Goal: Communication & Community: Answer question/provide support

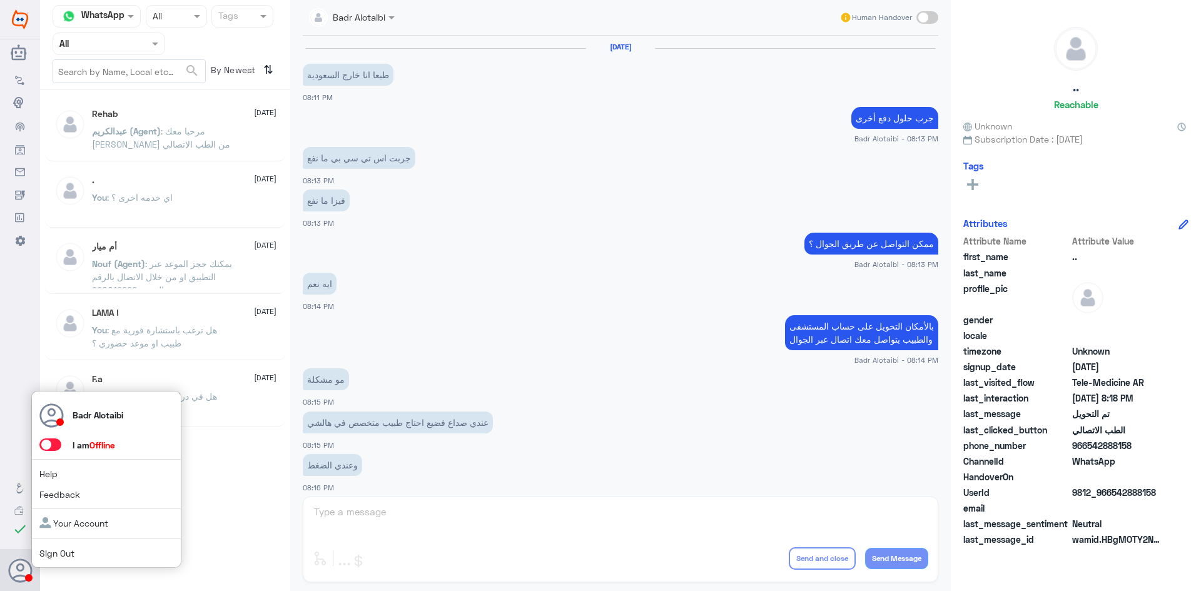
scroll to position [410, 0]
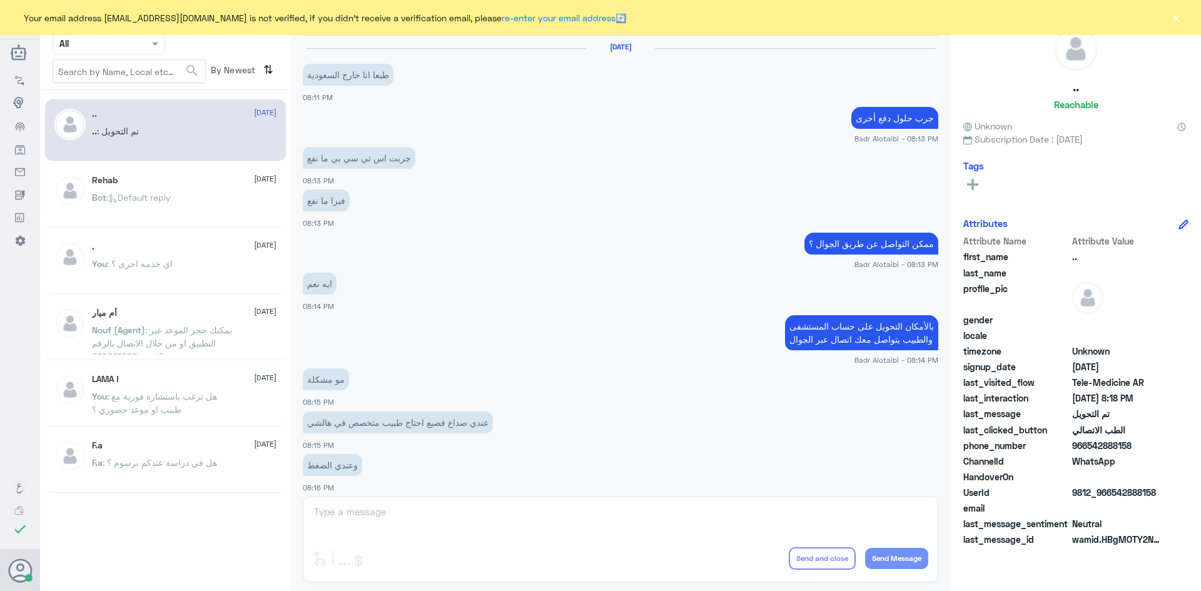
scroll to position [410, 0]
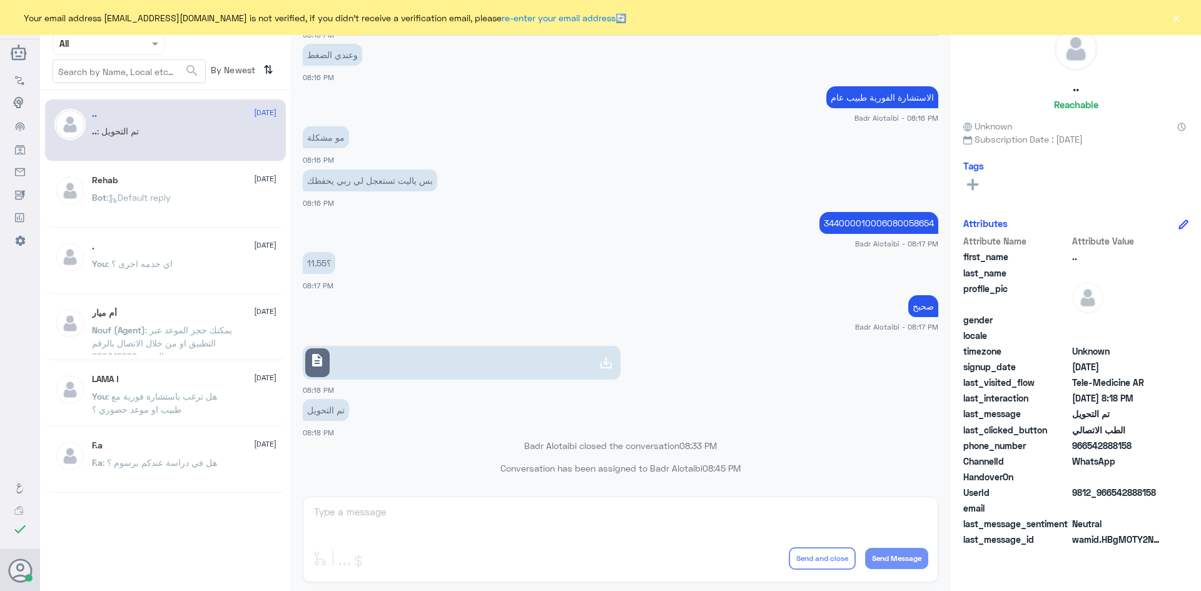
click at [1173, 20] on button "×" at bounding box center [1176, 17] width 13 height 13
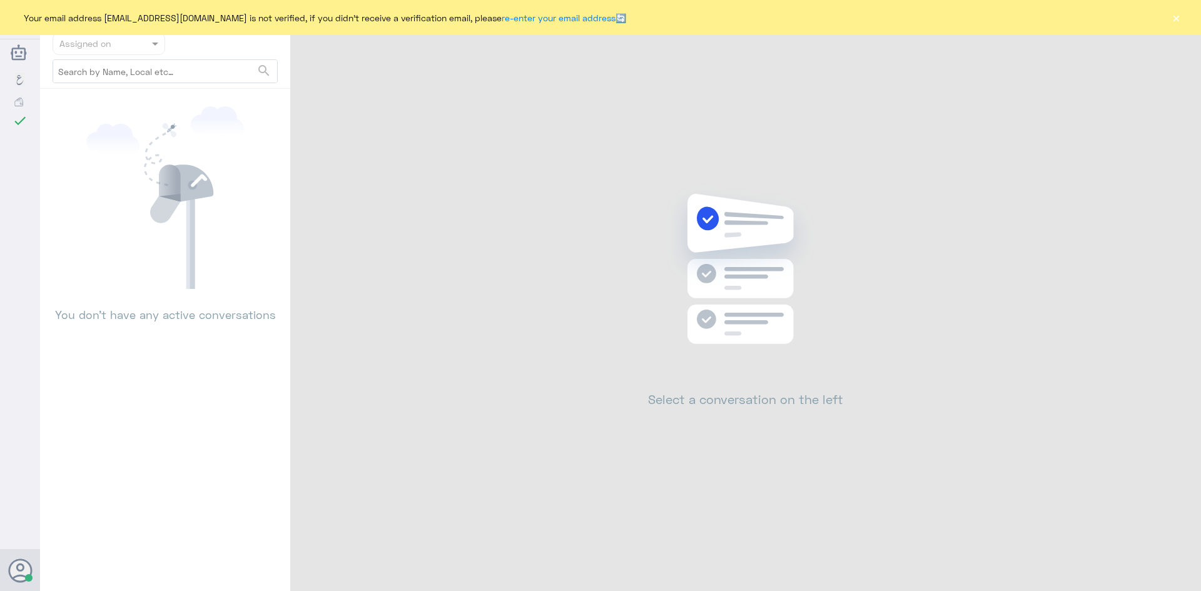
click at [1199, 31] on div "Your email address [EMAIL_ADDRESS][DOMAIN_NAME] is not verified, if you didn't …" at bounding box center [600, 17] width 1201 height 35
click at [1177, 21] on button "×" at bounding box center [1176, 17] width 13 height 13
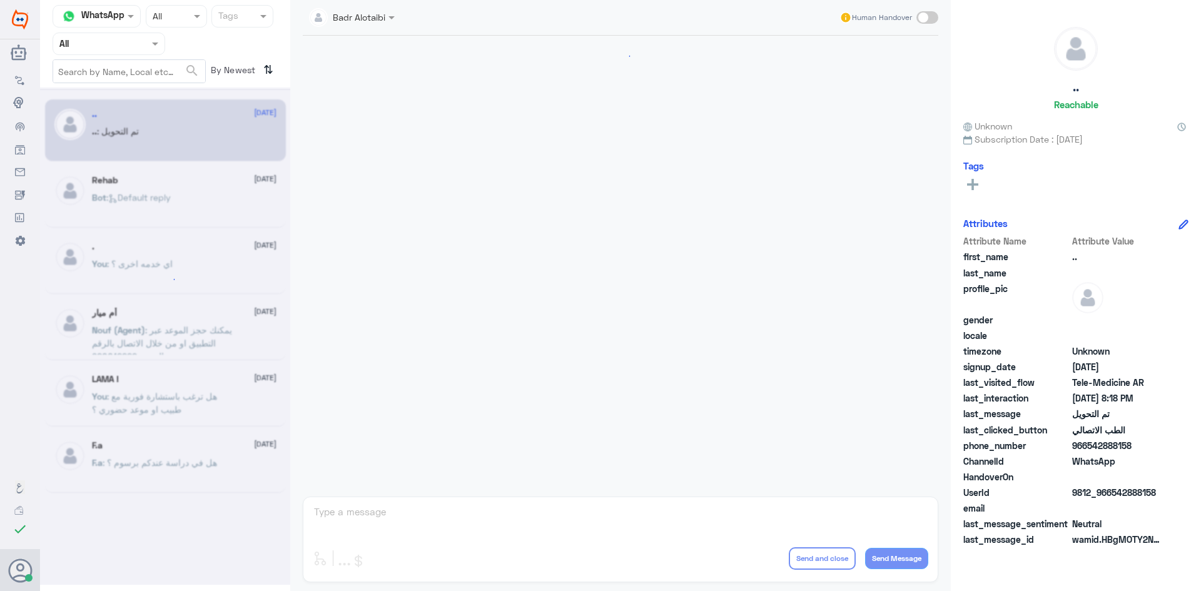
scroll to position [410, 0]
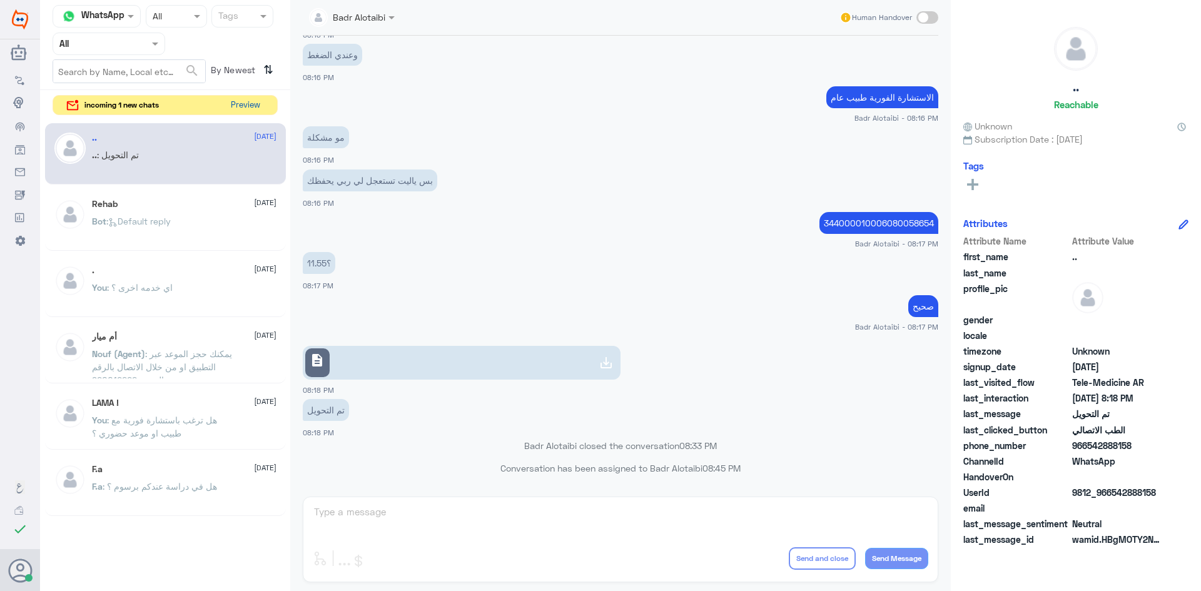
click at [263, 108] on button "Preview" at bounding box center [245, 105] width 39 height 19
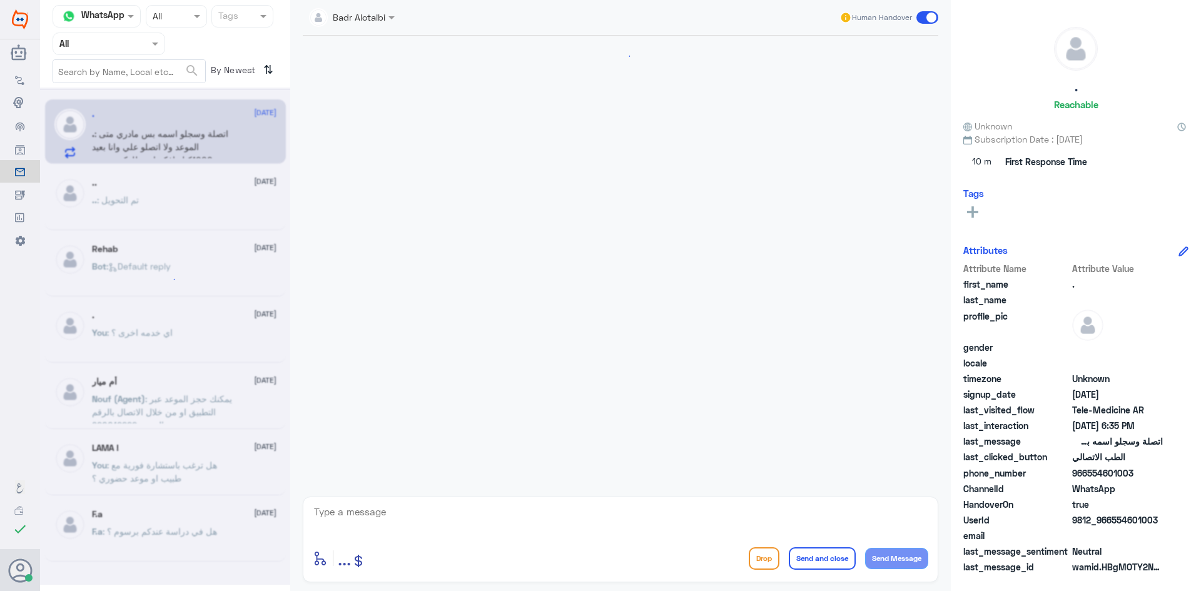
scroll to position [654, 0]
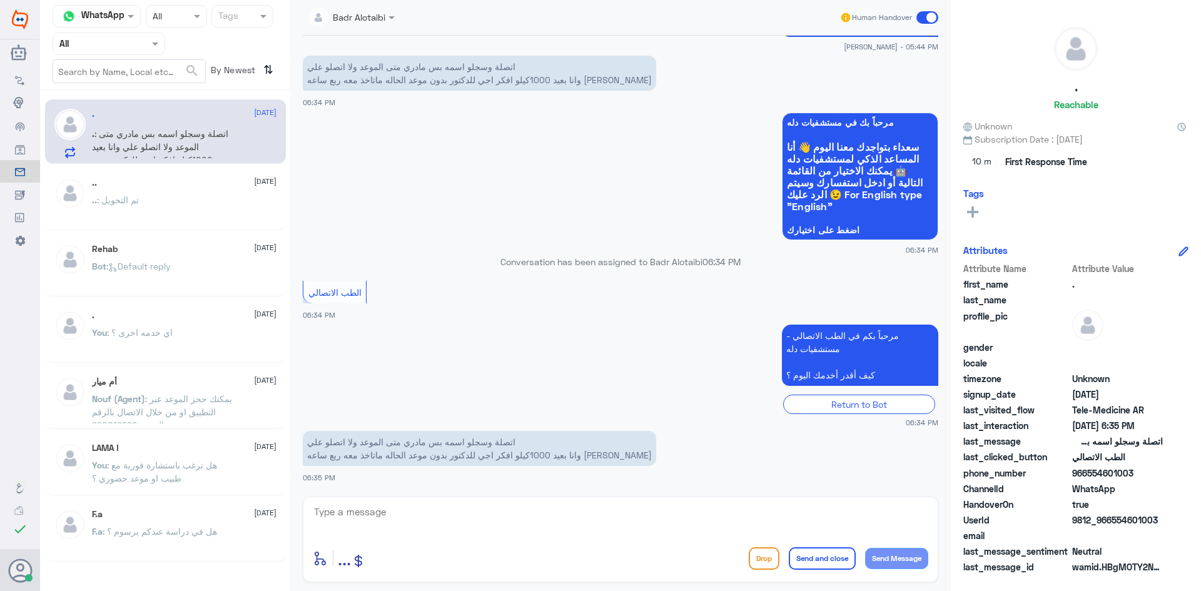
drag, startPoint x: 1158, startPoint y: 520, endPoint x: 1112, endPoint y: 524, distance: 46.5
click at [1112, 524] on span "9812_966554601003" at bounding box center [1117, 520] width 91 height 13
copy span "554601003"
click at [800, 590] on div "Badr Alotaibi Human Handover 24 Aug 2025 عبدالكريم الموسى closed the conversati…" at bounding box center [620, 297] width 661 height 595
drag, startPoint x: 479, startPoint y: 452, endPoint x: 355, endPoint y: 455, distance: 123.9
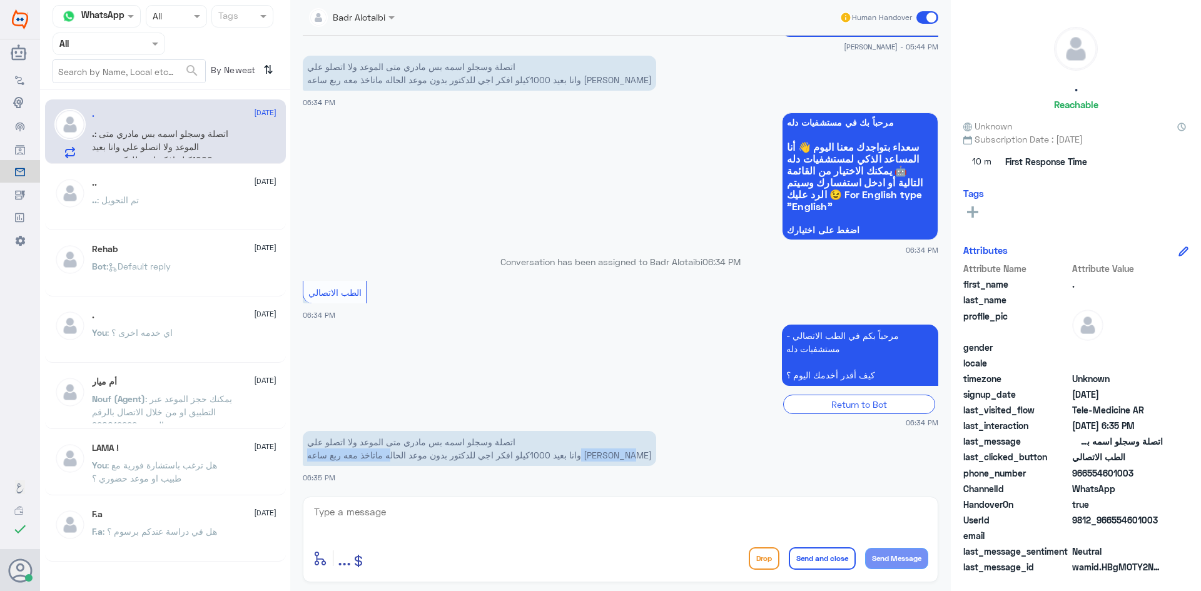
click at [355, 455] on p "اتصلة وسجلو اسمه بس مادري متى الموعد ولا اتصلو علي وانا بعيد 1000كيلو افكر اجي …" at bounding box center [479, 448] width 353 height 35
click at [329, 454] on p "اتصلة وسجلو اسمه بس مادري متى الموعد ولا اتصلو علي وانا بعيد 1000كيلو افكر اجي …" at bounding box center [479, 448] width 353 height 35
click at [446, 515] on textarea at bounding box center [621, 519] width 616 height 31
paste textarea "مرحبا معك بدر من الطب الاتصالي كيف اقدر اخدمك ؟"
type textarea "مرحبا معك بدر من الطب الاتصالي كيف اقدر اخدمك ؟"
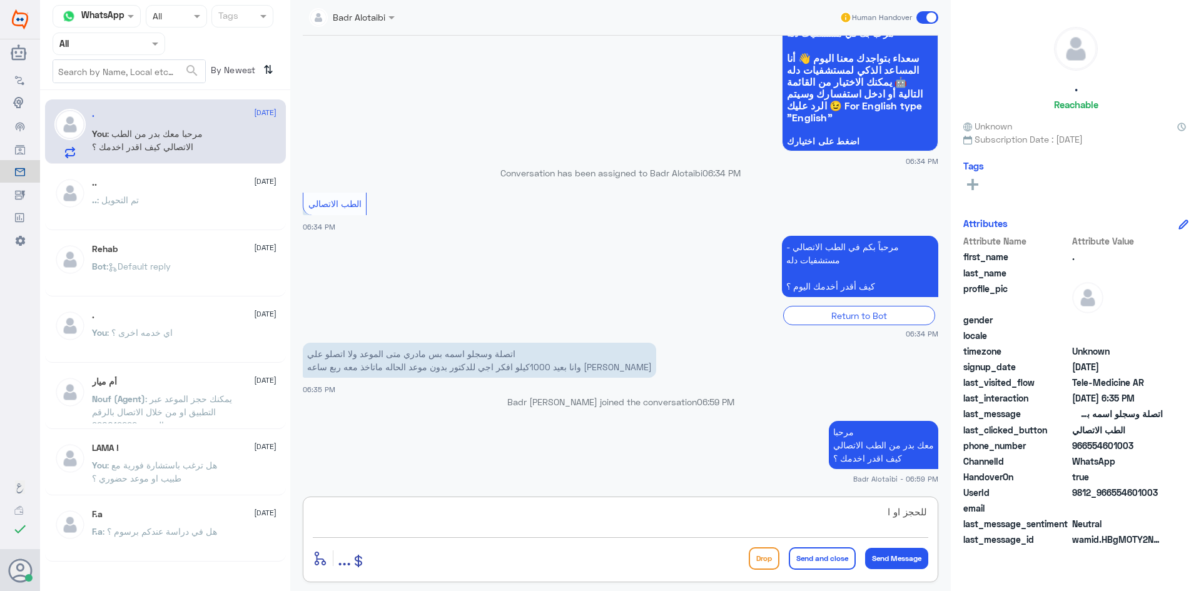
scroll to position [697, 0]
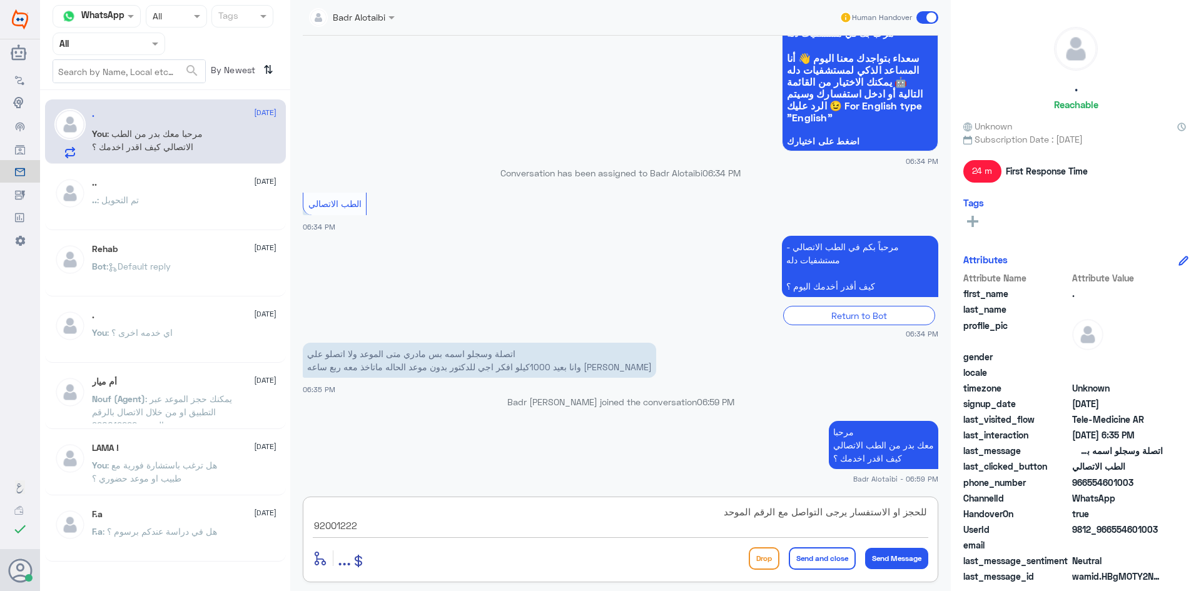
type textarea "للحجز او الاستفسار يرجى التواصل مع الرقم الموحد 920012222"
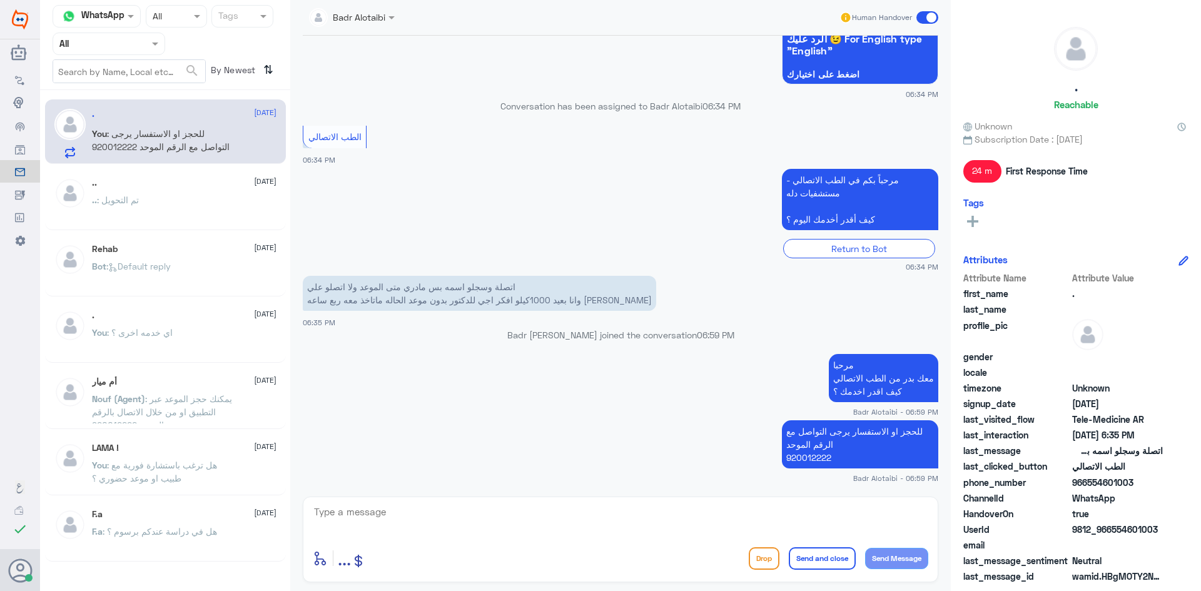
click at [931, 16] on span at bounding box center [927, 17] width 22 height 13
click at [0, 0] on input "checkbox" at bounding box center [0, 0] width 0 height 0
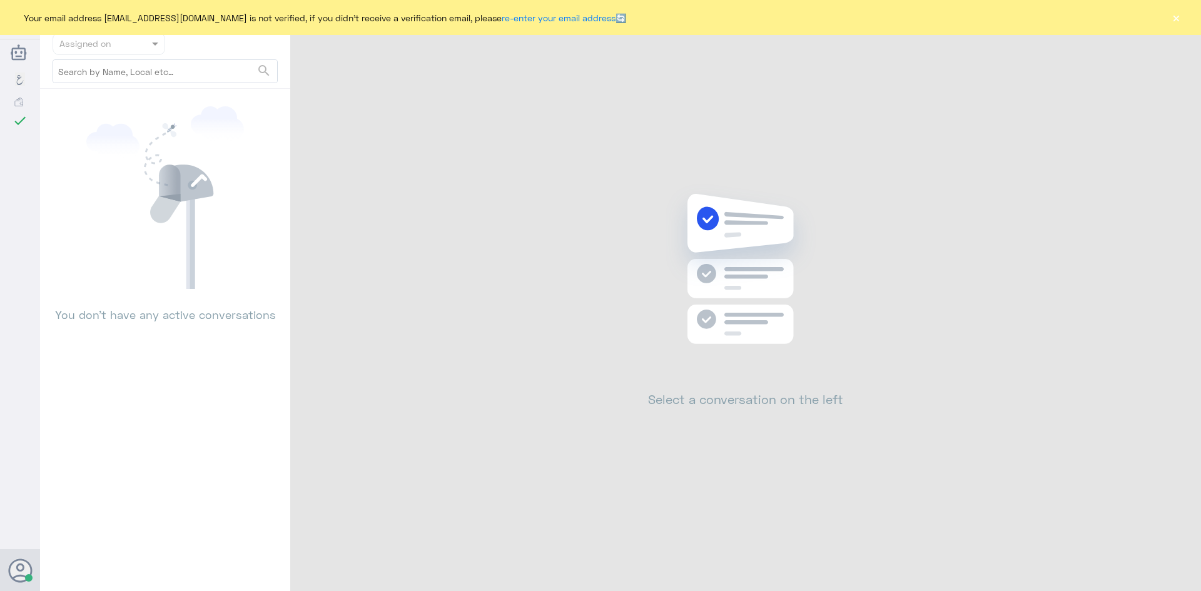
click at [1179, 17] on button "×" at bounding box center [1176, 17] width 13 height 13
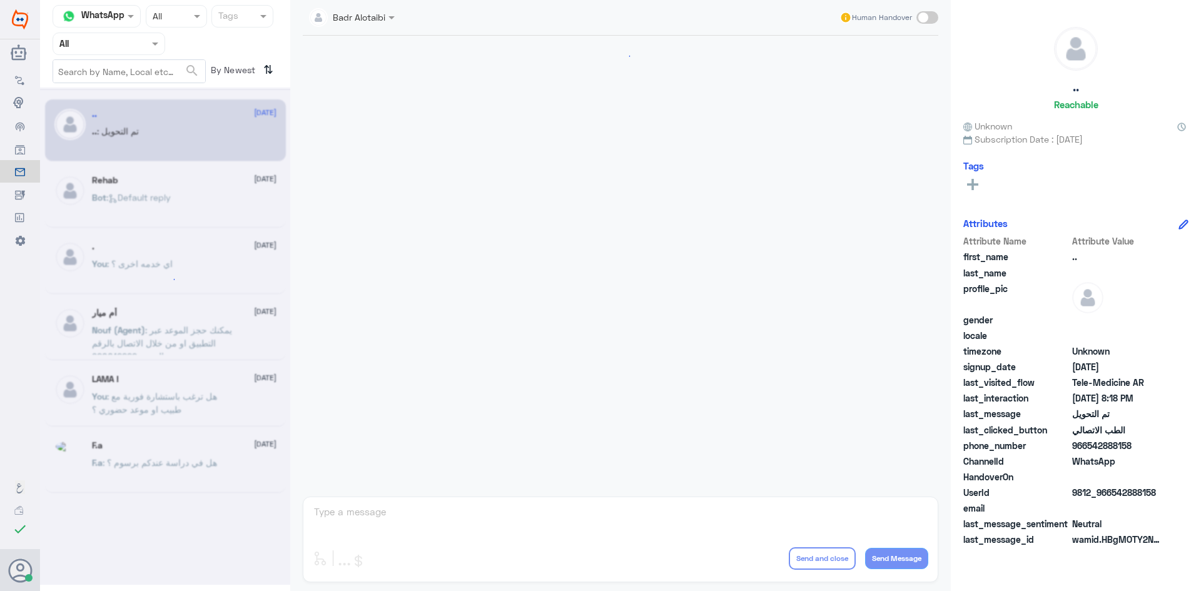
scroll to position [410, 0]
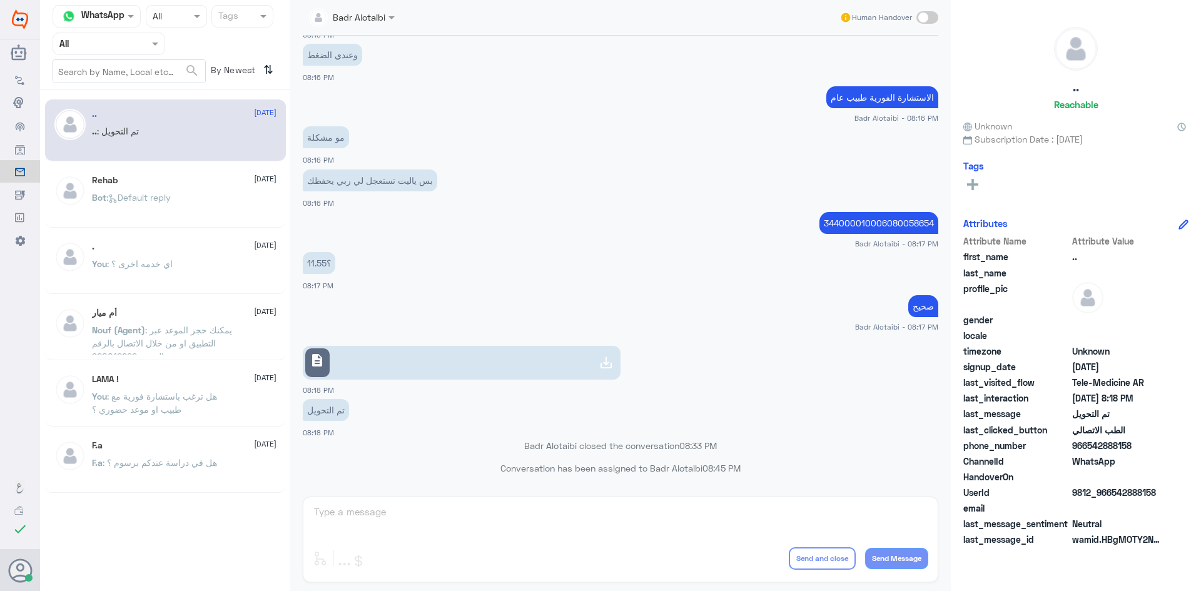
click at [139, 43] on div at bounding box center [108, 43] width 111 height 14
click at [136, 98] on div "Unassigned" at bounding box center [109, 98] width 113 height 29
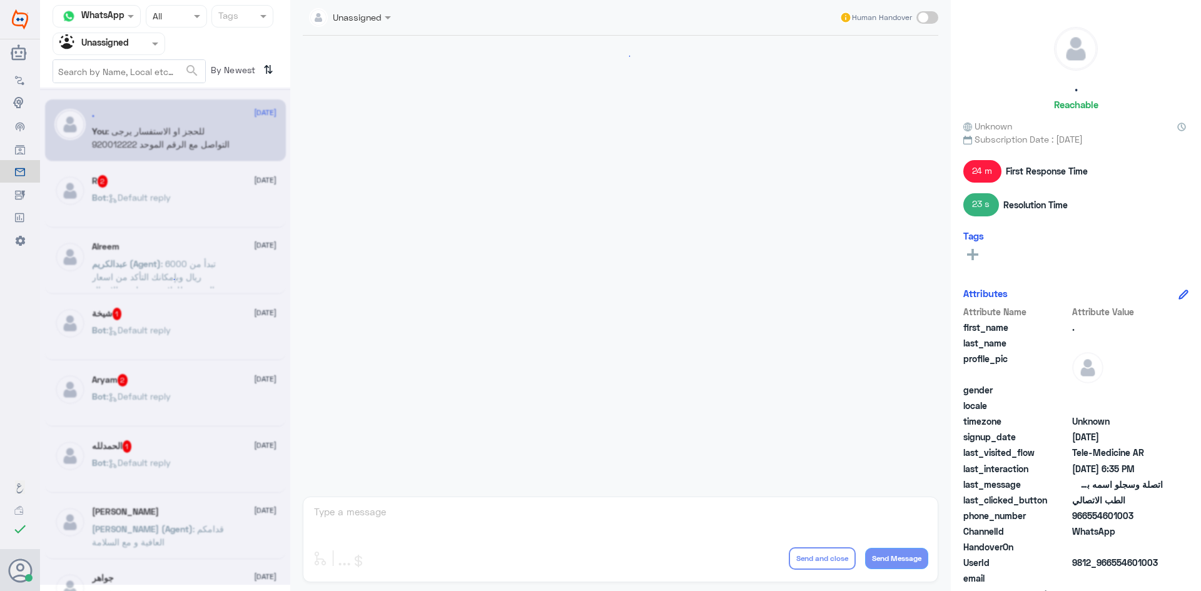
scroll to position [600, 0]
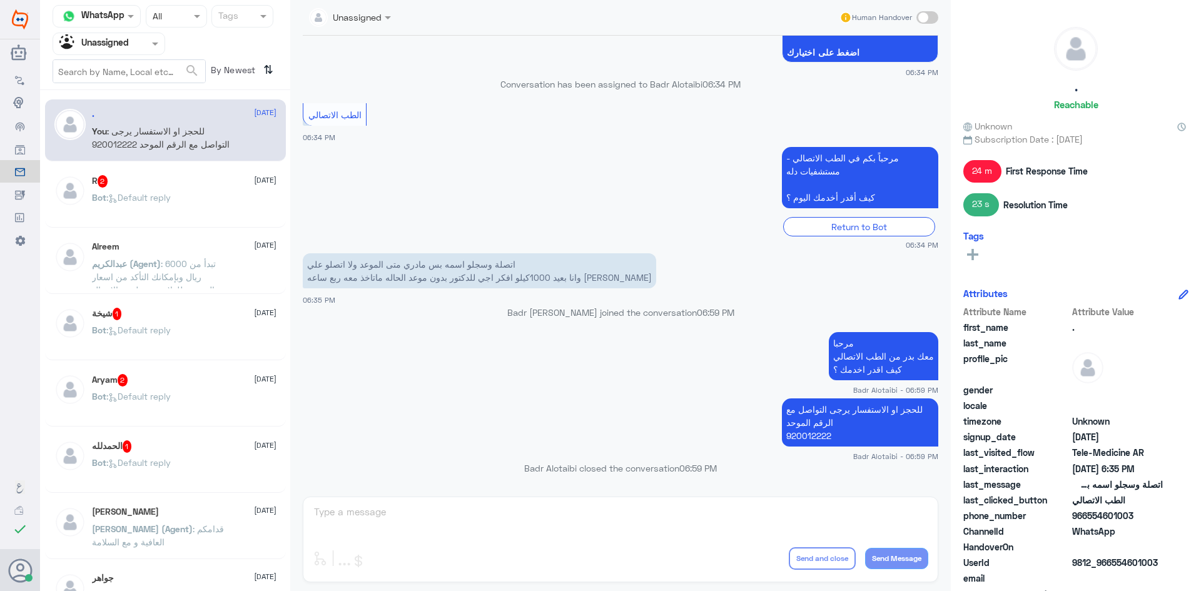
click at [171, 210] on p "Bot : Default reply" at bounding box center [131, 206] width 79 height 31
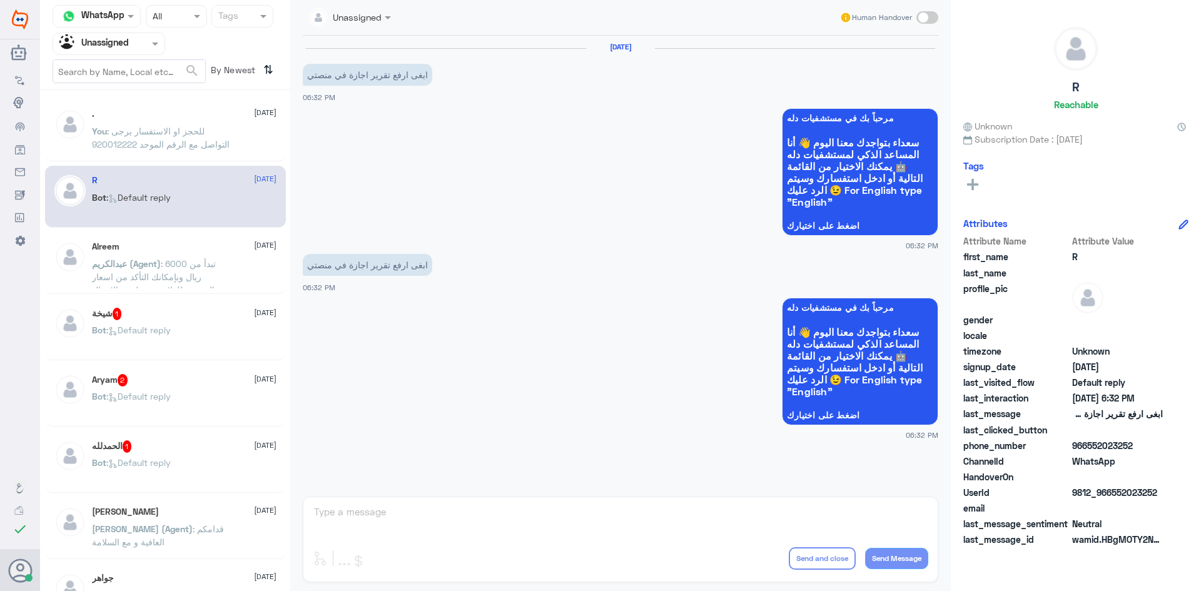
click at [931, 19] on span at bounding box center [927, 17] width 22 height 13
click at [0, 0] on input "checkbox" at bounding box center [0, 0] width 0 height 0
click at [462, 520] on textarea at bounding box center [621, 519] width 616 height 31
paste textarea "مرحبا معك بدر من الطب الاتصالي كيف اقدر اخدمك ؟"
type textarea "مرحبا معك بدر من الطب الاتصالي كيف اقدر اخدمك ؟"
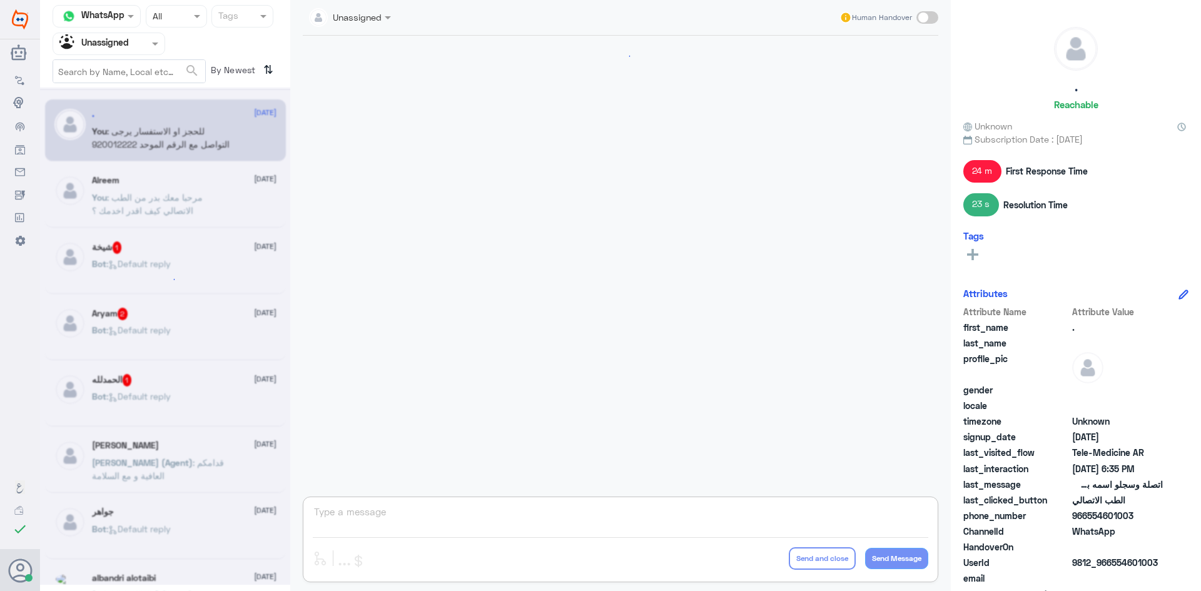
scroll to position [600, 0]
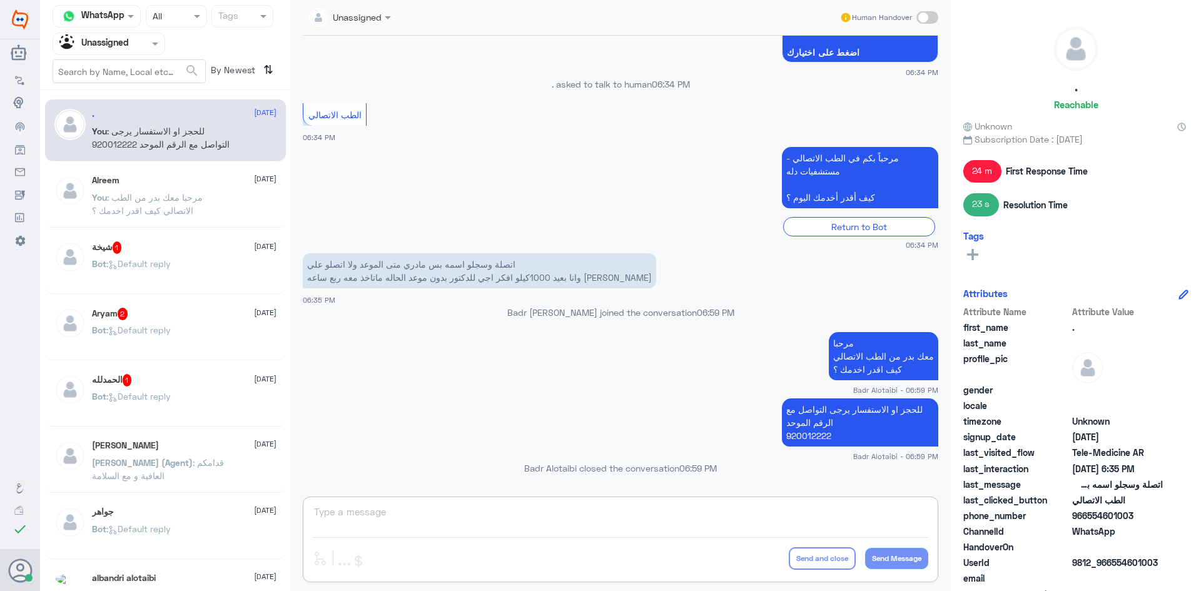
click at [121, 41] on input "text" at bounding box center [93, 43] width 69 height 14
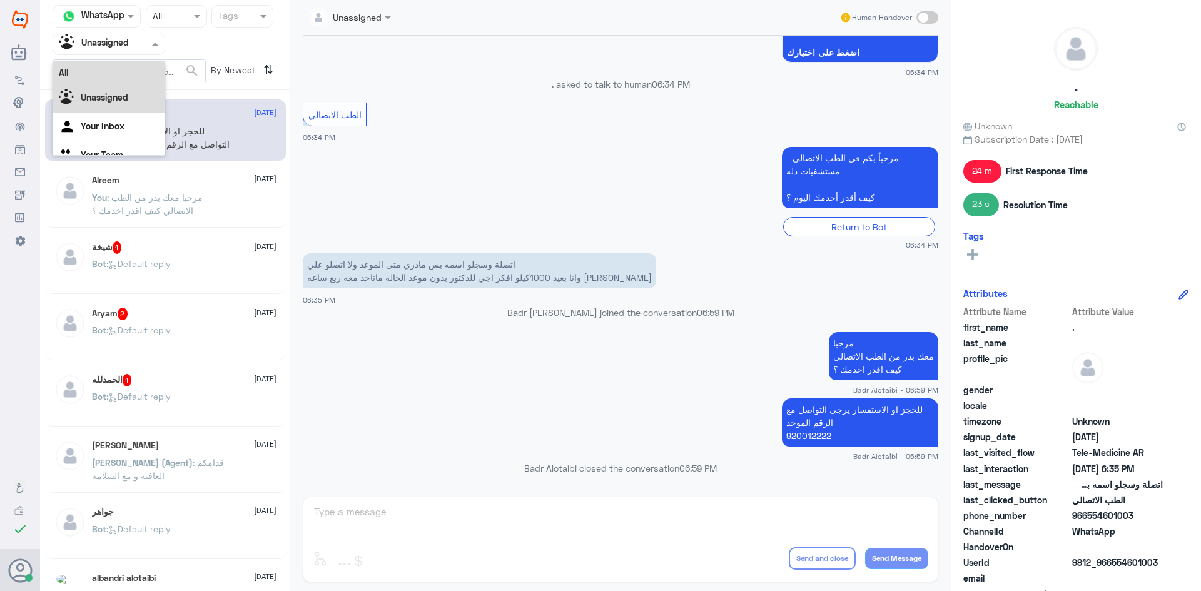
click at [118, 68] on div "All" at bounding box center [109, 72] width 113 height 23
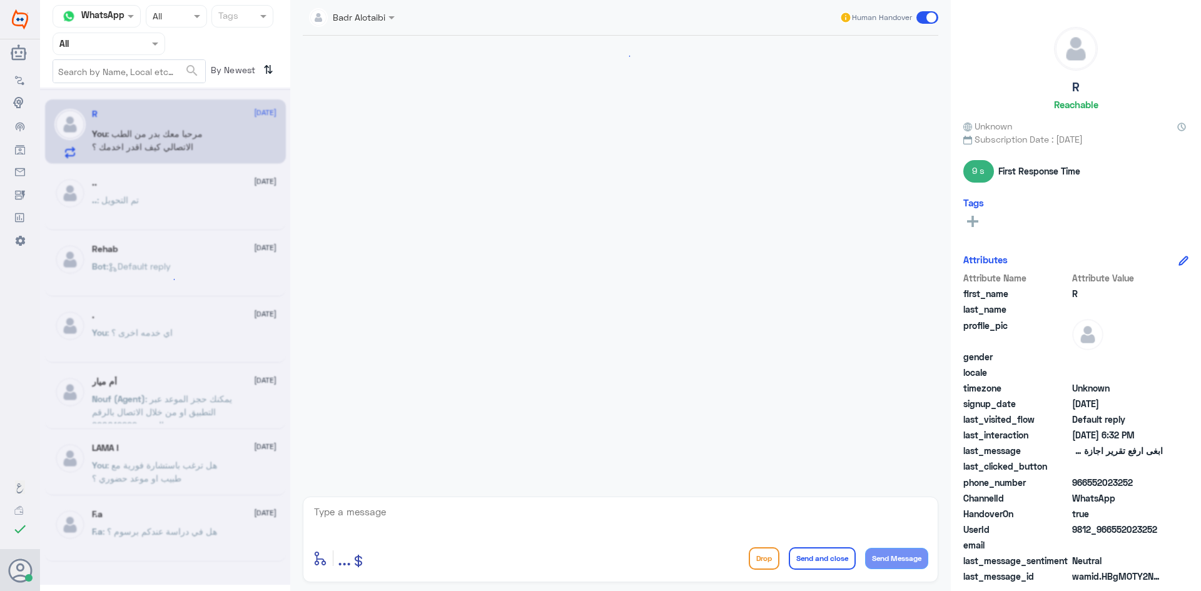
scroll to position [46, 0]
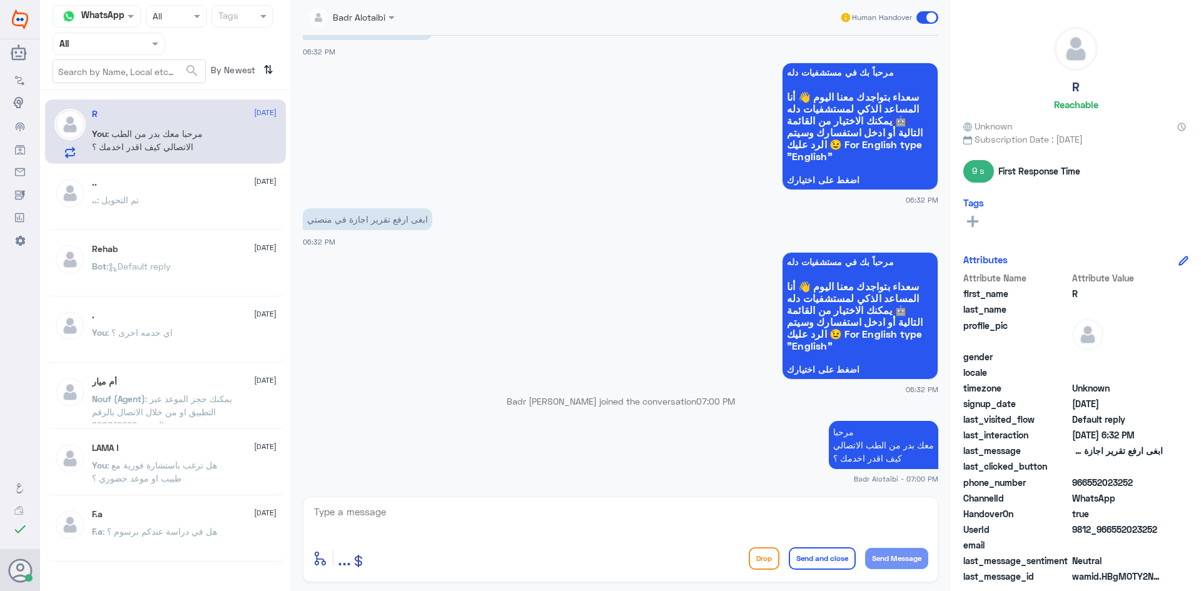
click at [350, 517] on textarea at bounding box center [621, 519] width 616 height 31
type textarea "يمكنك التواصل مع التقارير الطبية عبر الواتساب على الرقم 0550181732"
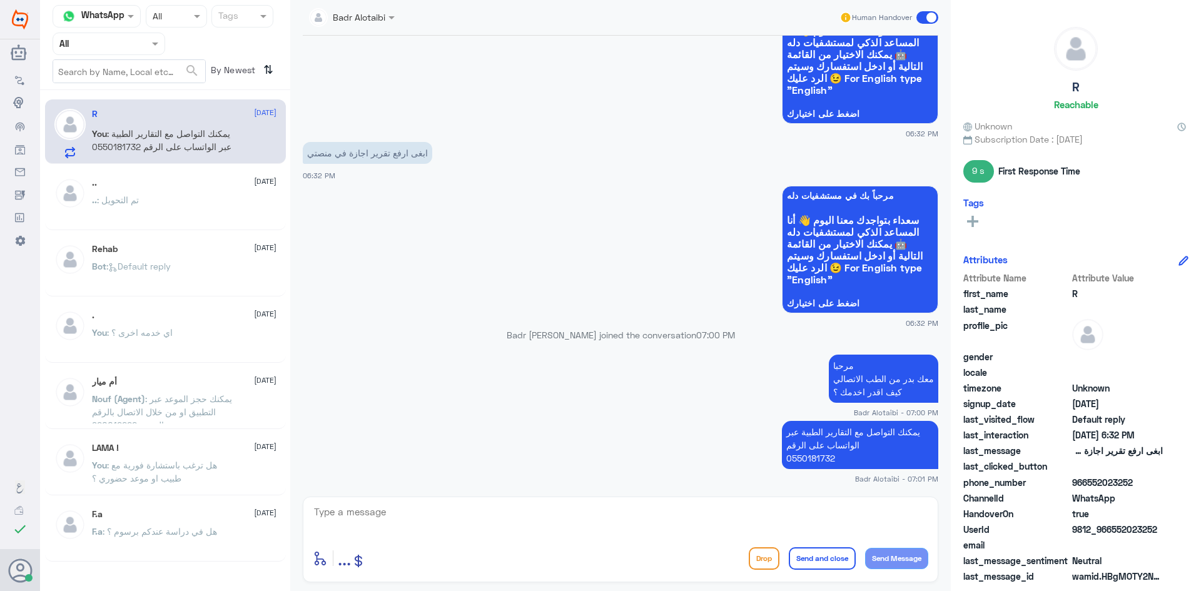
click at [929, 20] on span at bounding box center [927, 17] width 22 height 13
click at [0, 0] on input "checkbox" at bounding box center [0, 0] width 0 height 0
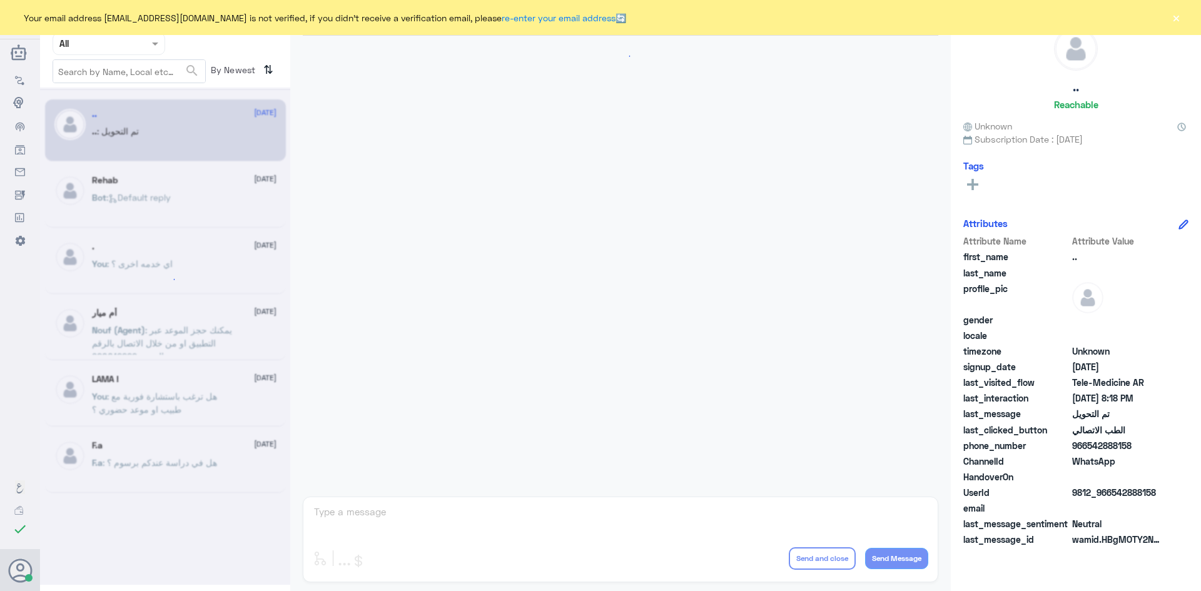
scroll to position [410, 0]
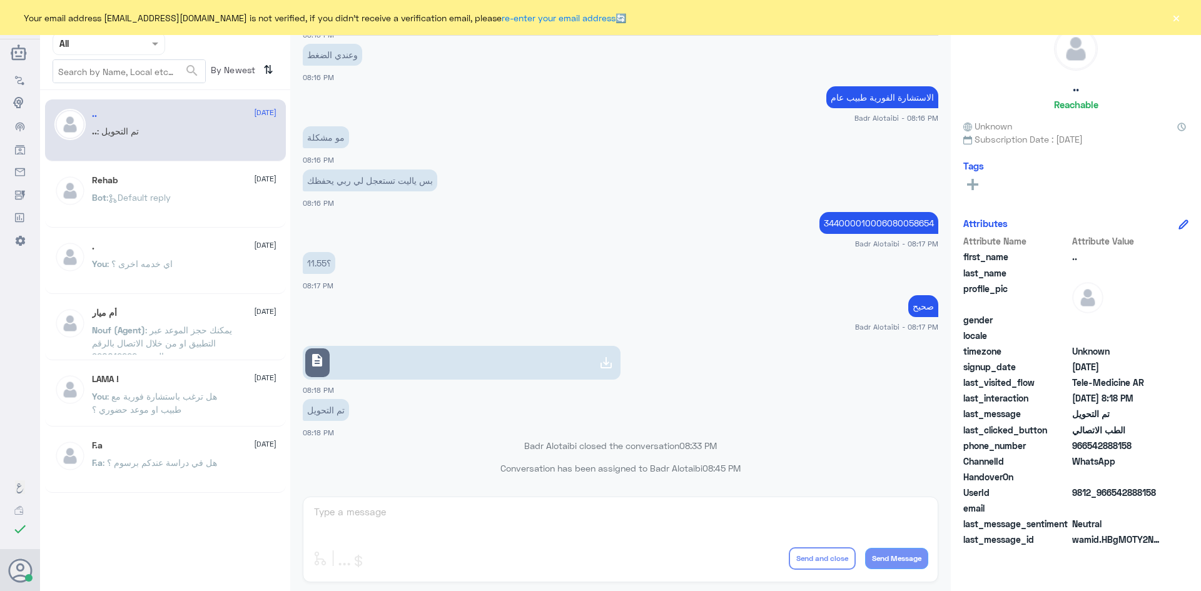
click at [1174, 13] on button "×" at bounding box center [1176, 17] width 13 height 13
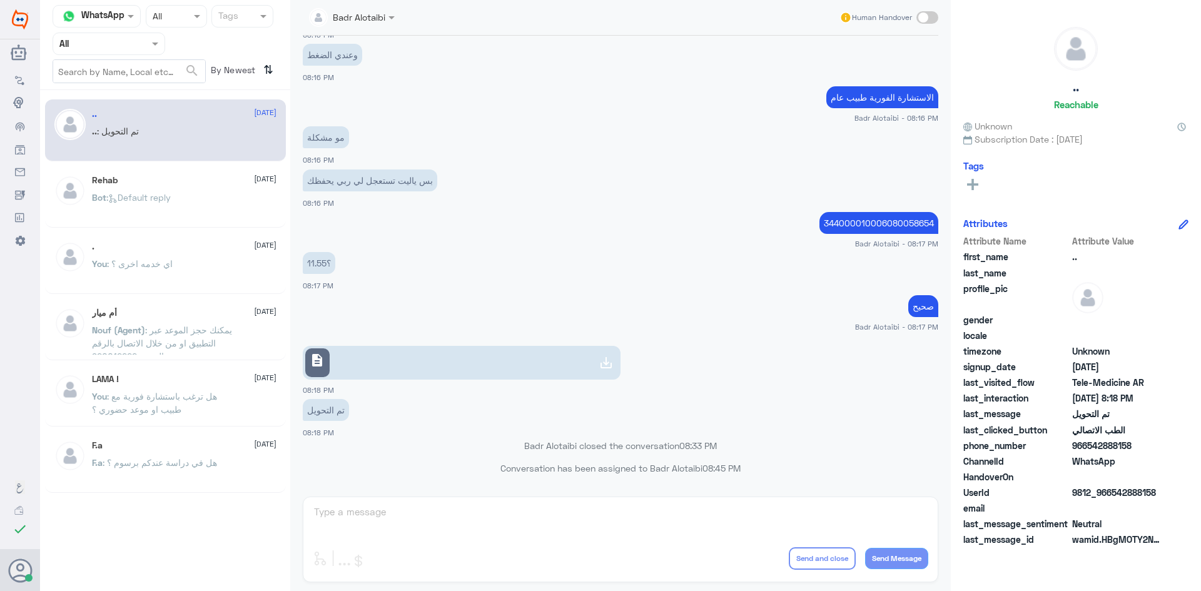
click at [138, 48] on div at bounding box center [108, 43] width 111 height 14
click at [114, 95] on b "Unassigned" at bounding box center [105, 97] width 48 height 11
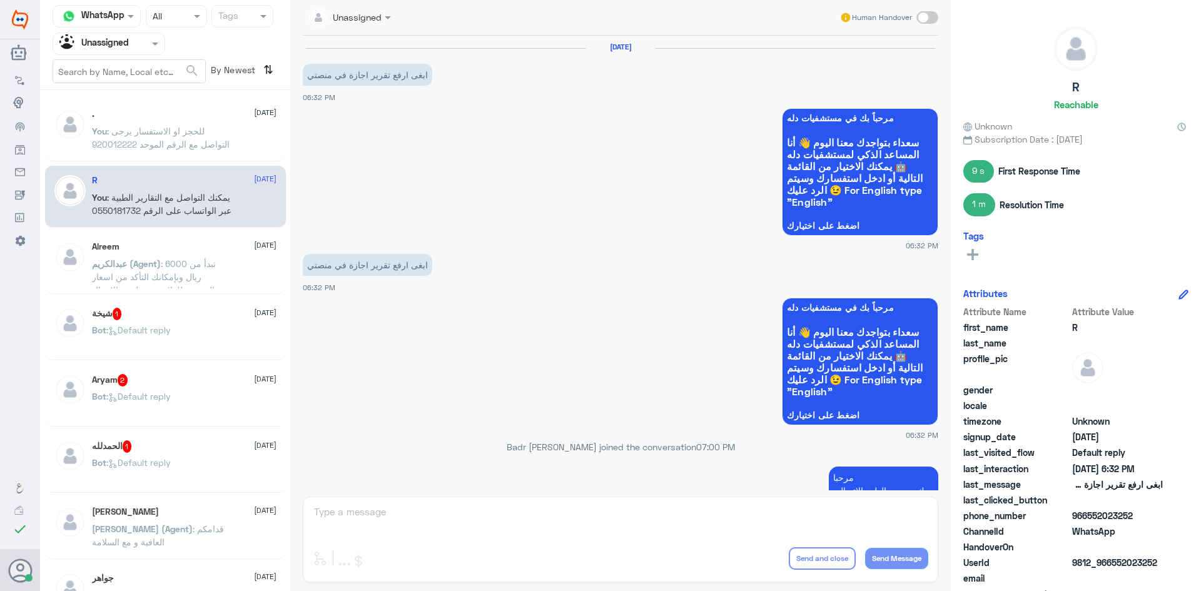
scroll to position [134, 0]
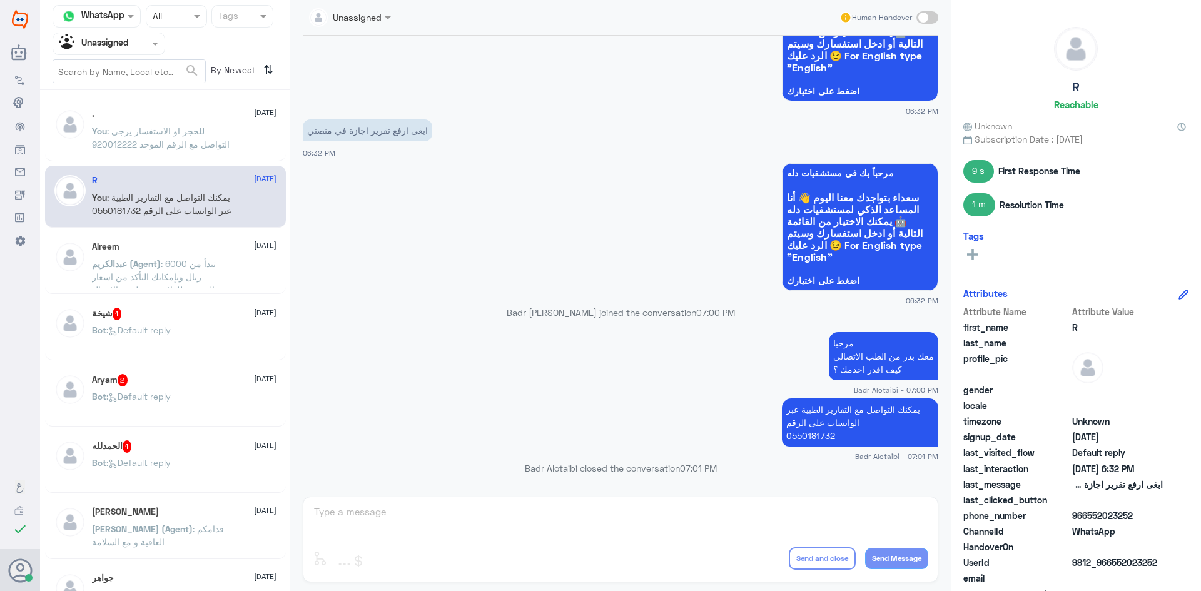
click at [191, 320] on div "شيخة 1 9 September Bot : Default reply" at bounding box center [184, 331] width 185 height 47
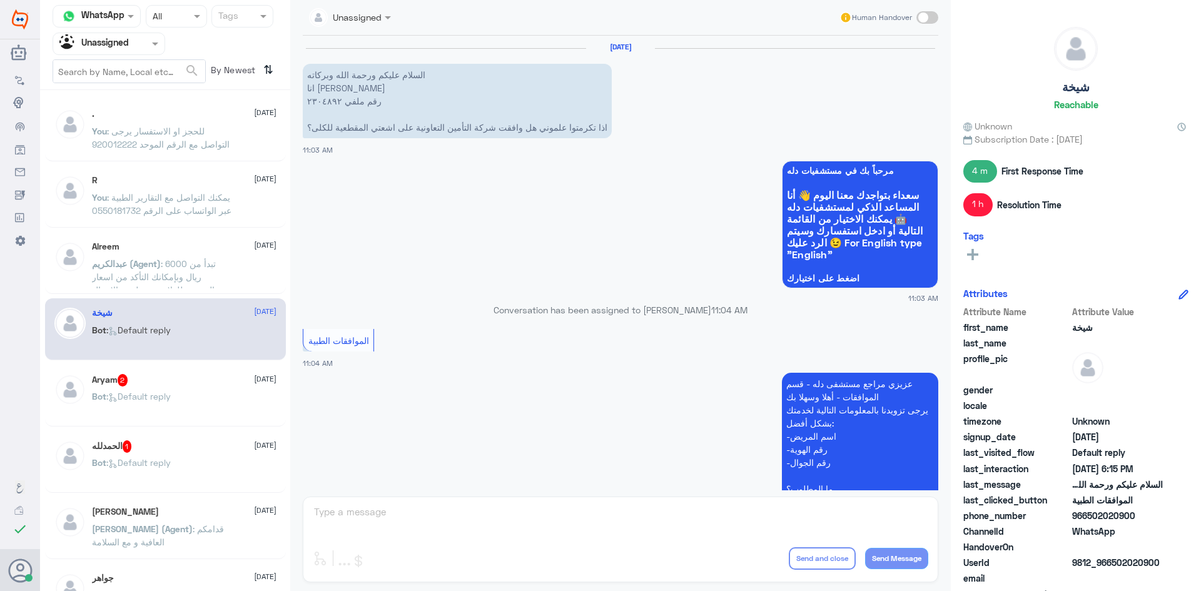
scroll to position [693, 0]
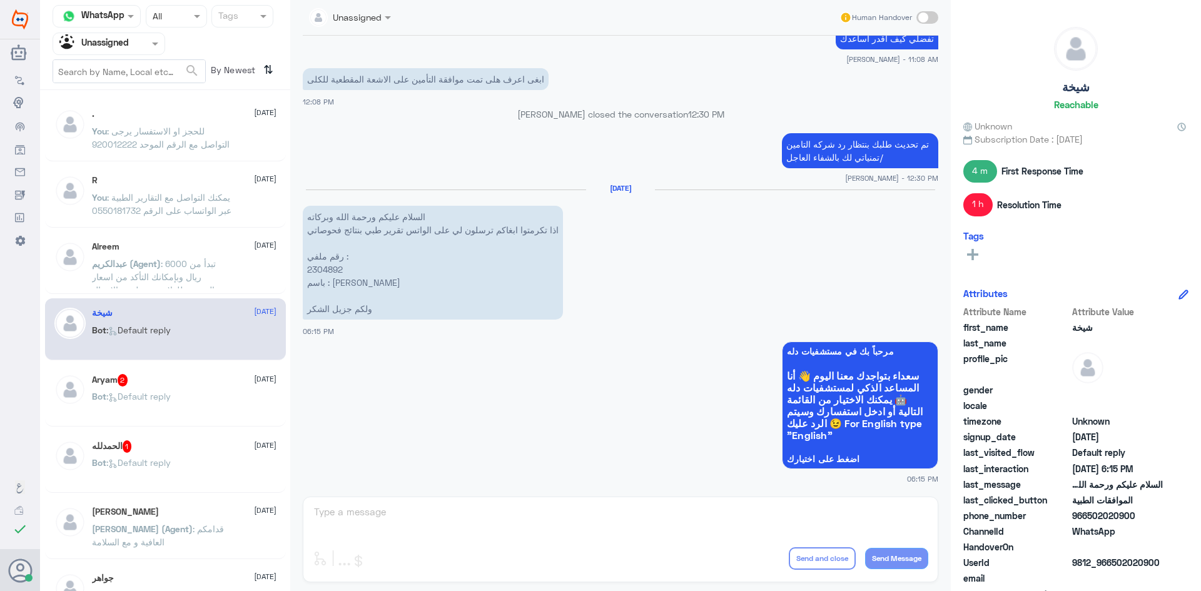
click at [926, 18] on span at bounding box center [927, 17] width 22 height 13
click at [0, 0] on input "checkbox" at bounding box center [0, 0] width 0 height 0
click at [756, 507] on textarea at bounding box center [621, 519] width 616 height 31
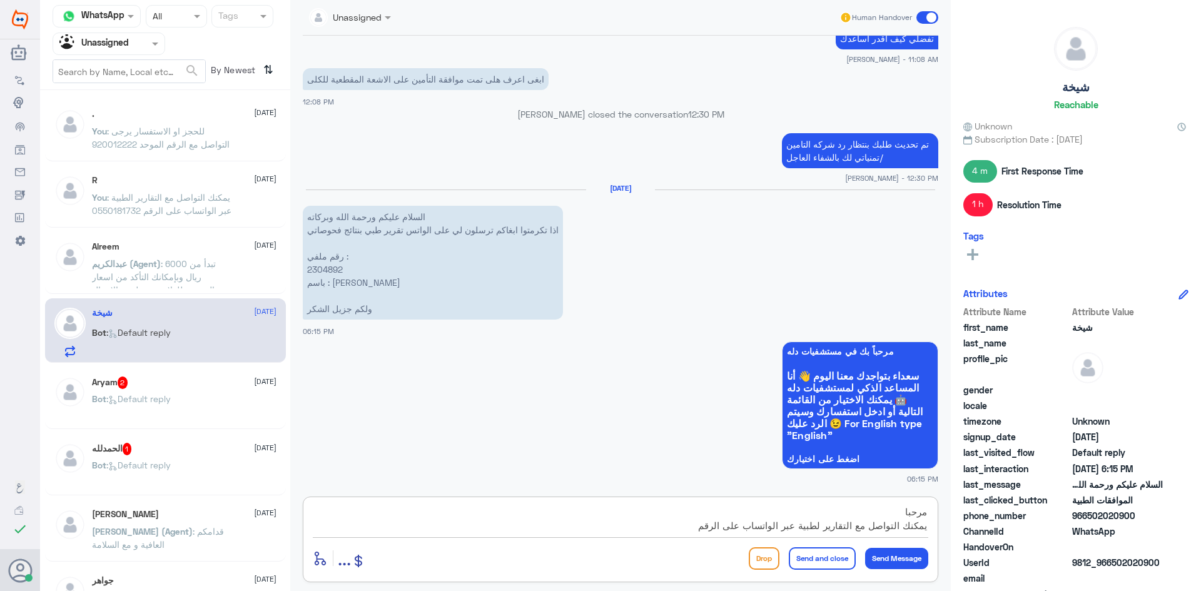
scroll to position [11, 0]
type textarea "مرحبا يمكنك التواصل مع التقارير لطبية عبر الواتساب على الرقم 0550181732"
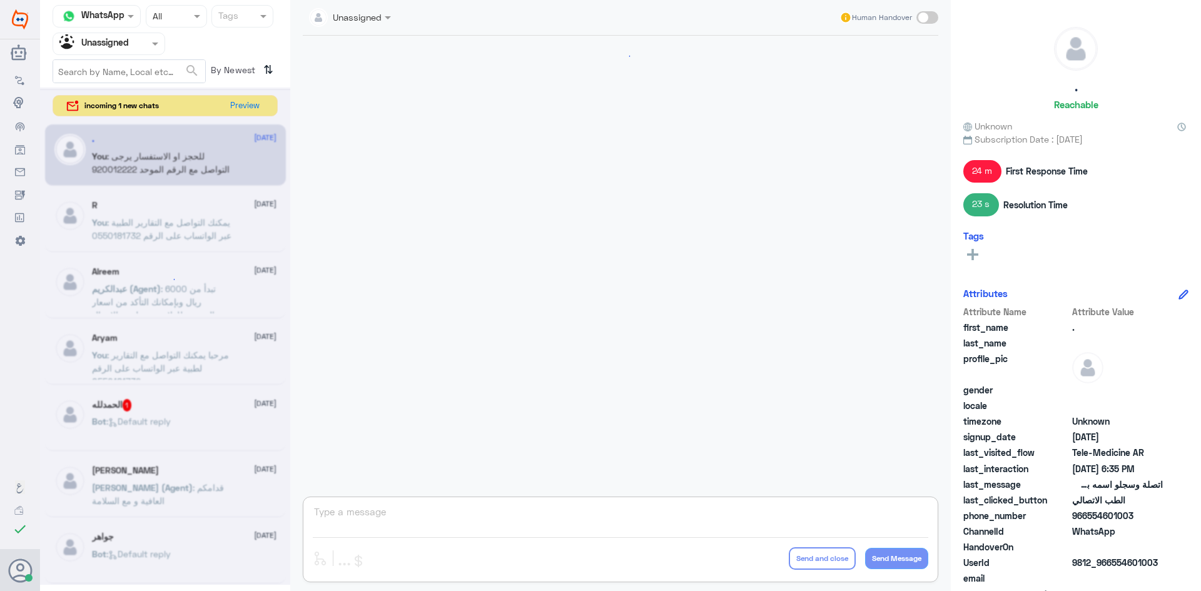
scroll to position [600, 0]
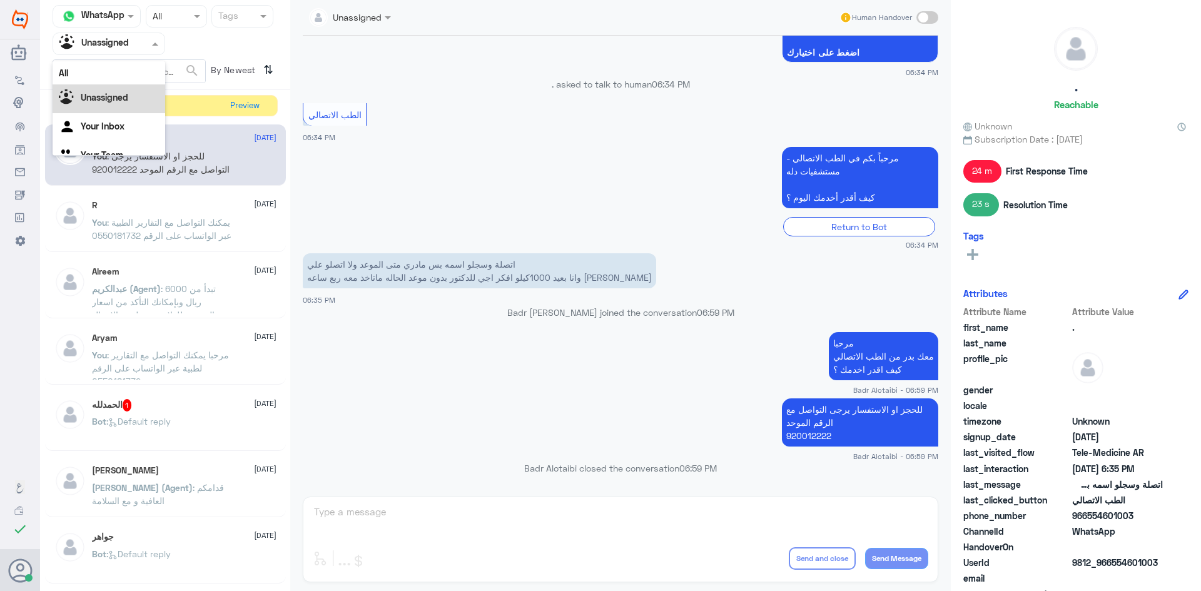
click at [139, 49] on div at bounding box center [108, 43] width 111 height 14
click at [118, 75] on div "All" at bounding box center [109, 72] width 113 height 23
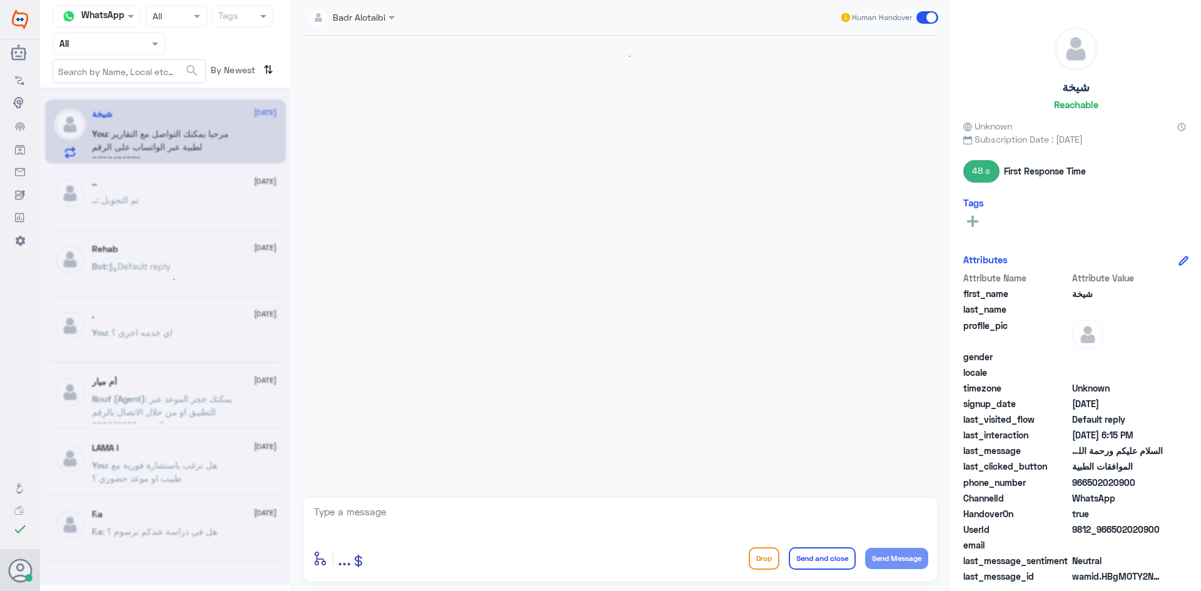
scroll to position [796, 0]
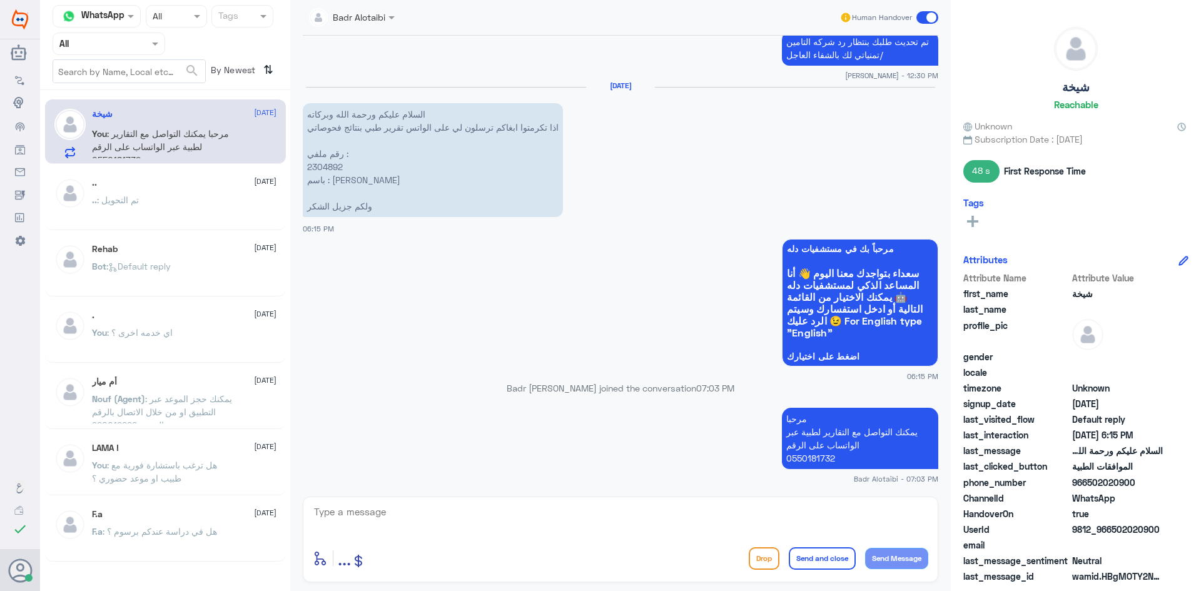
click at [926, 23] on span at bounding box center [927, 17] width 22 height 13
click at [0, 0] on input "checkbox" at bounding box center [0, 0] width 0 height 0
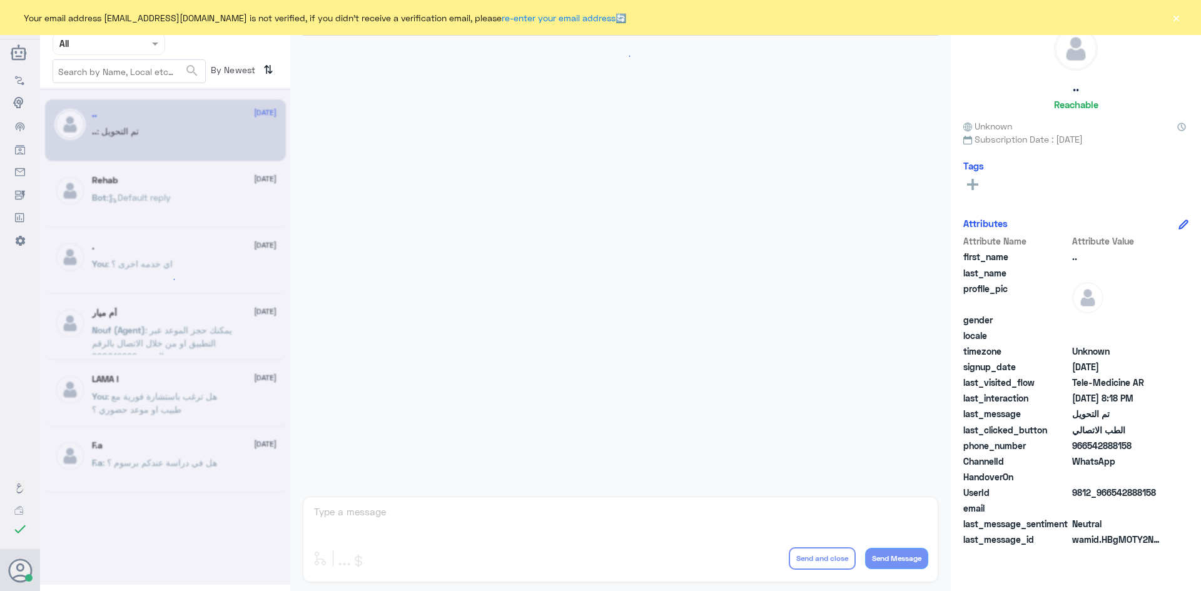
scroll to position [410, 0]
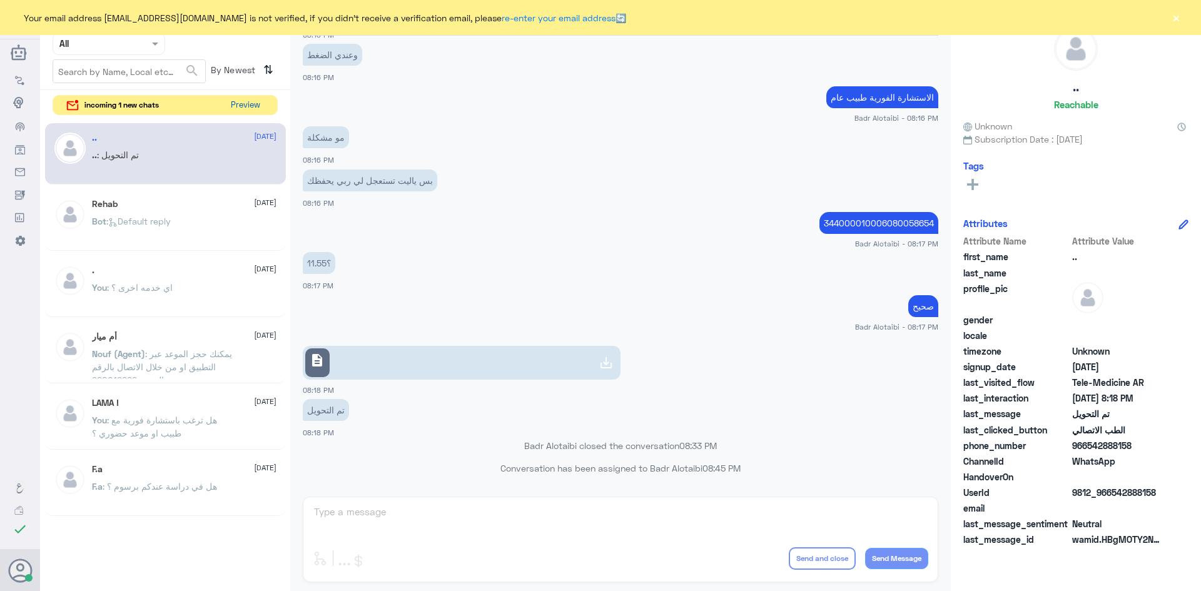
click at [253, 101] on button "Preview" at bounding box center [245, 105] width 39 height 19
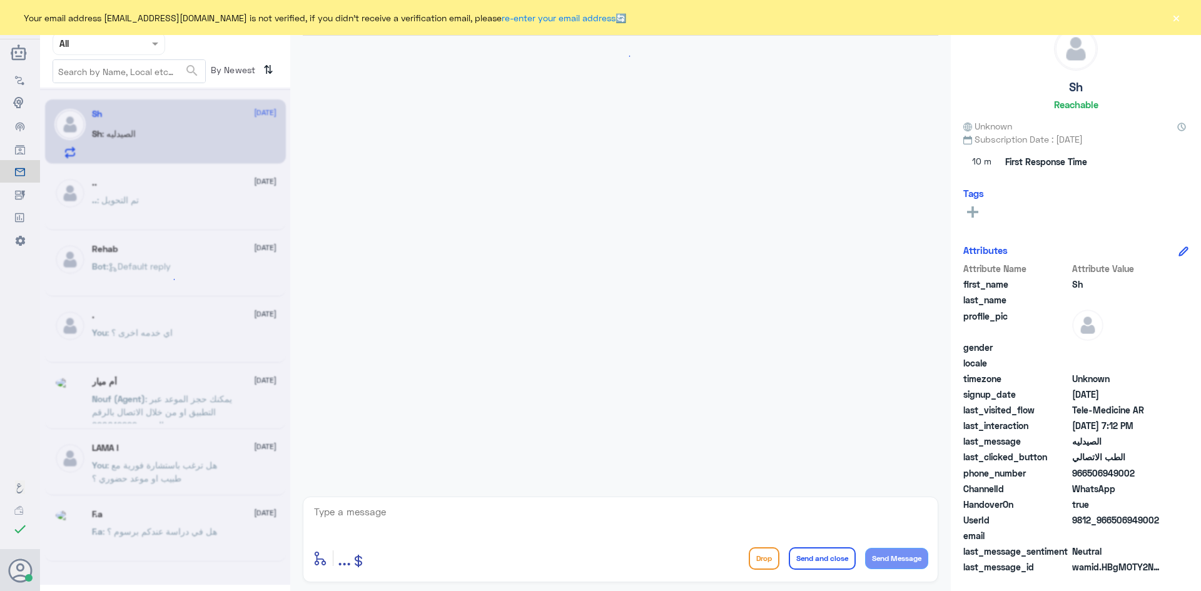
scroll to position [994, 0]
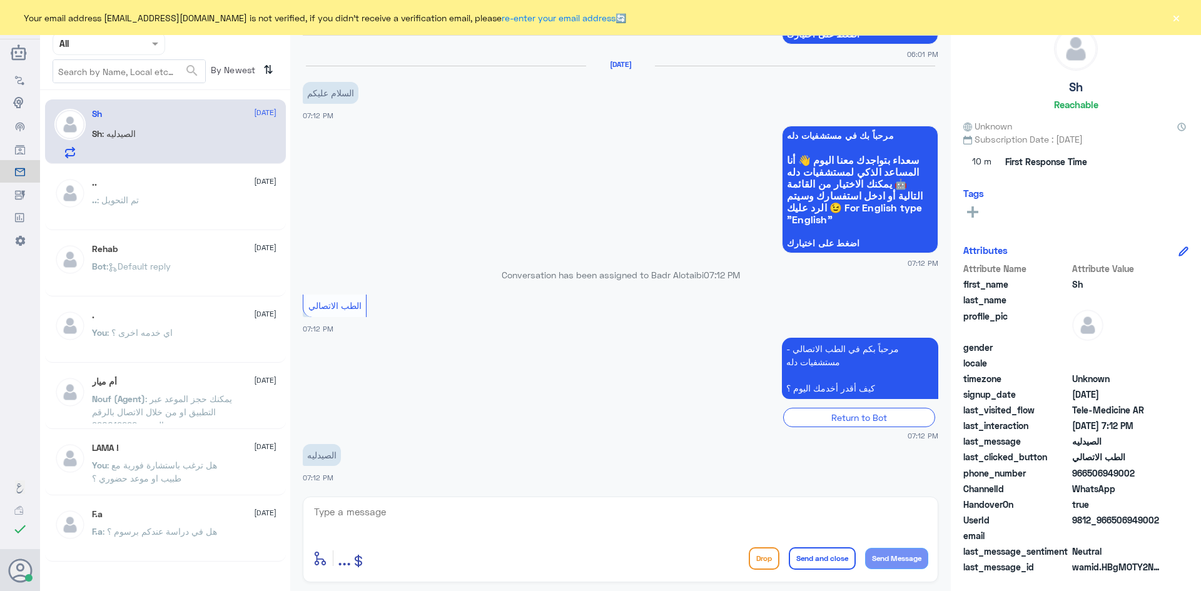
click at [1178, 20] on button "×" at bounding box center [1176, 17] width 13 height 13
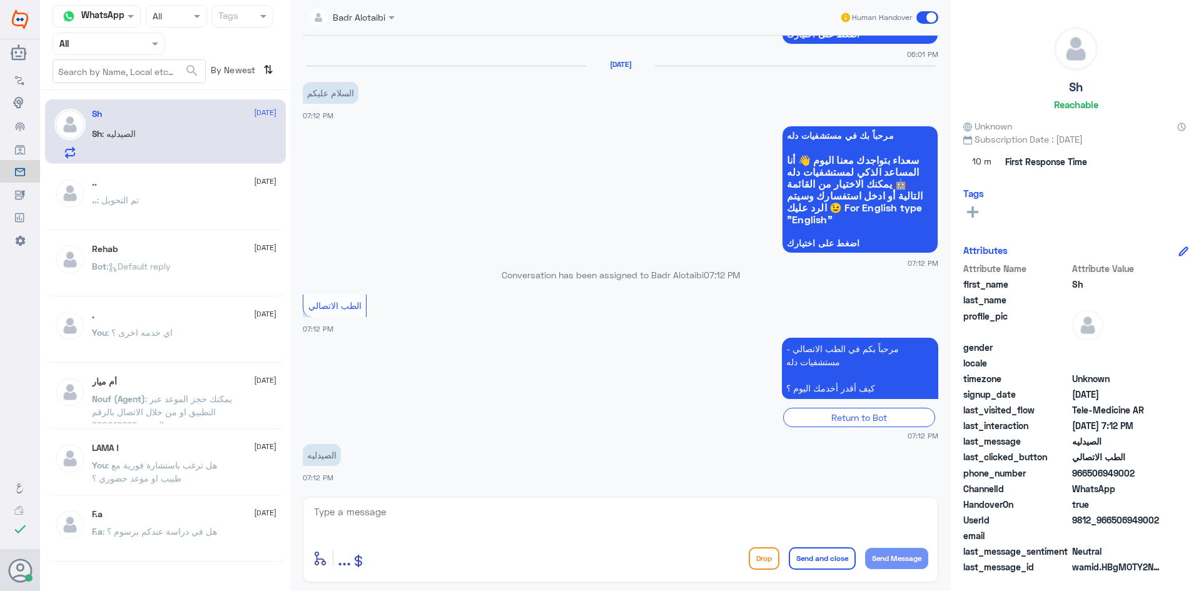
drag, startPoint x: 1158, startPoint y: 522, endPoint x: 1113, endPoint y: 521, distance: 44.4
click at [1113, 521] on span "9812_966506949002" at bounding box center [1117, 520] width 91 height 13
copy span "506949002"
click at [434, 513] on textarea at bounding box center [621, 519] width 616 height 31
paste textarea "مرحبا معك بدر من الطب الاتصالي كيف اقدر اخدمك ؟"
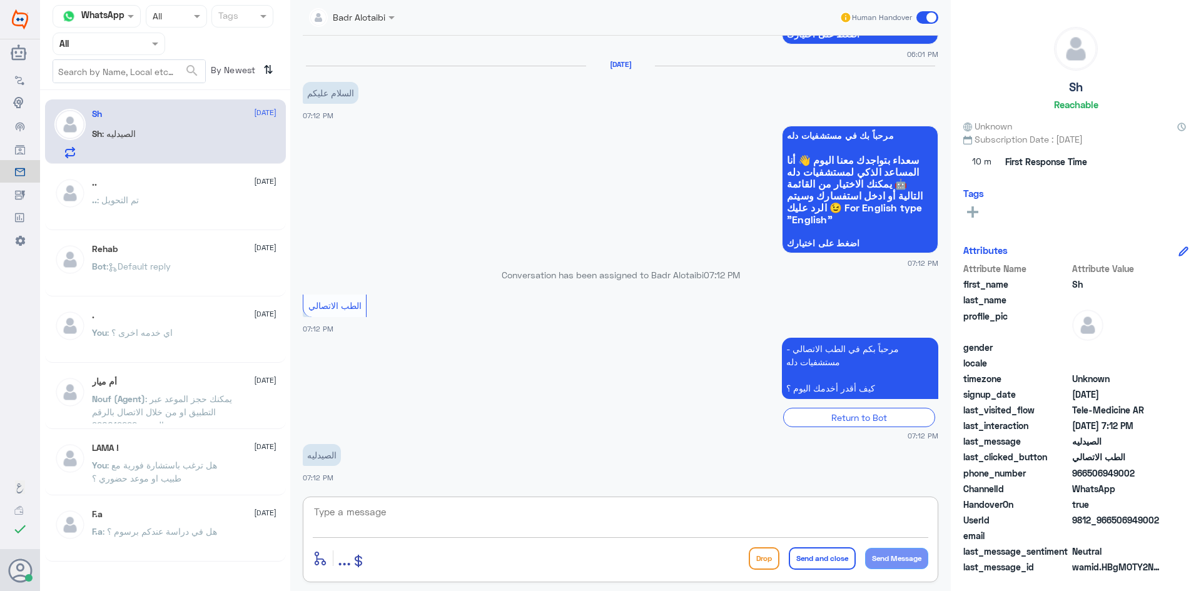
type textarea "مرحبا معك بدر من الطب الاتصالي كيف اقدر اخدمك ؟"
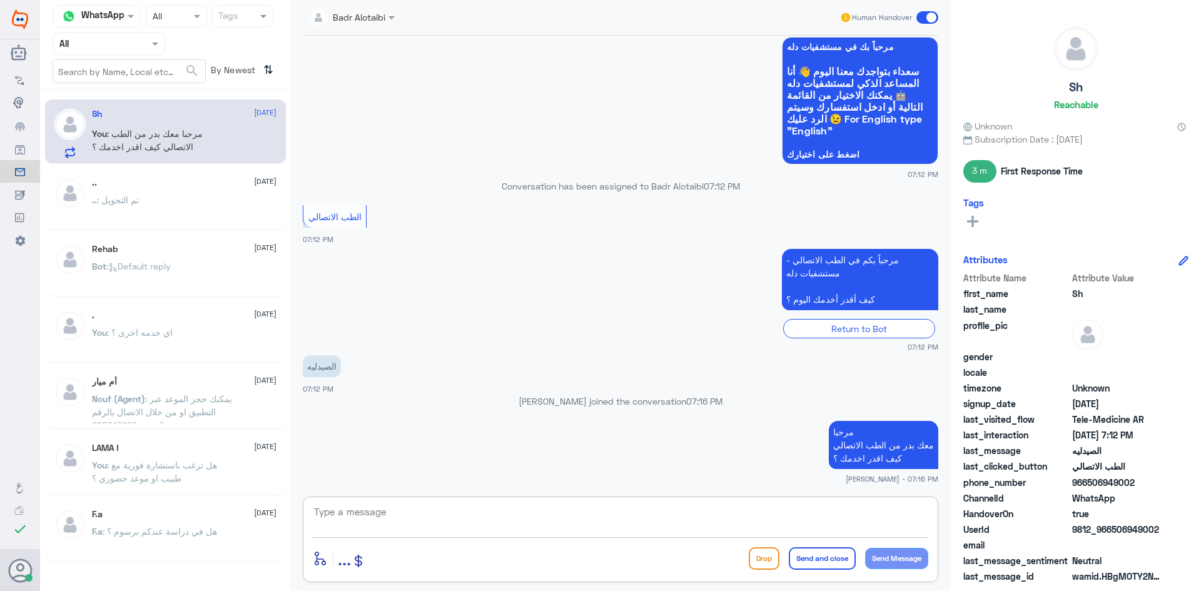
click at [773, 524] on textarea at bounding box center [621, 519] width 616 height 31
click at [721, 514] on textarea at bounding box center [621, 519] width 616 height 31
type textarea "تم التواصل هاتفيا سعدنا بخدمتك"
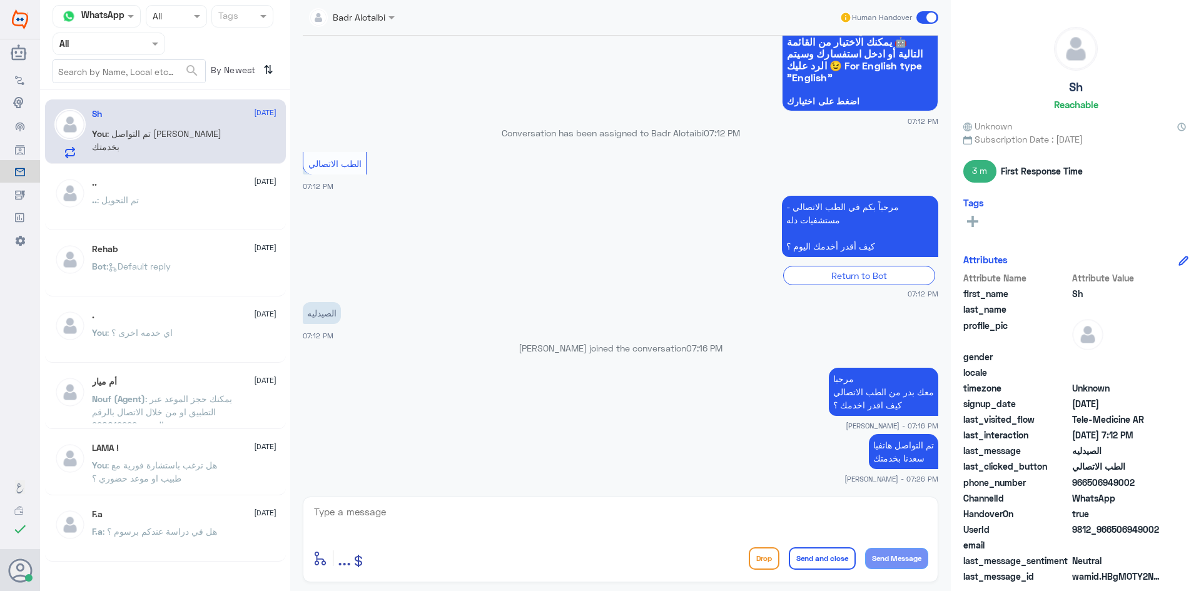
click at [922, 17] on span at bounding box center [927, 17] width 22 height 13
click at [0, 0] on input "checkbox" at bounding box center [0, 0] width 0 height 0
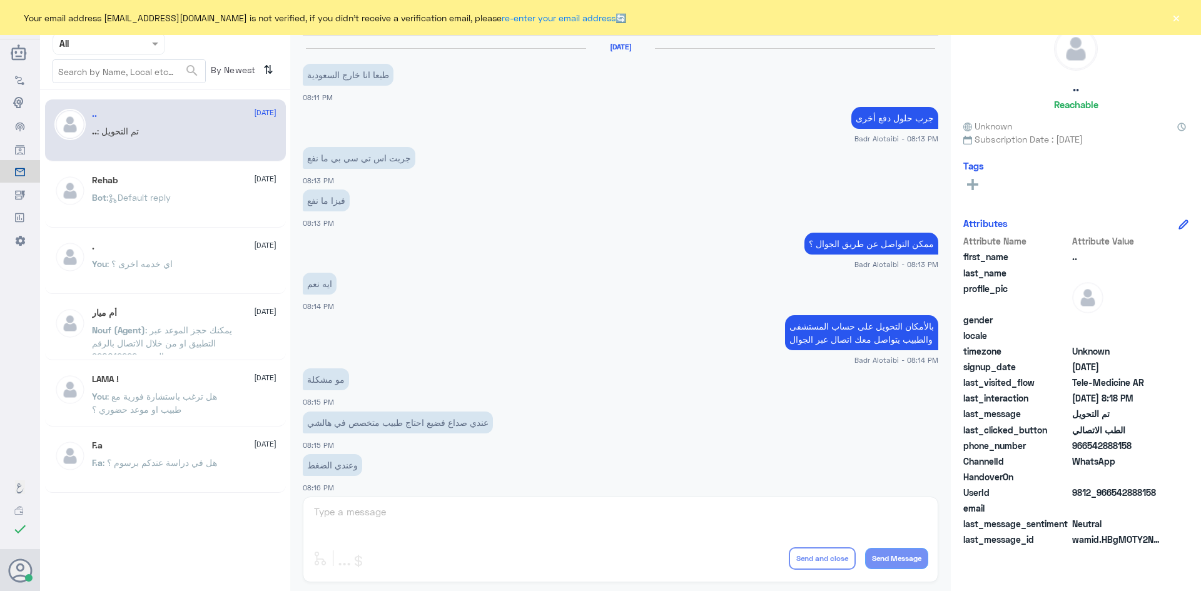
scroll to position [410, 0]
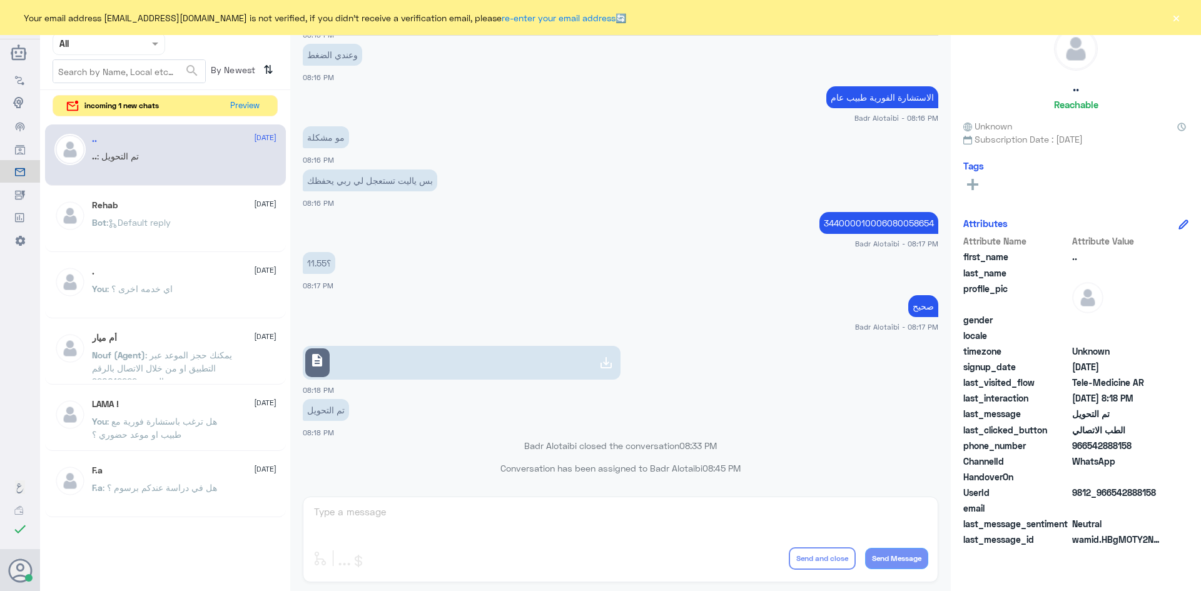
click at [250, 95] on div "incoming 1 new chats Preview" at bounding box center [165, 106] width 225 height 22
click at [254, 103] on button "Preview" at bounding box center [245, 105] width 39 height 19
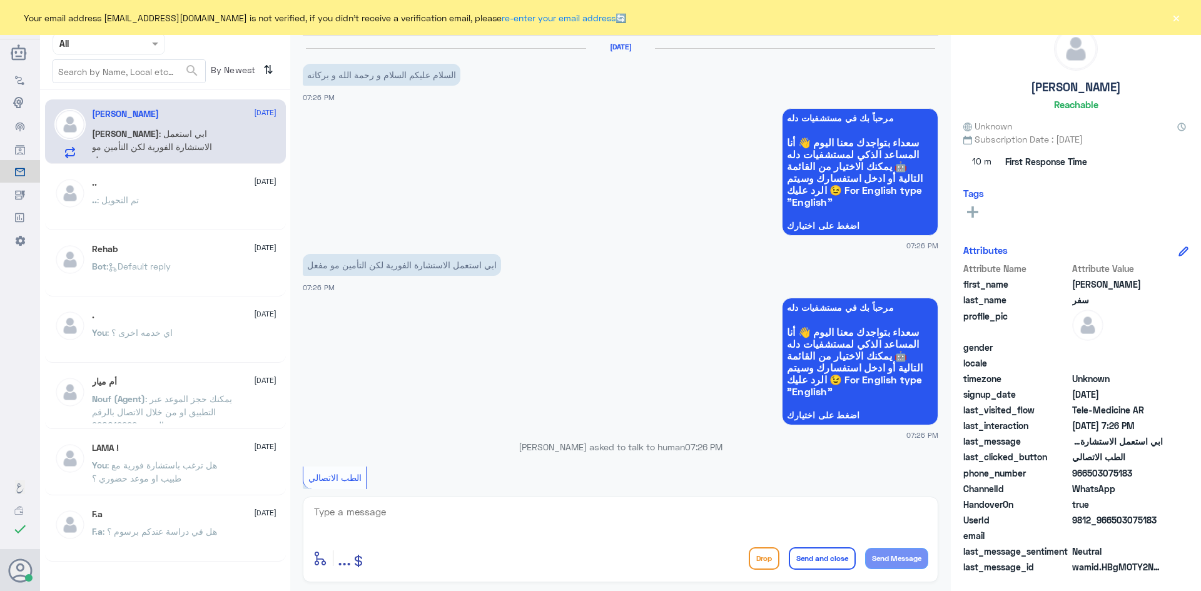
scroll to position [172, 0]
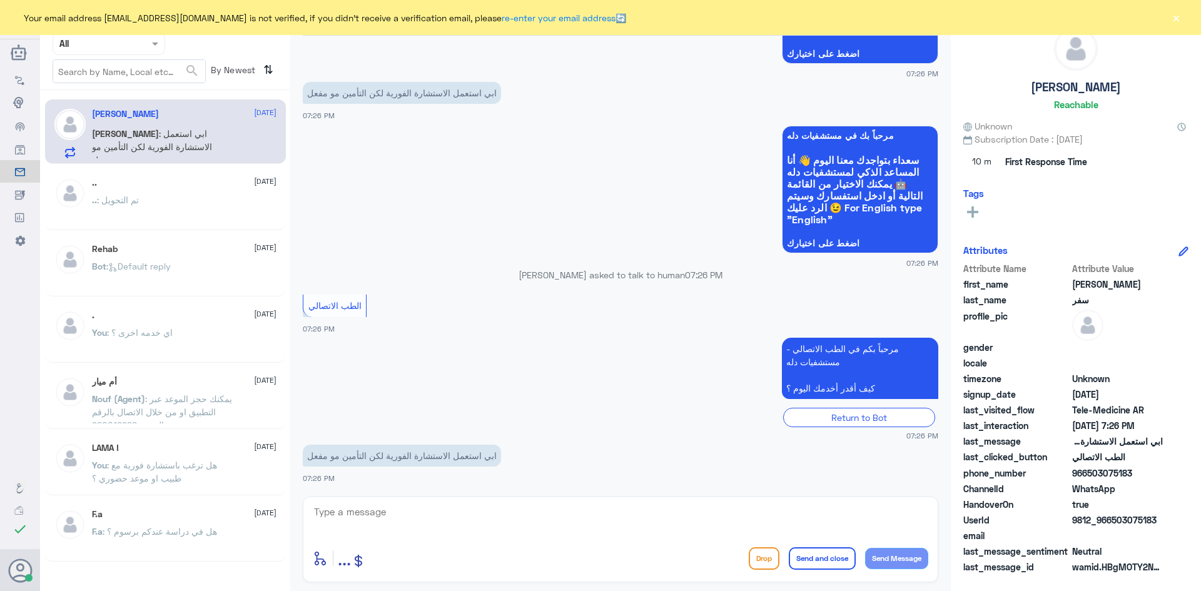
click at [452, 510] on textarea at bounding box center [621, 519] width 616 height 31
paste textarea "مرحبا معك بدر من الطب الاتصالي كيف اقدر اخدمك ؟"
type textarea "مرحبا معك بدر من الطب الاتصالي كيف اقدر اخدمك ؟"
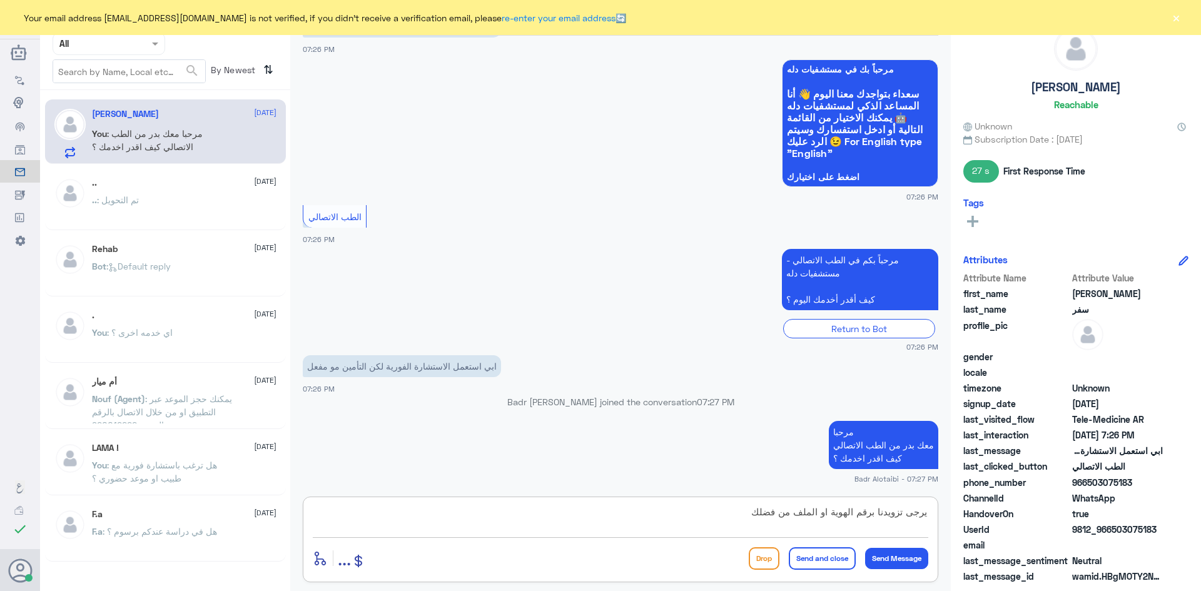
type textarea "يرجى تزويدنا برقم الهوية او الملف من فضلك"
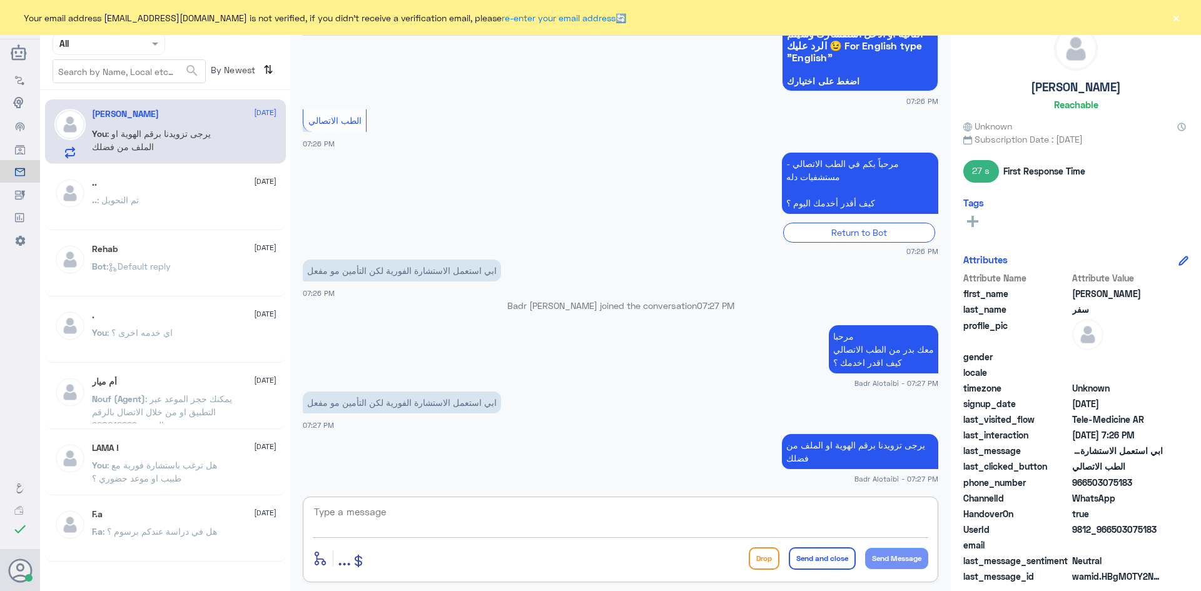
click at [490, 519] on textarea at bounding box center [621, 519] width 616 height 31
click at [1176, 18] on button "×" at bounding box center [1176, 17] width 13 height 13
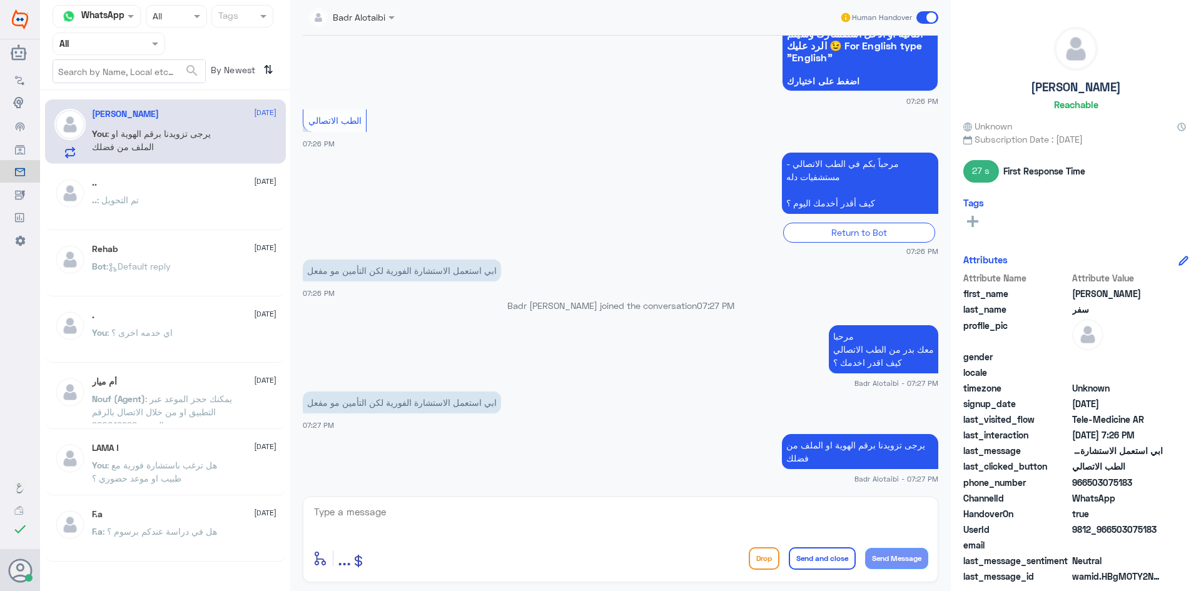
scroll to position [335, 0]
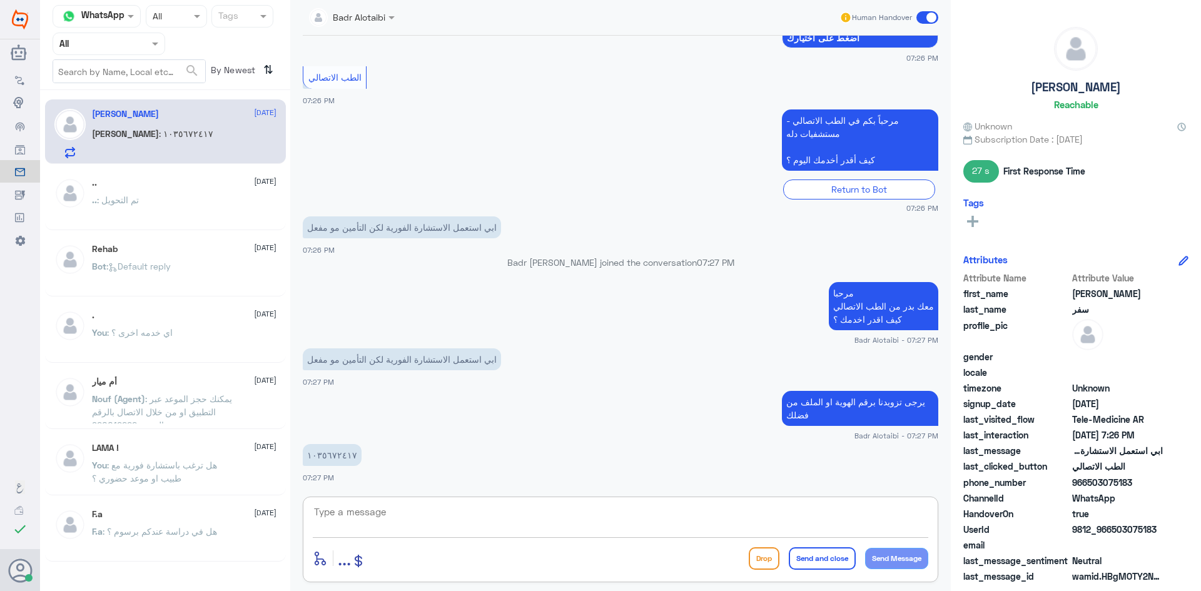
click at [352, 509] on textarea at bounding box center [621, 519] width 616 height 31
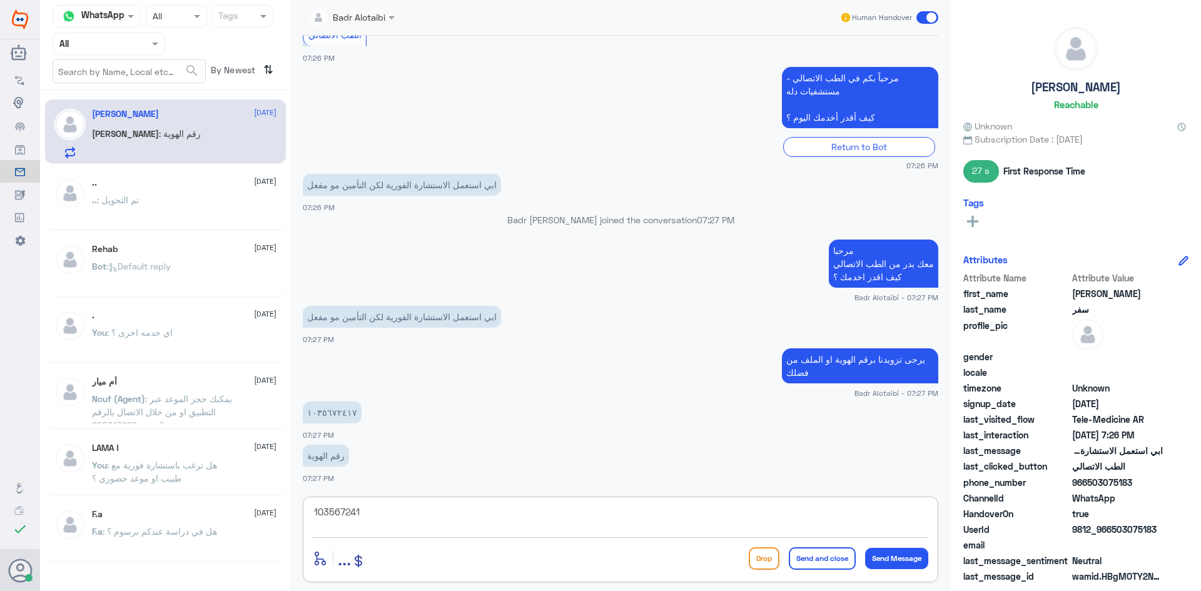
type textarea "1035672417"
drag, startPoint x: 374, startPoint y: 510, endPoint x: 301, endPoint y: 520, distance: 73.9
click at [301, 520] on div "Badr Alotaibi Human Handover 9 Sep 2025 مرحباً بك في مستشفيات دله سعداء بتواجدك…" at bounding box center [620, 297] width 661 height 595
click at [584, 522] on textarea at bounding box center [621, 519] width 616 height 31
type textarea "التامين بوبا ؟"
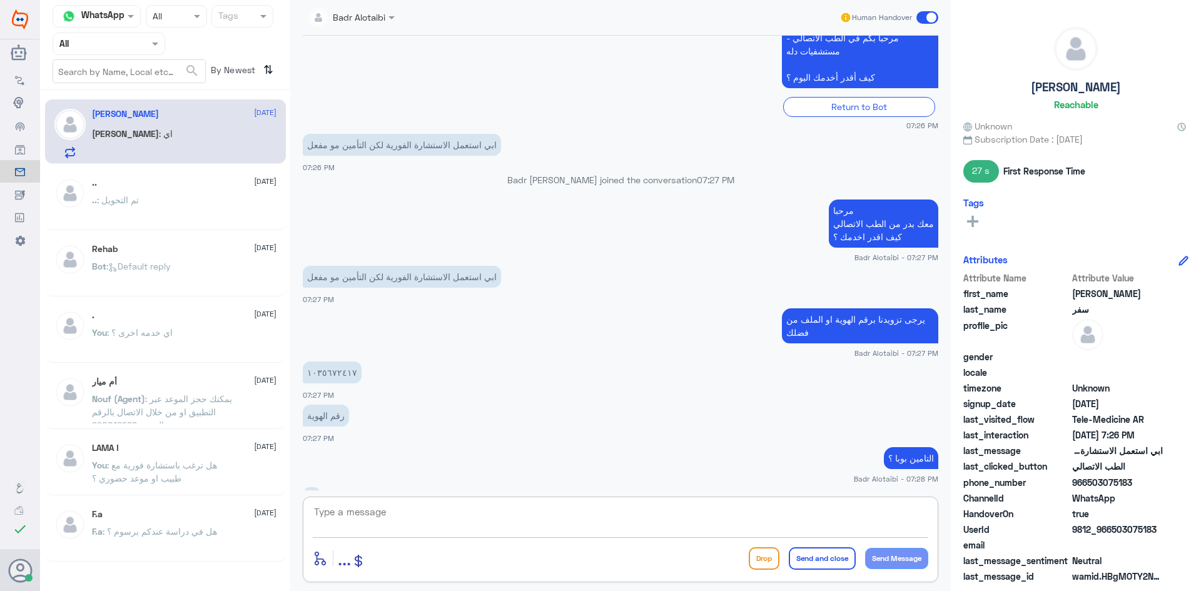
scroll to position [460, 0]
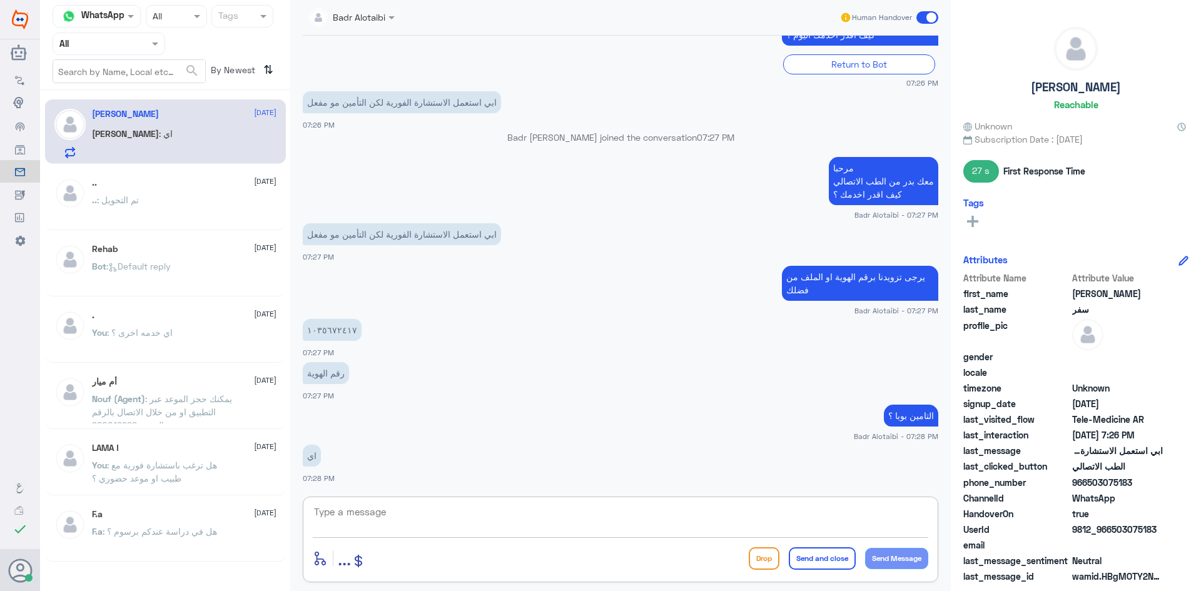
click at [642, 520] on textarea at bounding box center [621, 519] width 616 height 31
click at [926, 515] on textarea "يمكنك الان تسجيل استشارة فورية على التامين" at bounding box center [621, 519] width 616 height 31
click at [911, 507] on textarea "يمكنك الان تسجيل استشارة فورية على التامين" at bounding box center [621, 519] width 616 height 31
click at [911, 514] on textarea "يمكنك الان تسجيل استشارة فورية على التامين" at bounding box center [621, 519] width 616 height 31
type textarea "تم تحديث التامين يمكنك الان تسجيل استشارة فورية على التامين"
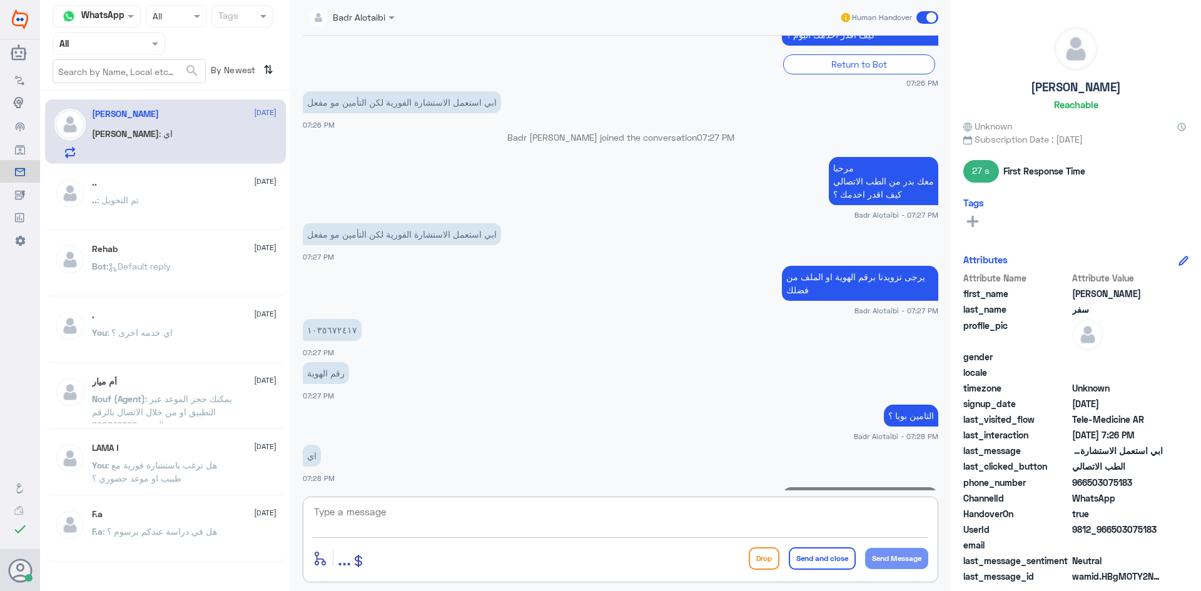
scroll to position [527, 0]
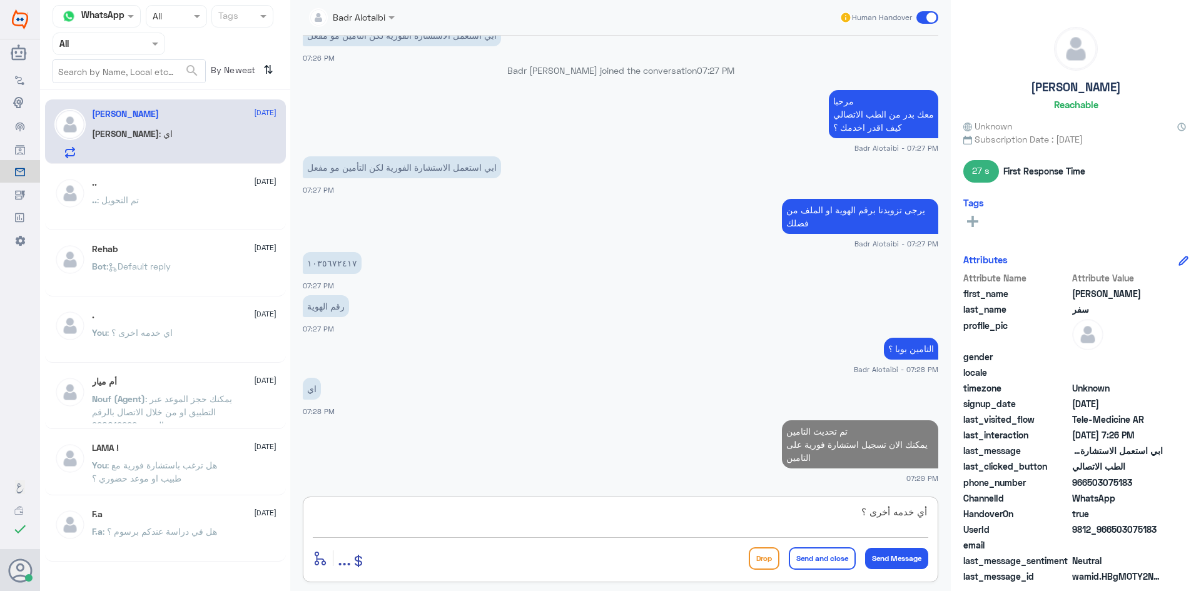
type textarea "أي خدمه أخرى ؟"
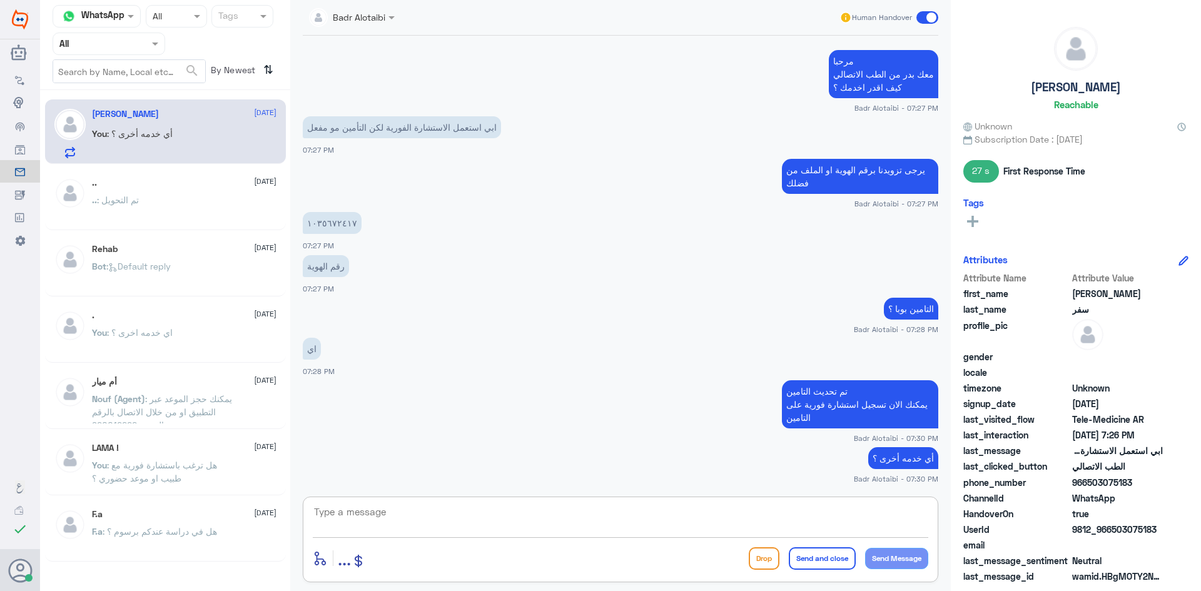
scroll to position [609, 0]
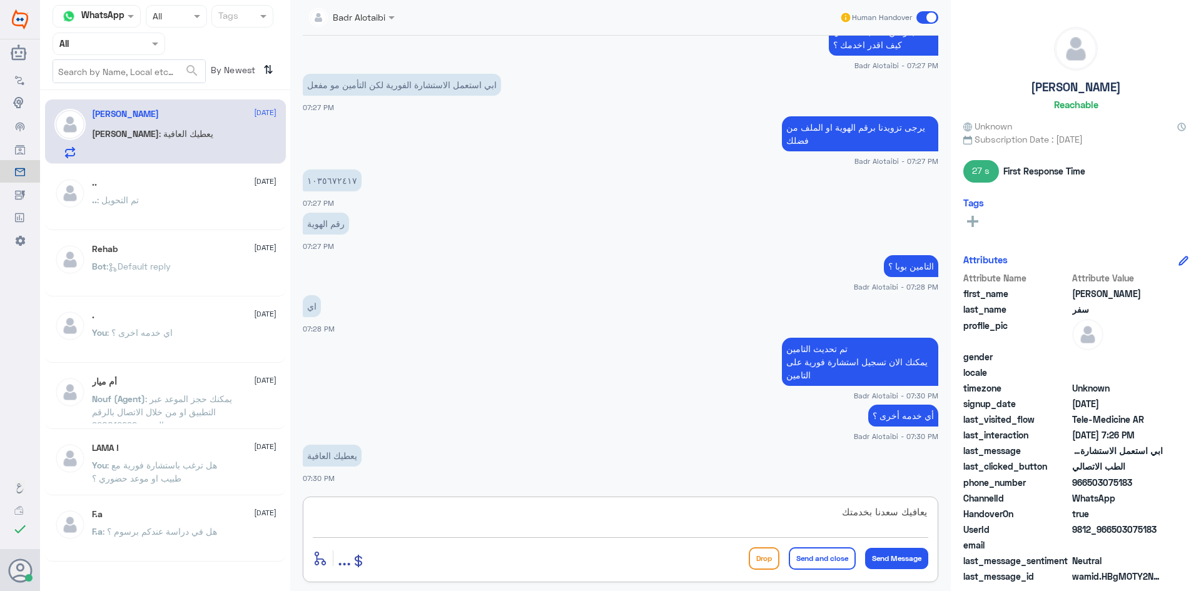
type textarea "يعافيك سعدنا بخدمتك"
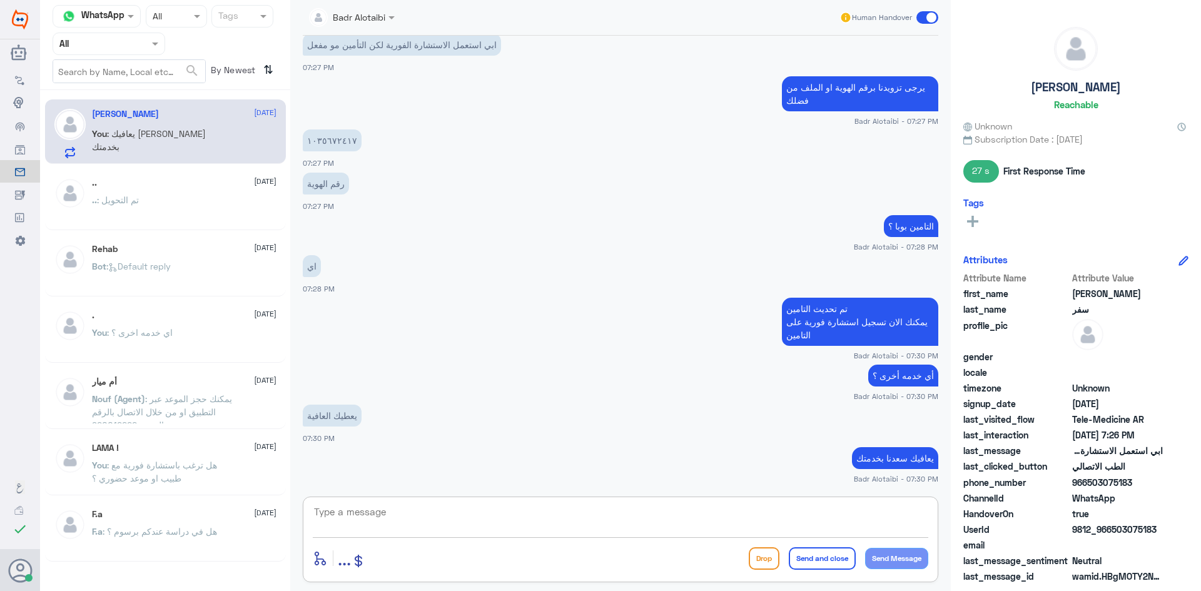
click at [927, 18] on span at bounding box center [927, 17] width 22 height 13
click at [0, 0] on input "checkbox" at bounding box center [0, 0] width 0 height 0
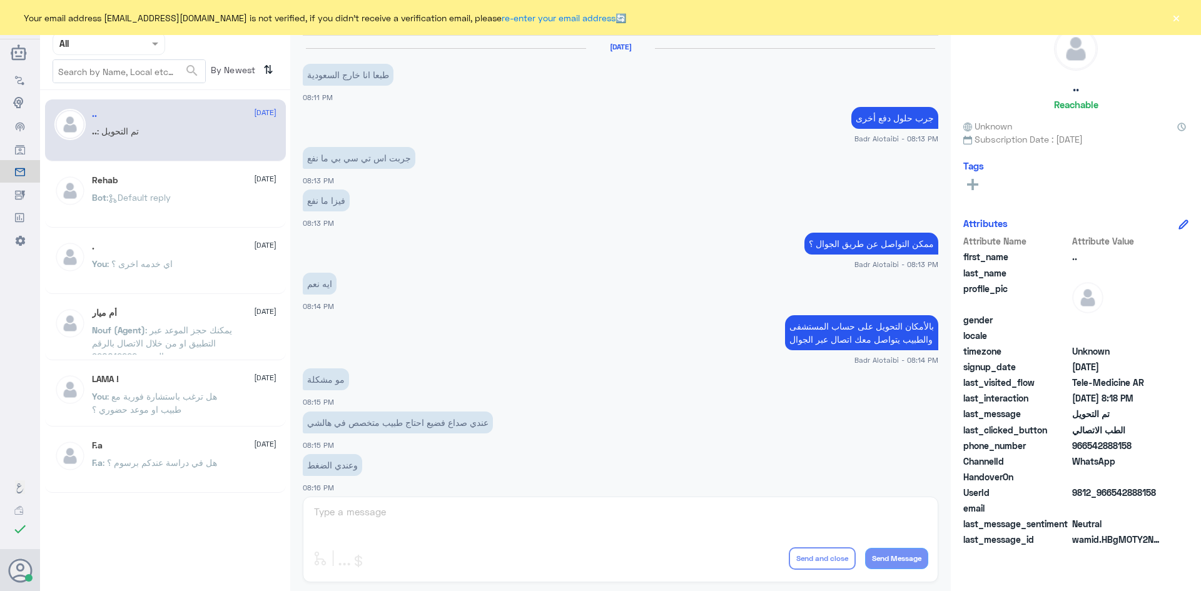
scroll to position [410, 0]
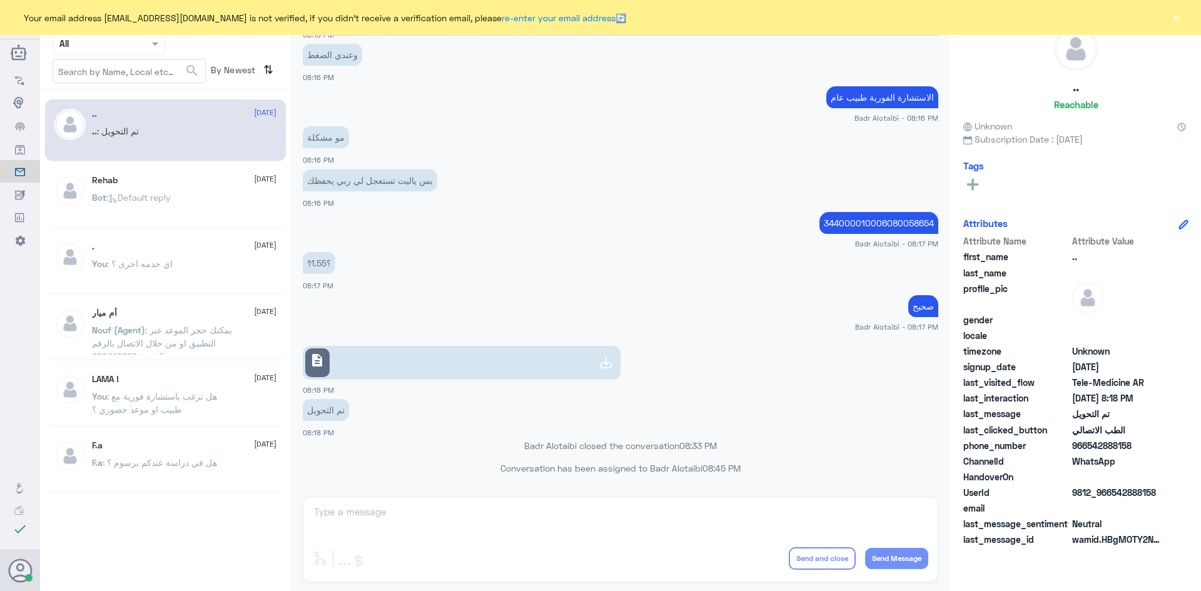
click at [1176, 20] on button "×" at bounding box center [1176, 17] width 13 height 13
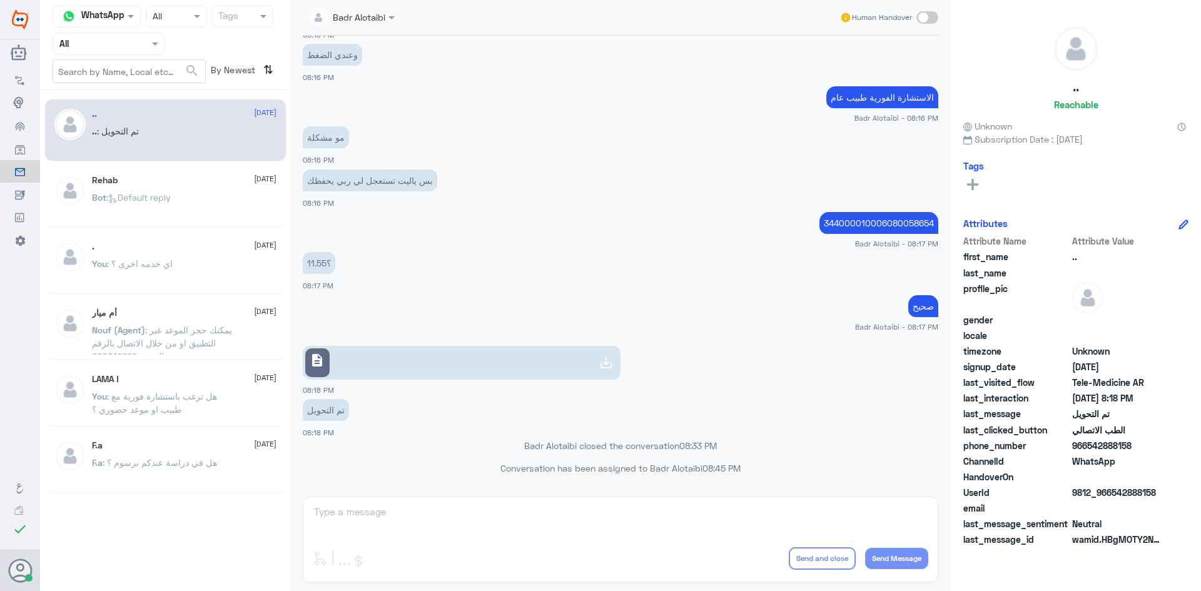
click at [129, 44] on div at bounding box center [108, 43] width 111 height 14
click at [132, 94] on div "Unassigned" at bounding box center [109, 98] width 113 height 29
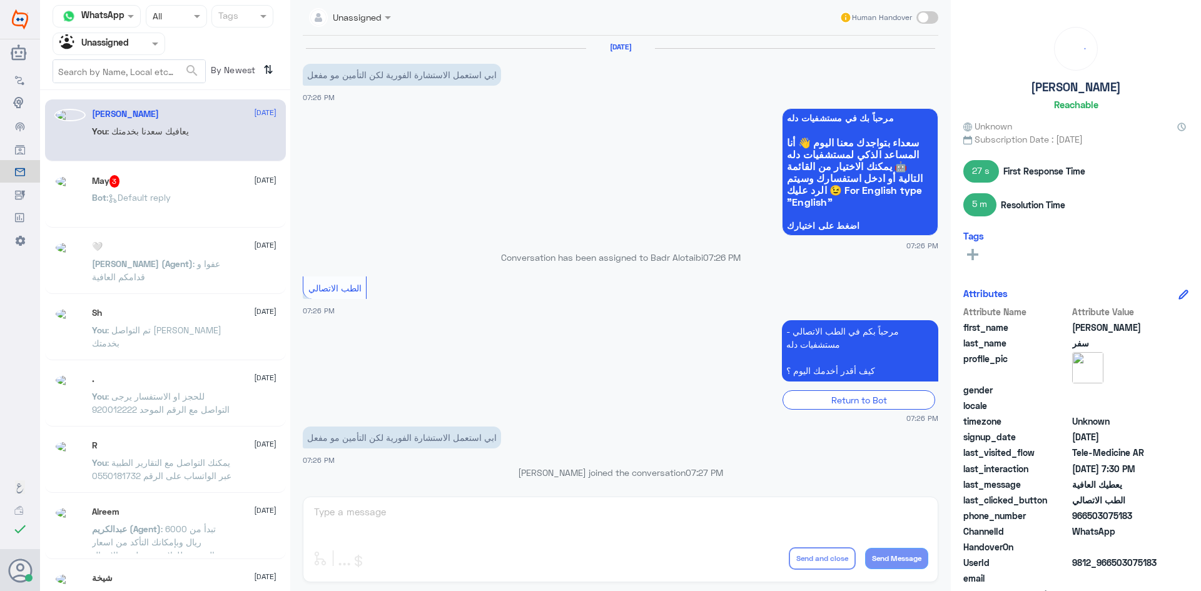
scroll to position [548, 0]
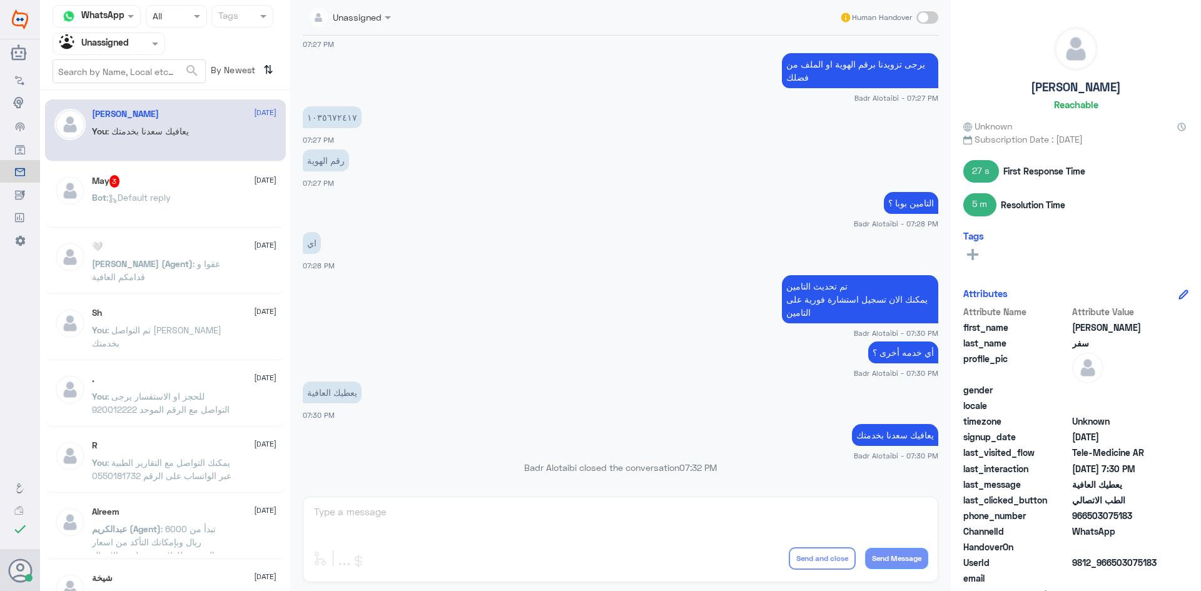
click at [172, 317] on div "Sh 9 September" at bounding box center [184, 313] width 185 height 11
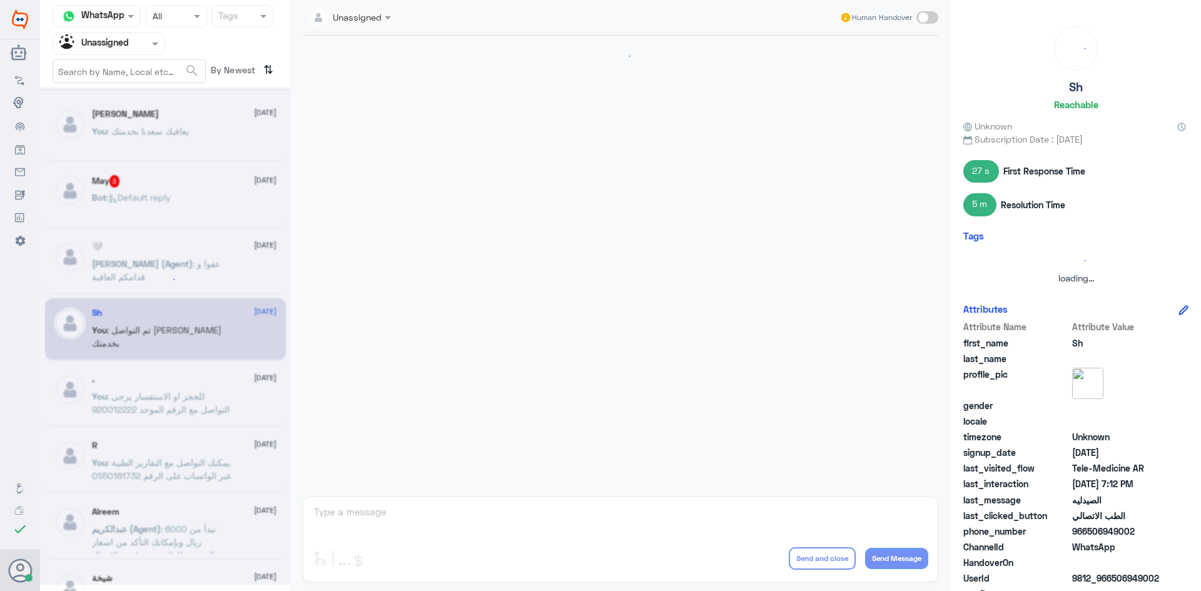
scroll to position [913, 0]
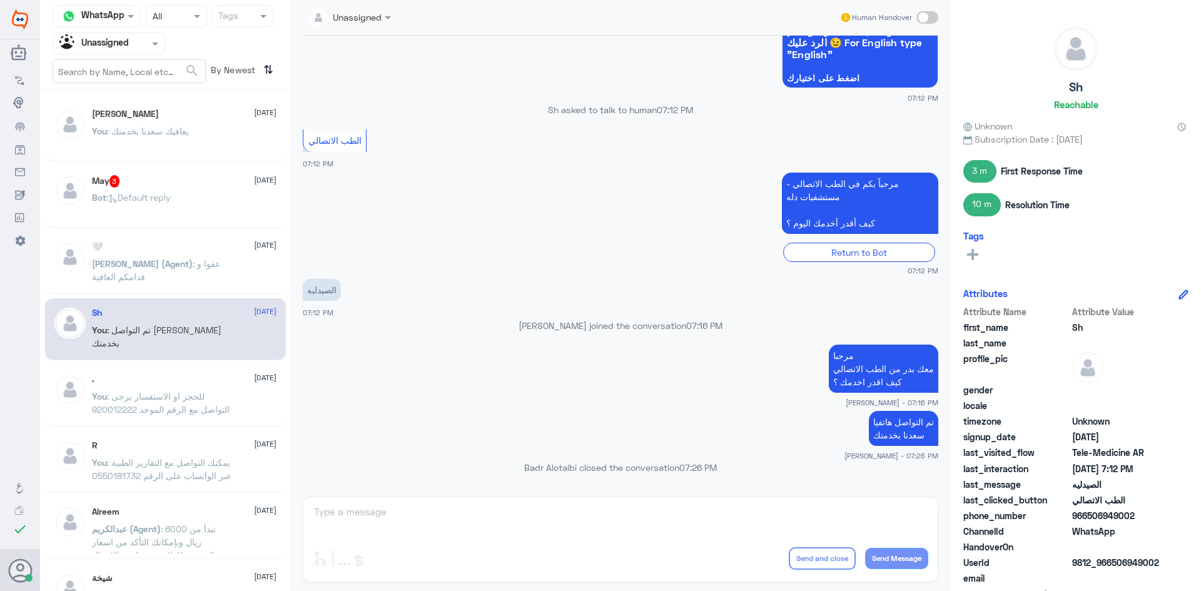
drag, startPoint x: 1135, startPoint y: 514, endPoint x: 1088, endPoint y: 518, distance: 46.4
click at [1088, 518] on span "966506949002" at bounding box center [1117, 515] width 91 height 13
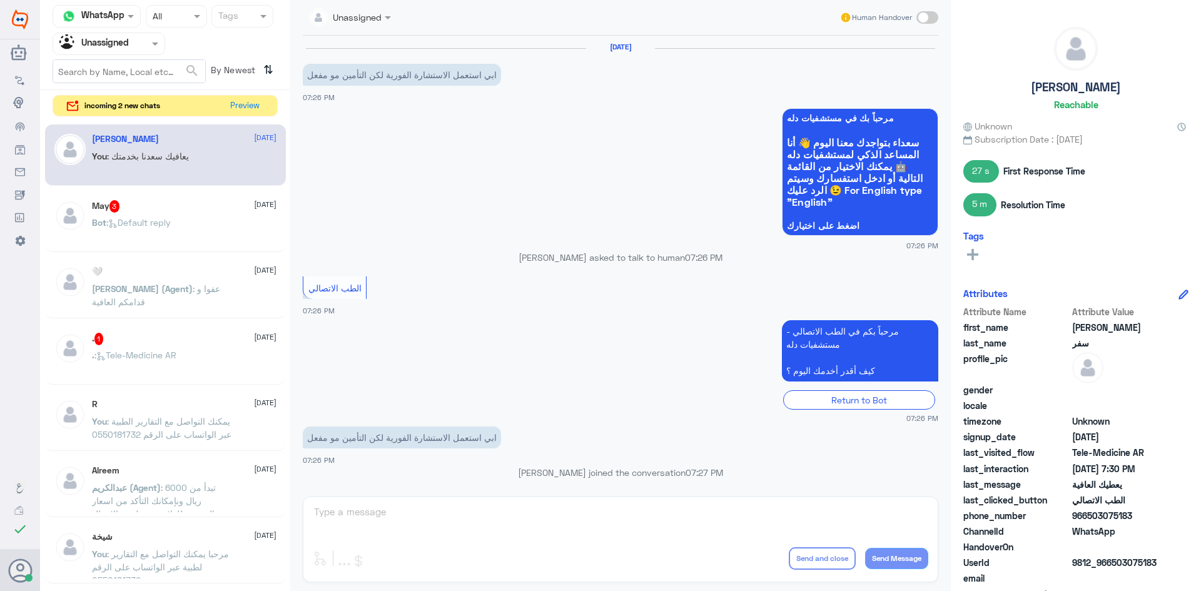
scroll to position [548, 0]
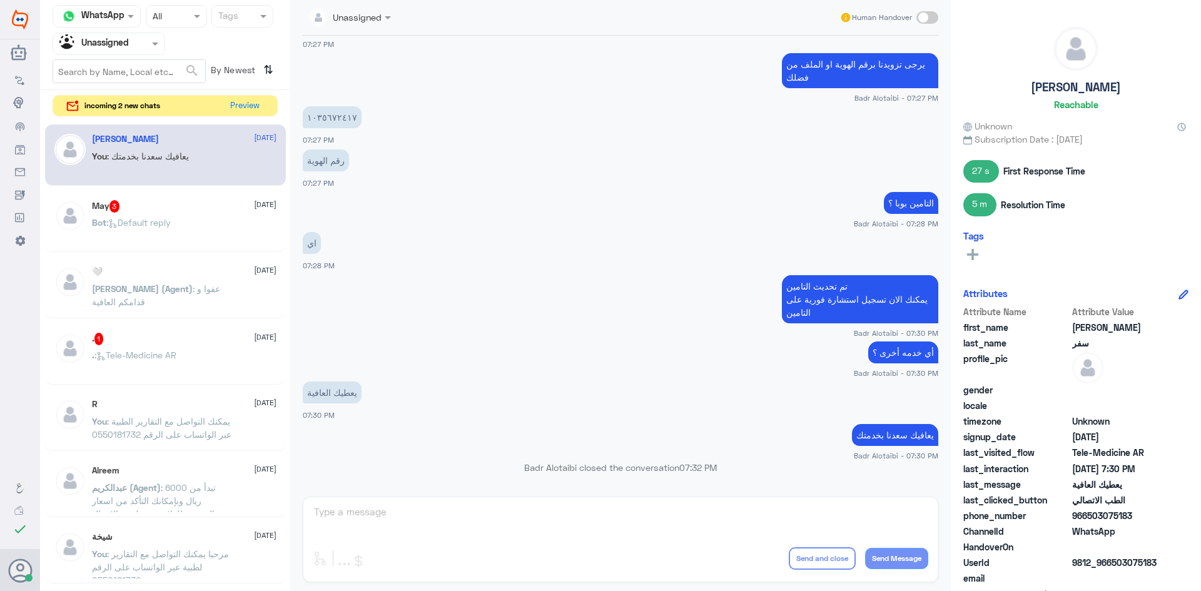
click at [117, 52] on div "Agent Filter Unassigned" at bounding box center [109, 44] width 113 height 23
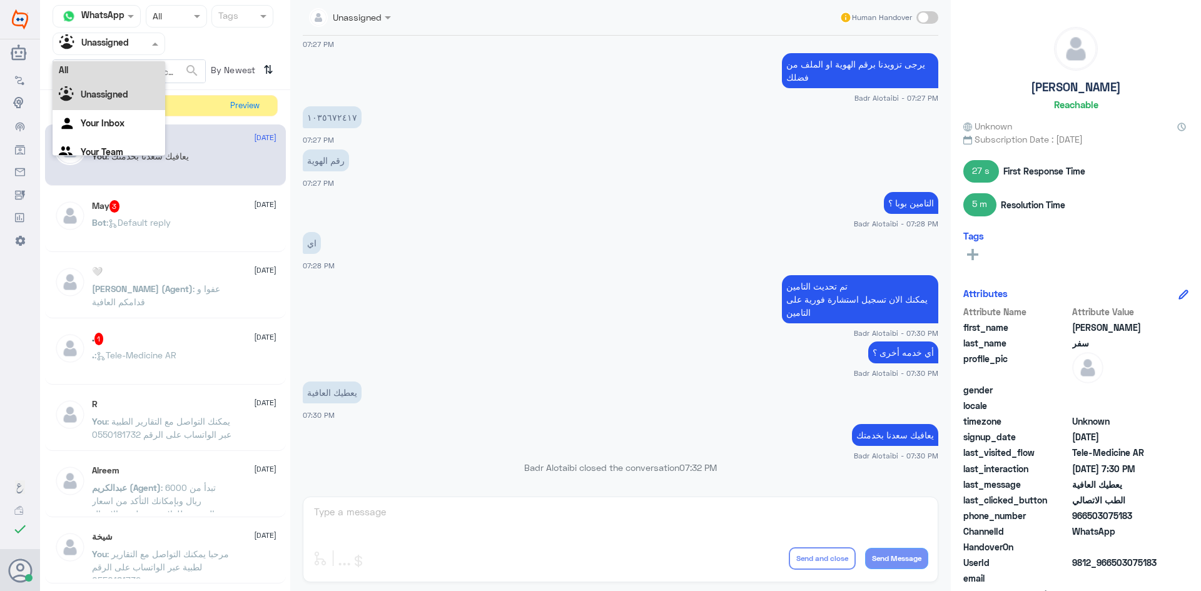
scroll to position [0, 0]
click at [108, 65] on div "All" at bounding box center [109, 72] width 113 height 23
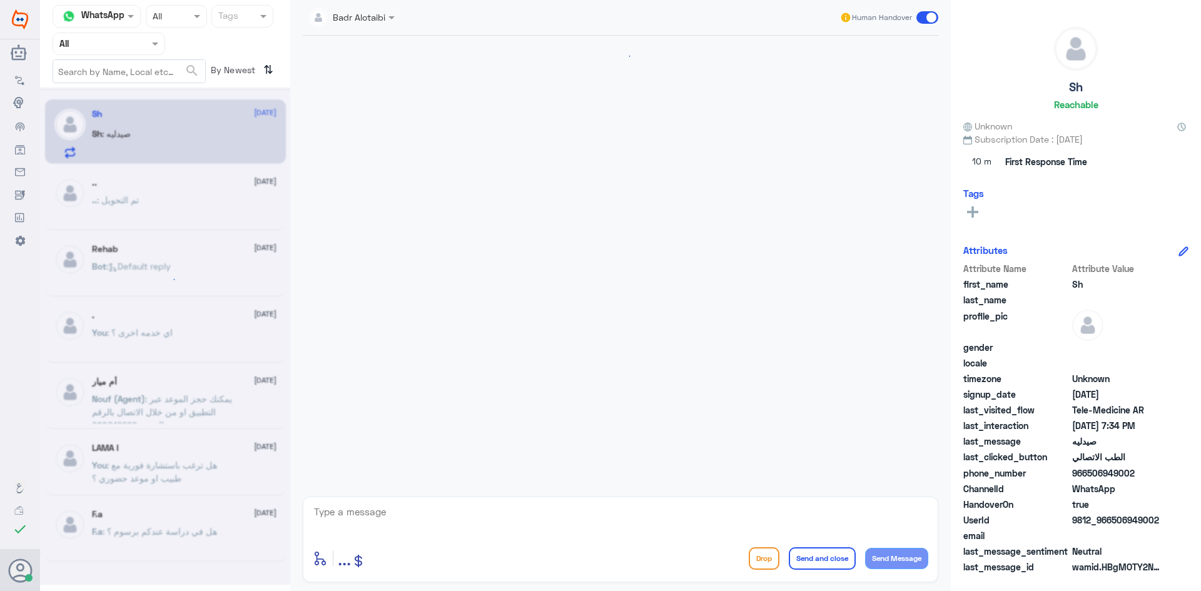
scroll to position [668, 0]
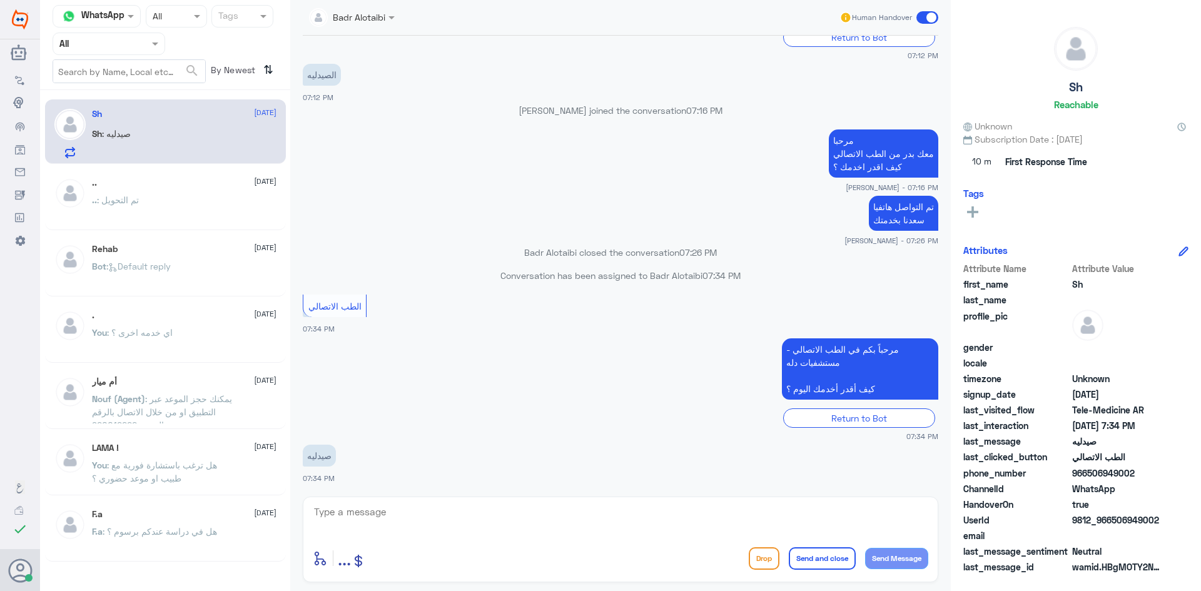
click at [450, 501] on div "enter flow name ... Drop Send and close Send Message" at bounding box center [621, 540] width 636 height 86
click at [456, 512] on textarea at bounding box center [621, 519] width 616 height 31
type textarea "م"
paste textarea "مرحبا معك بدر من الطب الاتصالي كيف اقدر اخدمك ؟"
type textarea "مرحبا معك بدر من الطب الاتصالي كيف اقدر اخدمك ؟"
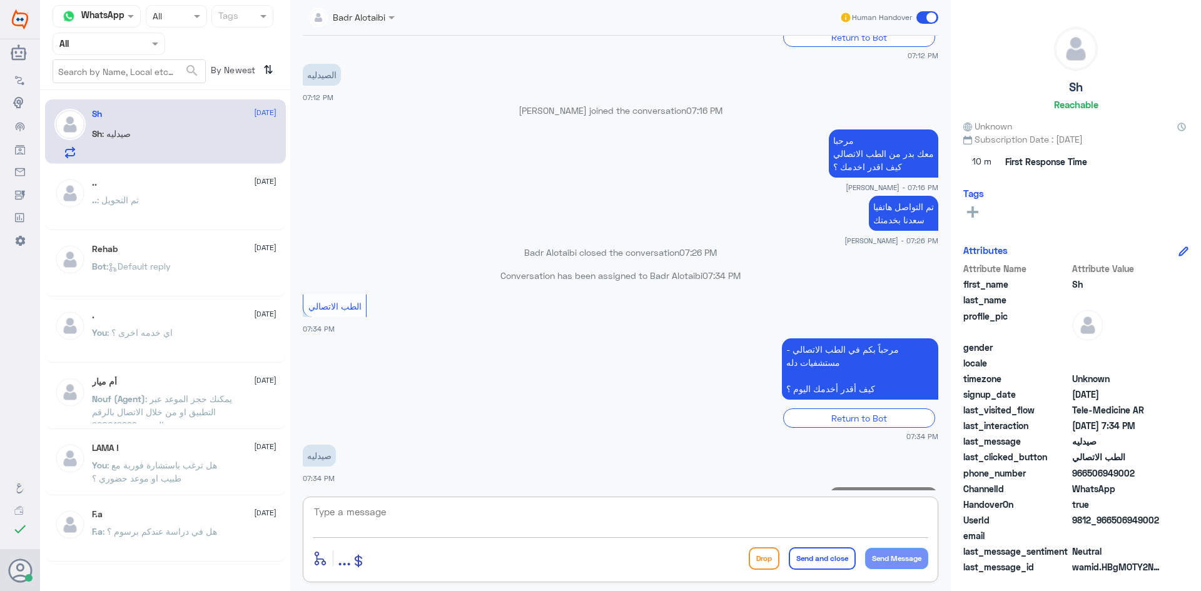
scroll to position [735, 0]
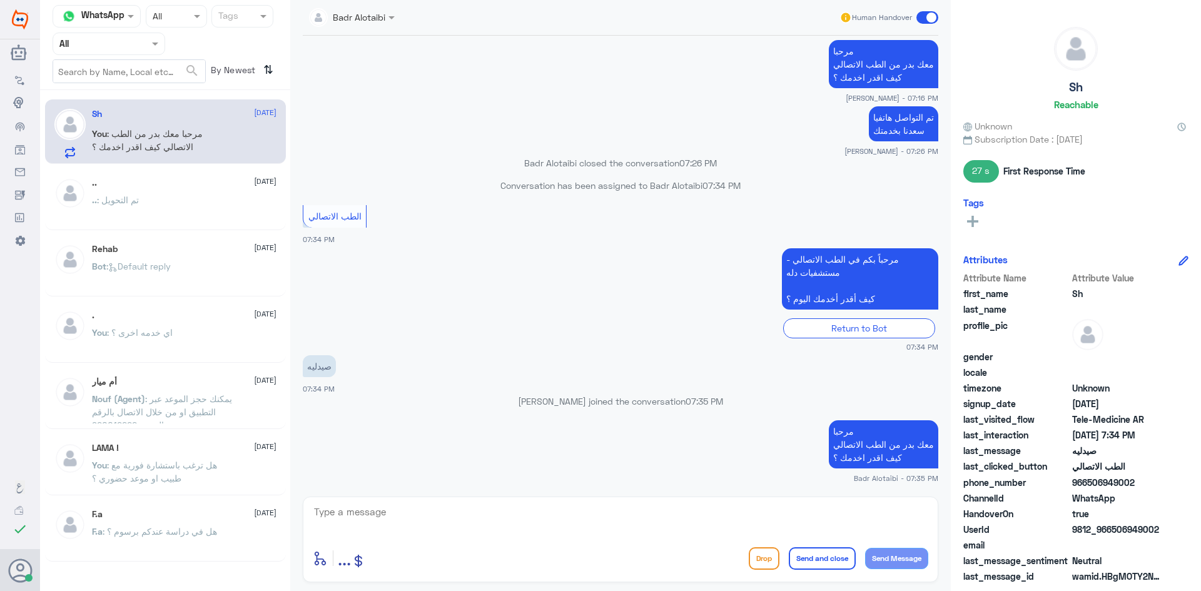
click at [926, 16] on span at bounding box center [927, 17] width 22 height 13
click at [0, 0] on input "checkbox" at bounding box center [0, 0] width 0 height 0
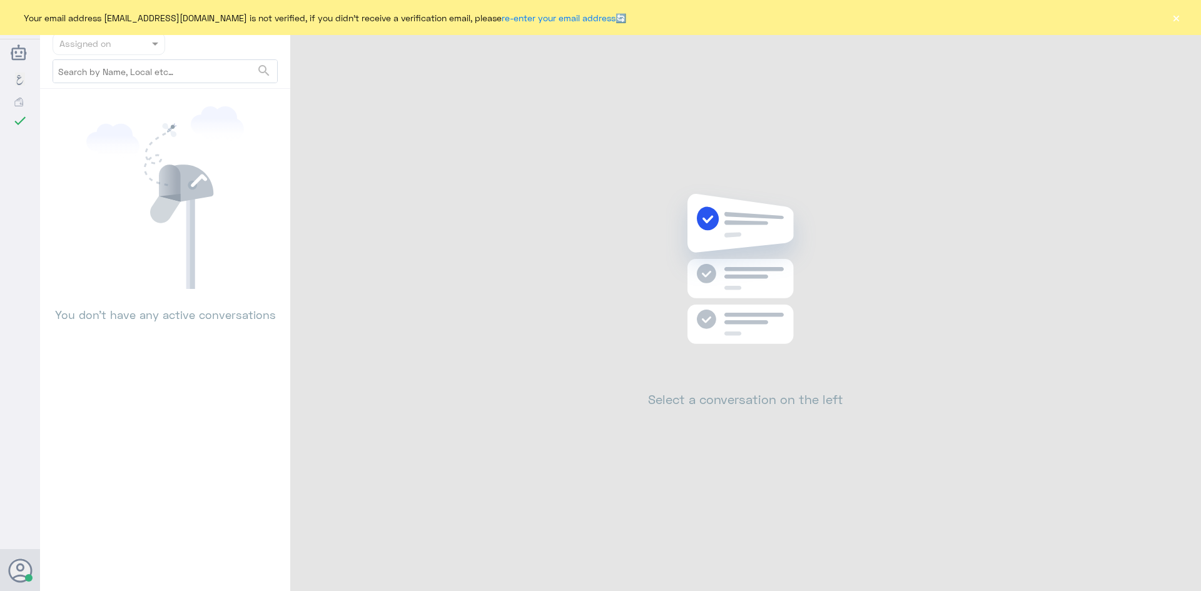
click at [1168, 21] on div "Your email address [EMAIL_ADDRESS][DOMAIN_NAME] is not verified, if you didn't …" at bounding box center [600, 17] width 1201 height 35
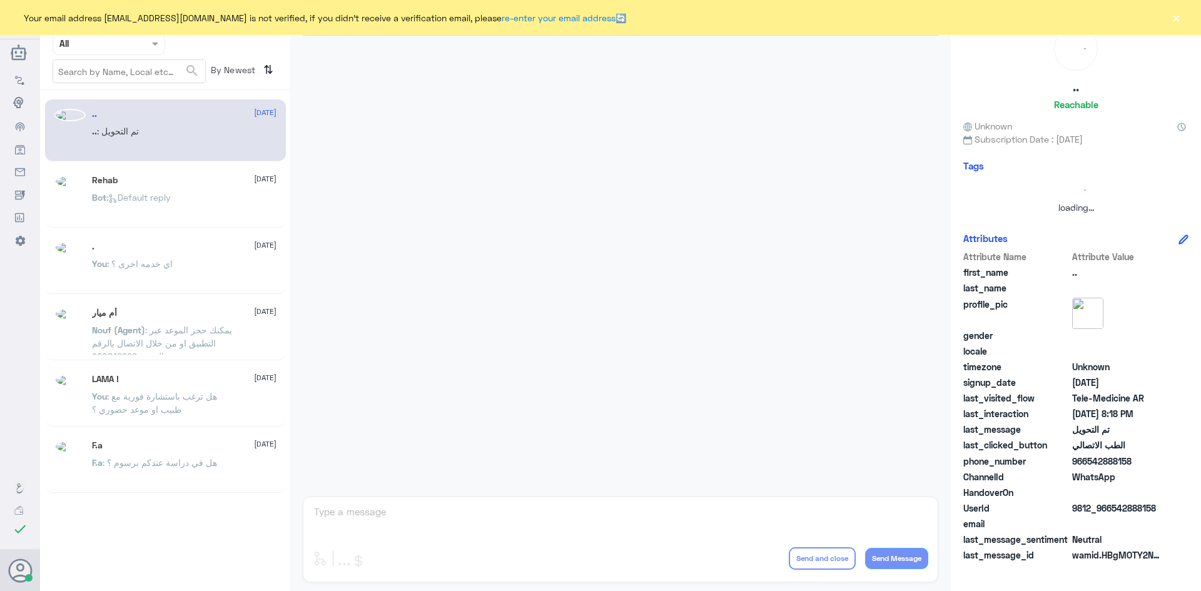
click at [1169, 14] on div "Your email address [EMAIL_ADDRESS][DOMAIN_NAME] is not verified, if you didn't …" at bounding box center [600, 17] width 1201 height 35
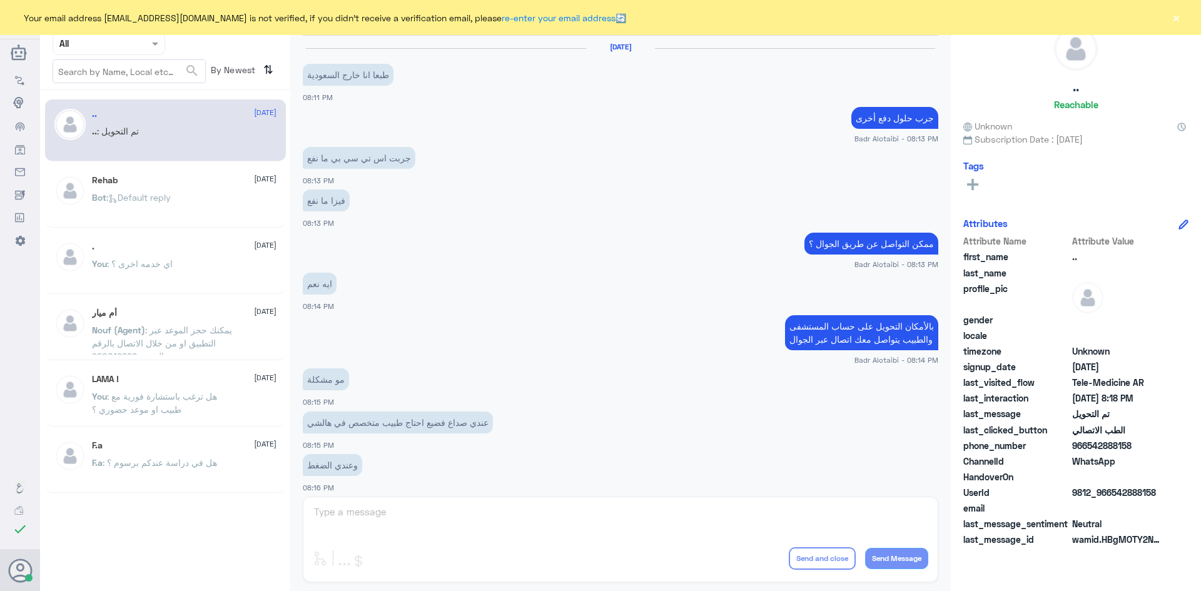
scroll to position [410, 0]
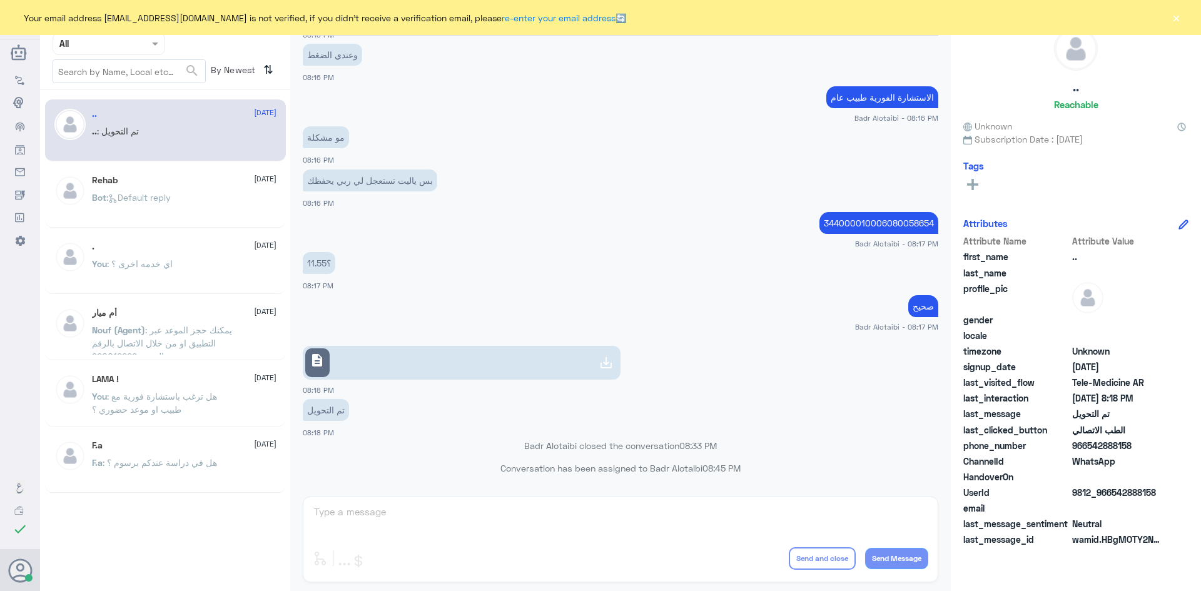
click at [1174, 14] on button "×" at bounding box center [1176, 17] width 13 height 13
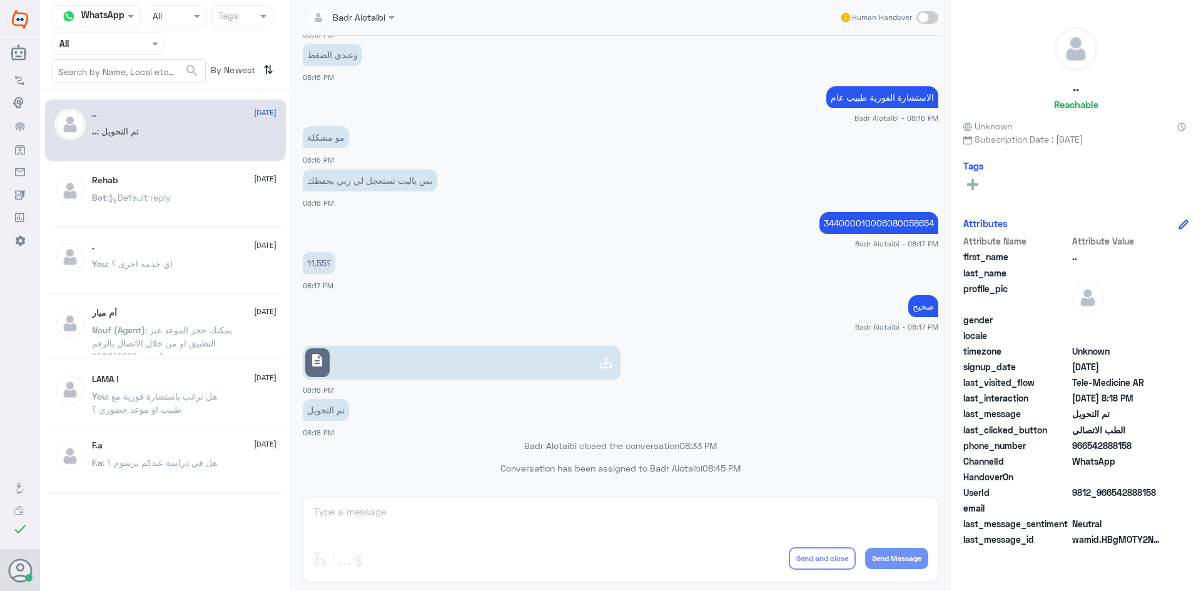
click at [118, 53] on div "Agent Filter All" at bounding box center [109, 44] width 113 height 23
click at [134, 97] on div "Unassigned" at bounding box center [109, 98] width 113 height 29
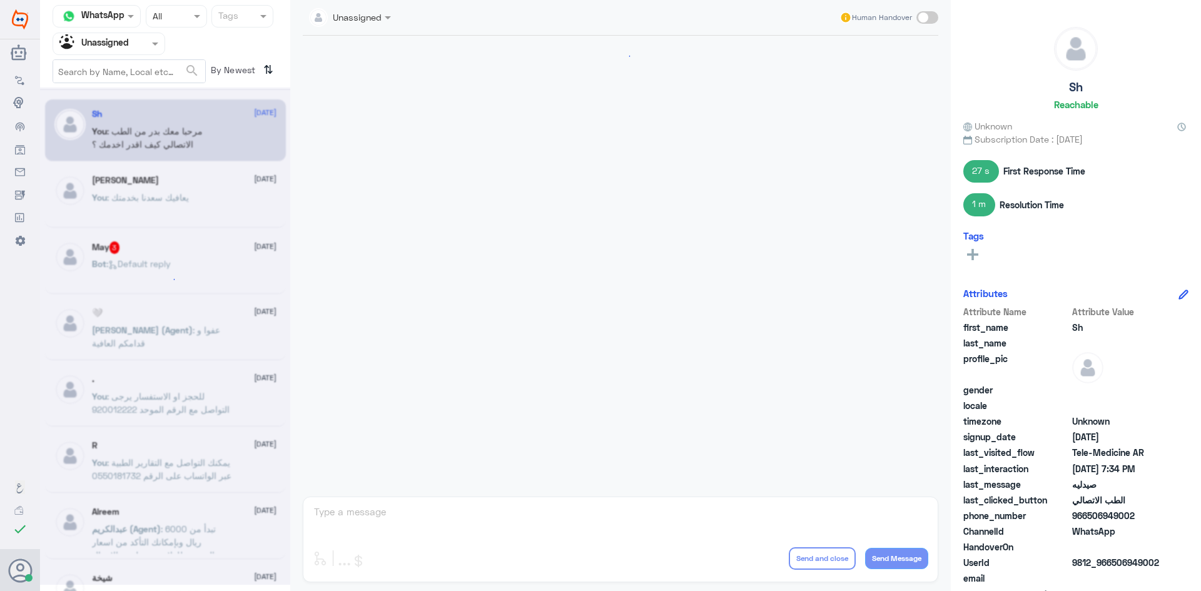
scroll to position [641, 0]
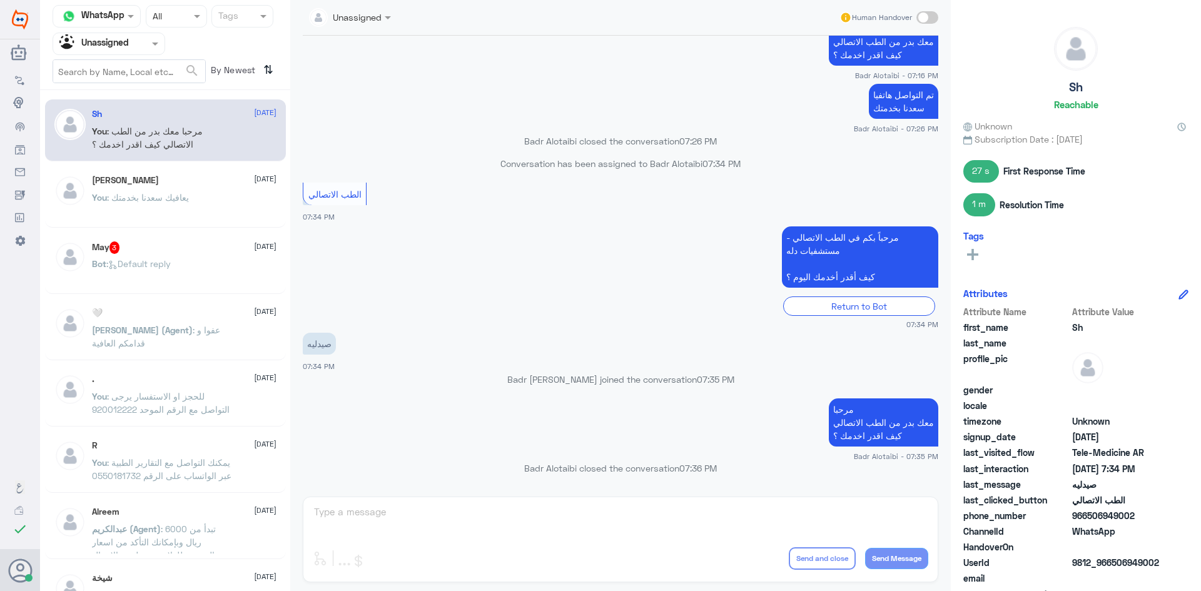
click at [148, 40] on div at bounding box center [108, 43] width 111 height 14
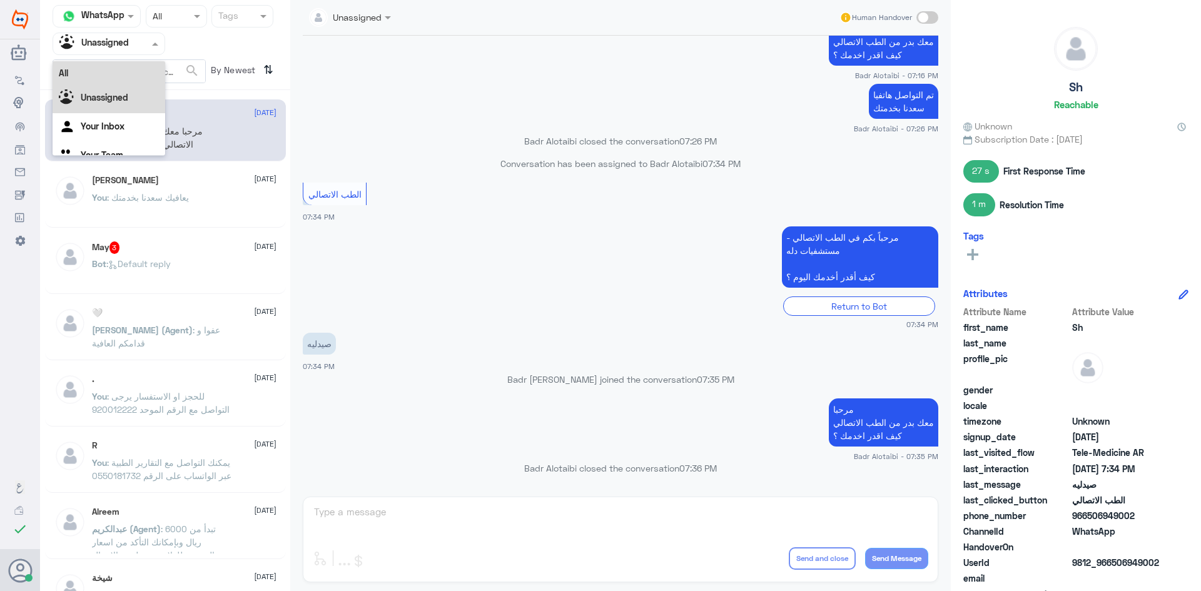
click at [129, 83] on div "All" at bounding box center [109, 72] width 113 height 23
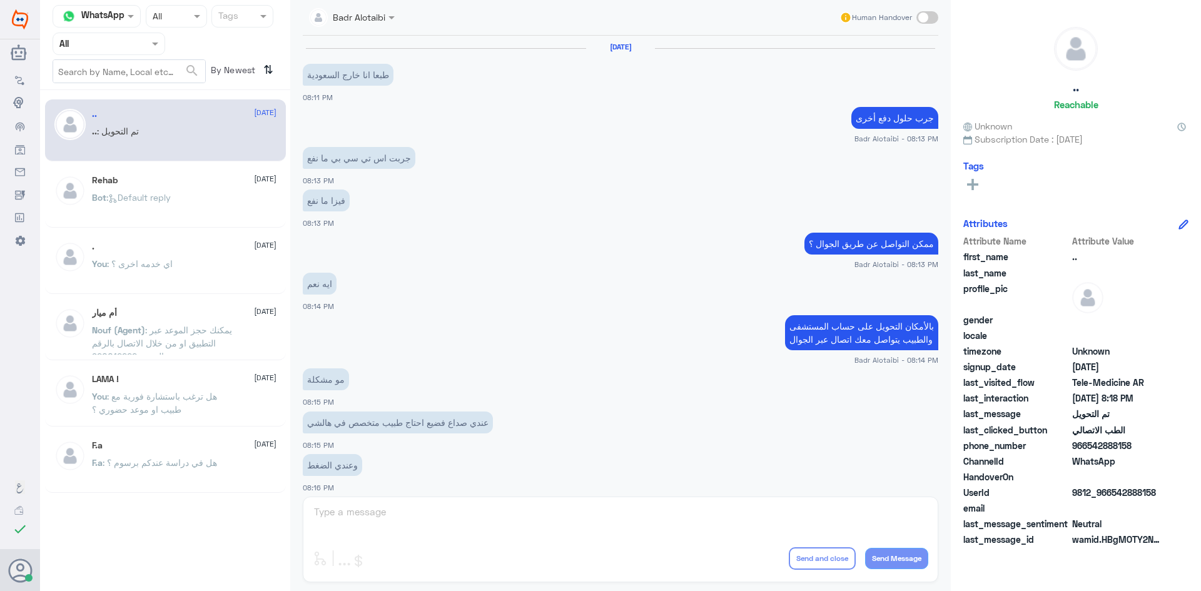
scroll to position [410, 0]
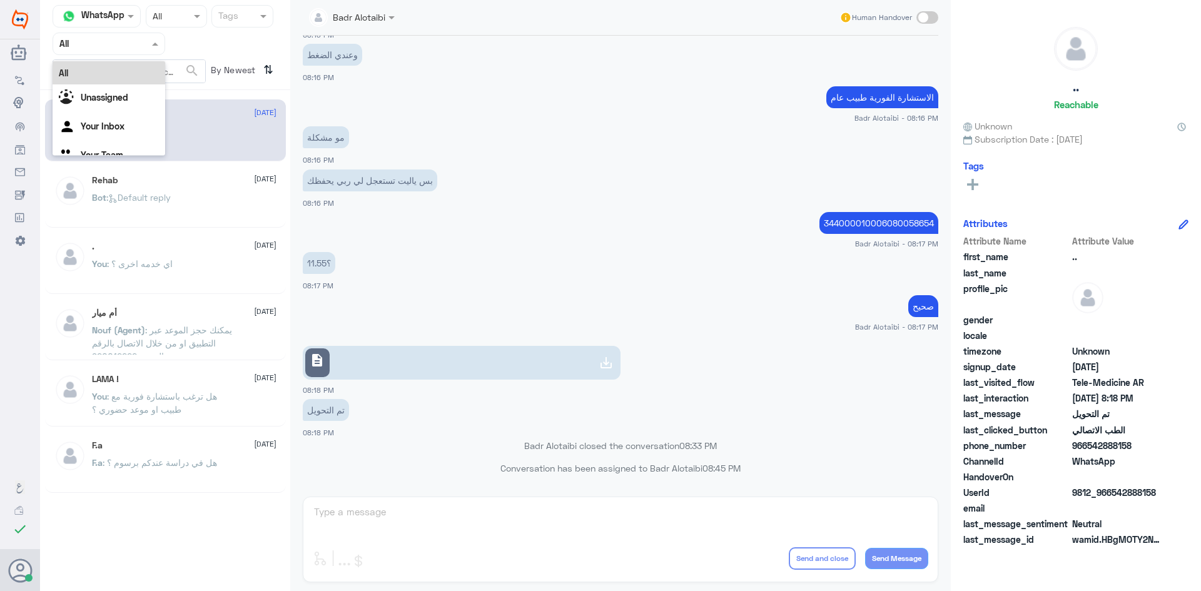
click at [134, 41] on div at bounding box center [108, 43] width 111 height 14
click at [134, 90] on div "Unassigned" at bounding box center [109, 98] width 113 height 29
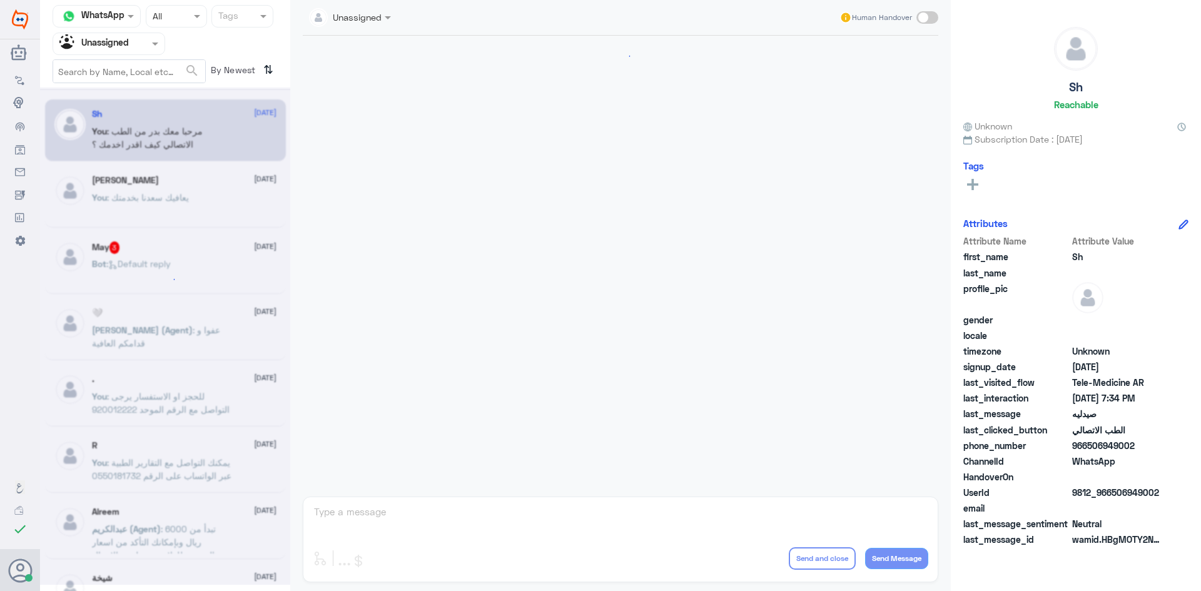
scroll to position [641, 0]
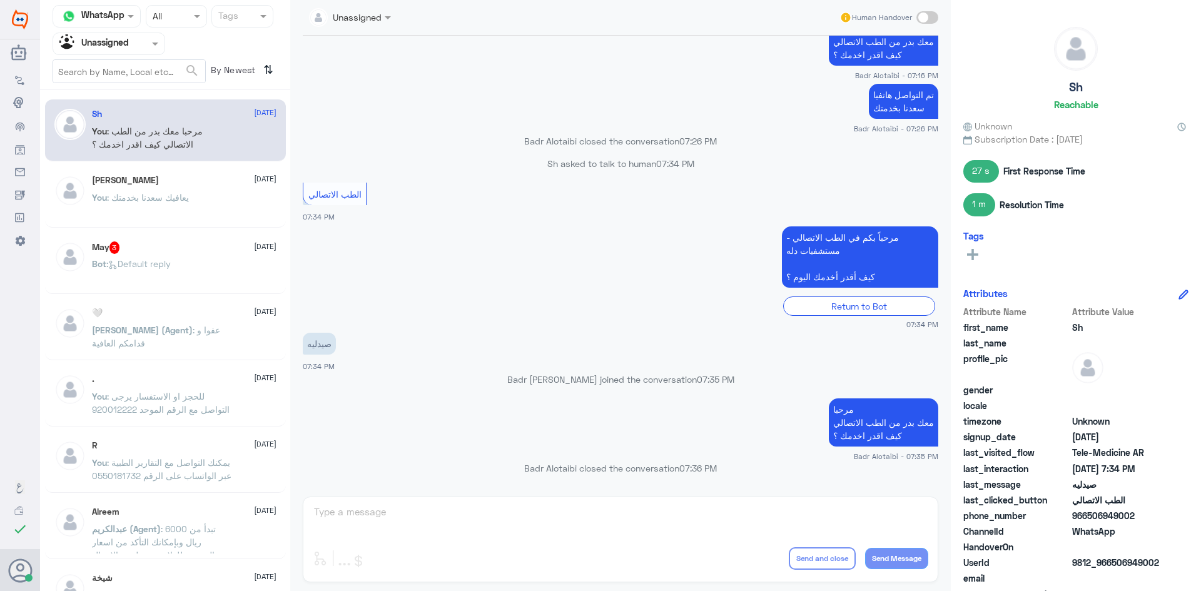
drag, startPoint x: 1135, startPoint y: 517, endPoint x: 1088, endPoint y: 519, distance: 46.3
click at [1088, 519] on span "966506949002" at bounding box center [1117, 515] width 91 height 13
copy span "506949002"
click at [116, 38] on input "text" at bounding box center [93, 43] width 69 height 14
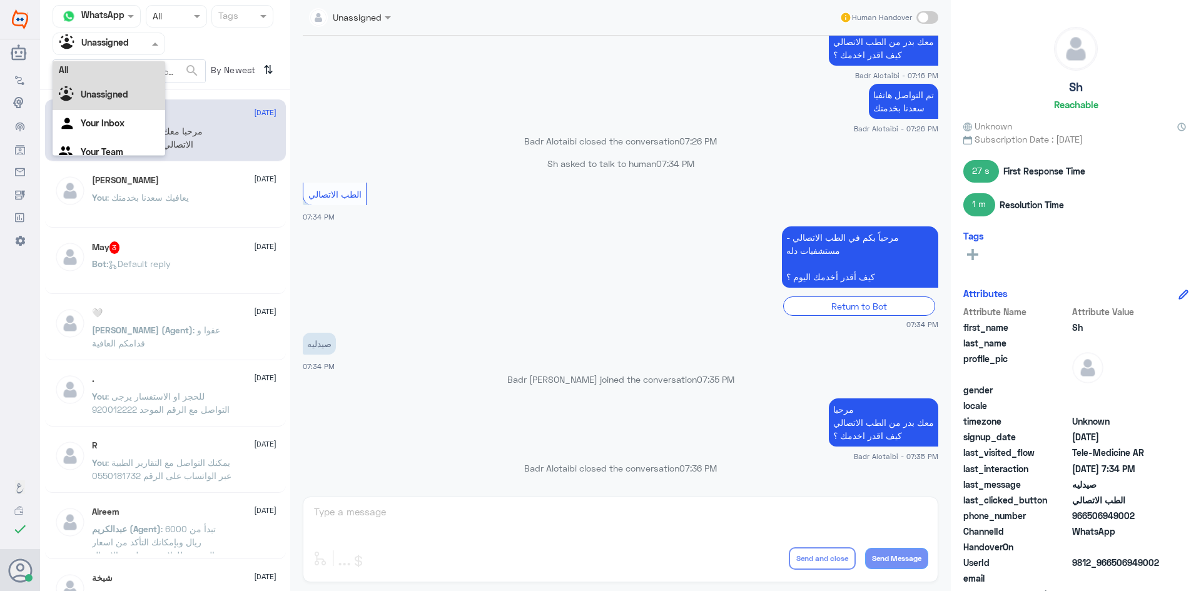
scroll to position [0, 0]
click at [110, 74] on div "All" at bounding box center [109, 72] width 113 height 23
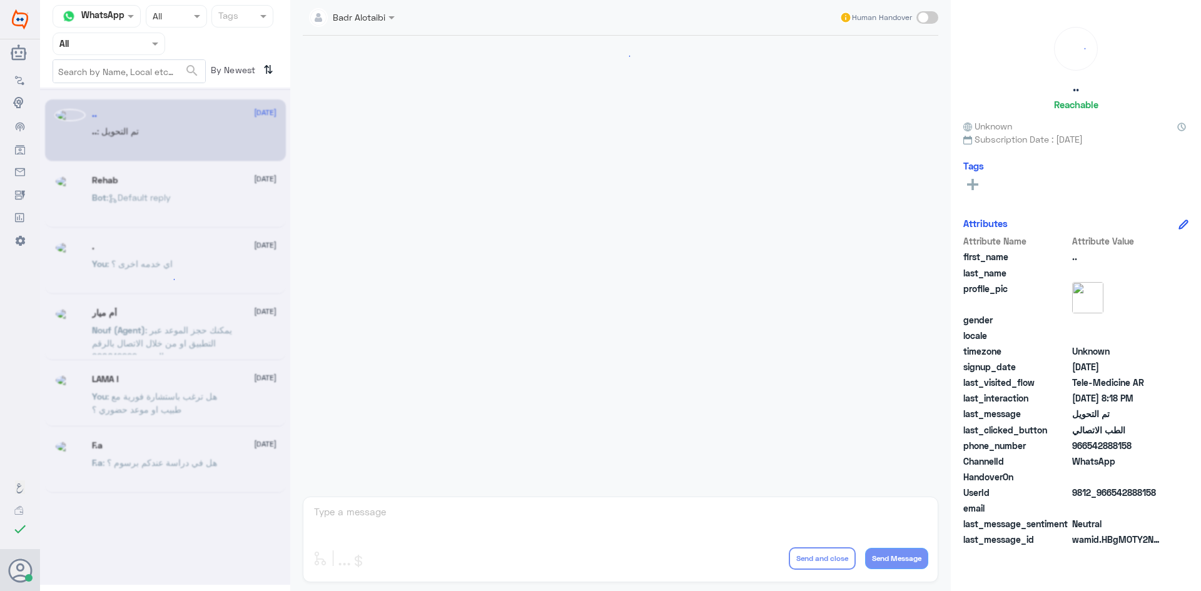
scroll to position [410, 0]
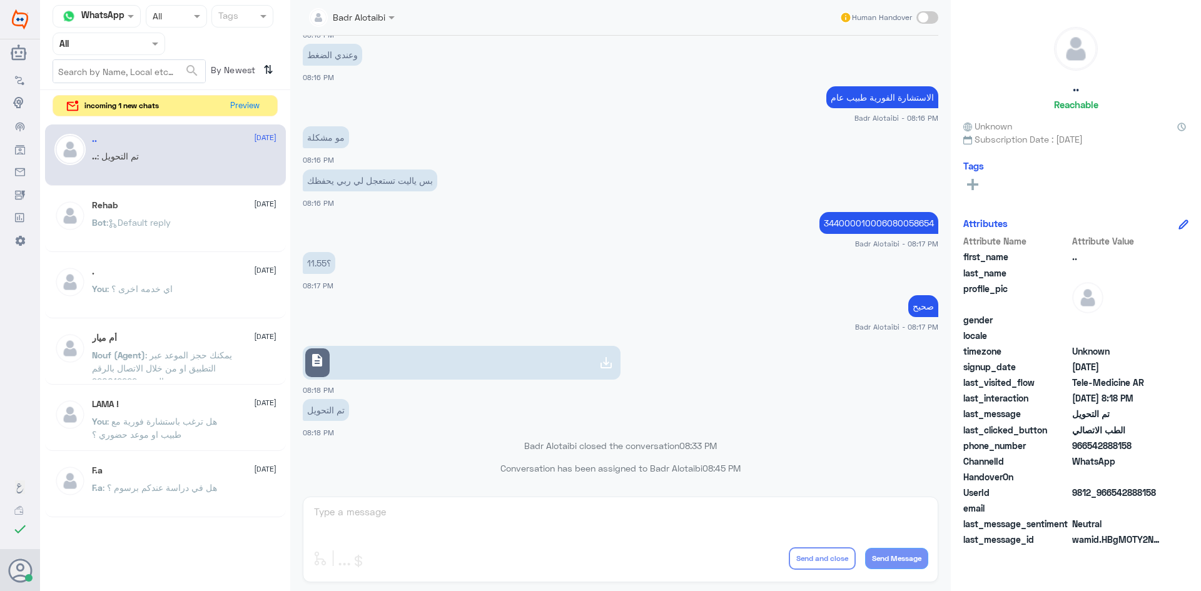
click at [233, 89] on nav "Channel WhatsApp Status × All Tags Agent Filter All search By Newest ⇅" at bounding box center [165, 47] width 250 height 85
click at [240, 101] on button "Preview" at bounding box center [245, 105] width 39 height 19
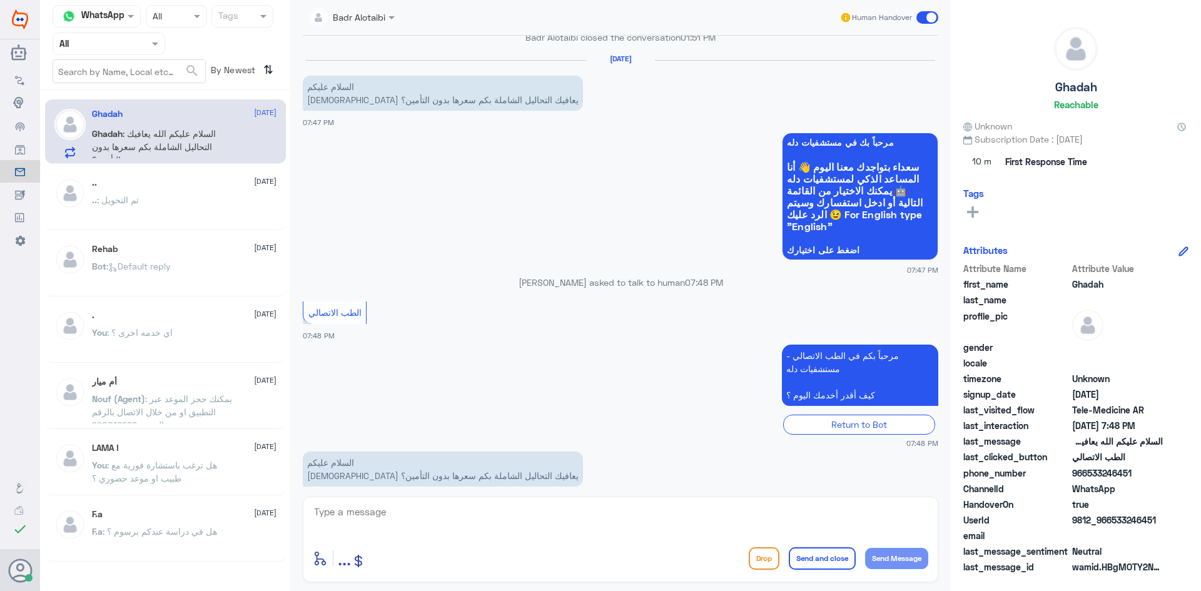
scroll to position [730, 0]
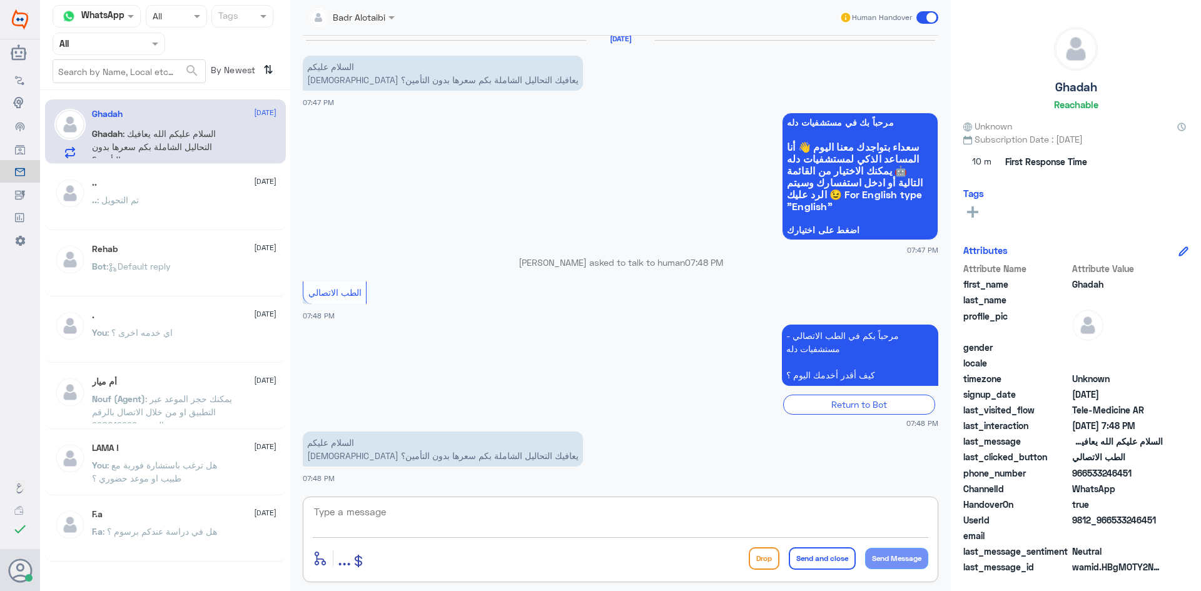
click at [382, 520] on textarea at bounding box center [621, 519] width 616 height 31
paste textarea "مرحبا معك بدر من الطب الاتصالي كيف اقدر اخدمك ؟"
type textarea "مرحبا معك بدر من الطب الاتصالي كيف اقدر اخدمك ؟"
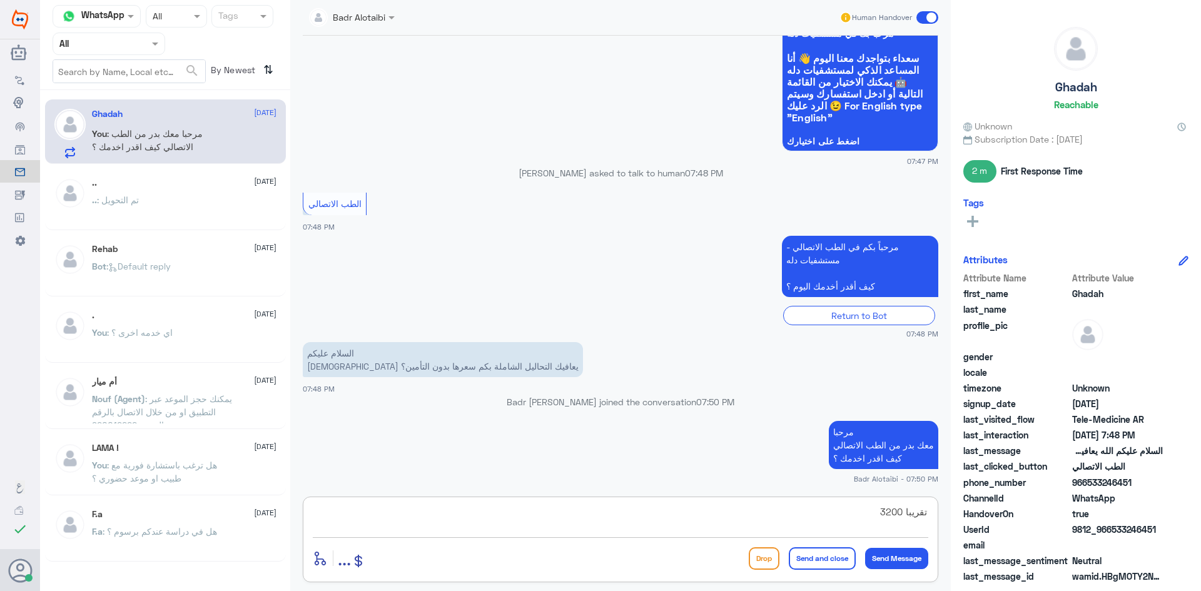
type textarea "تقريبا 3200"
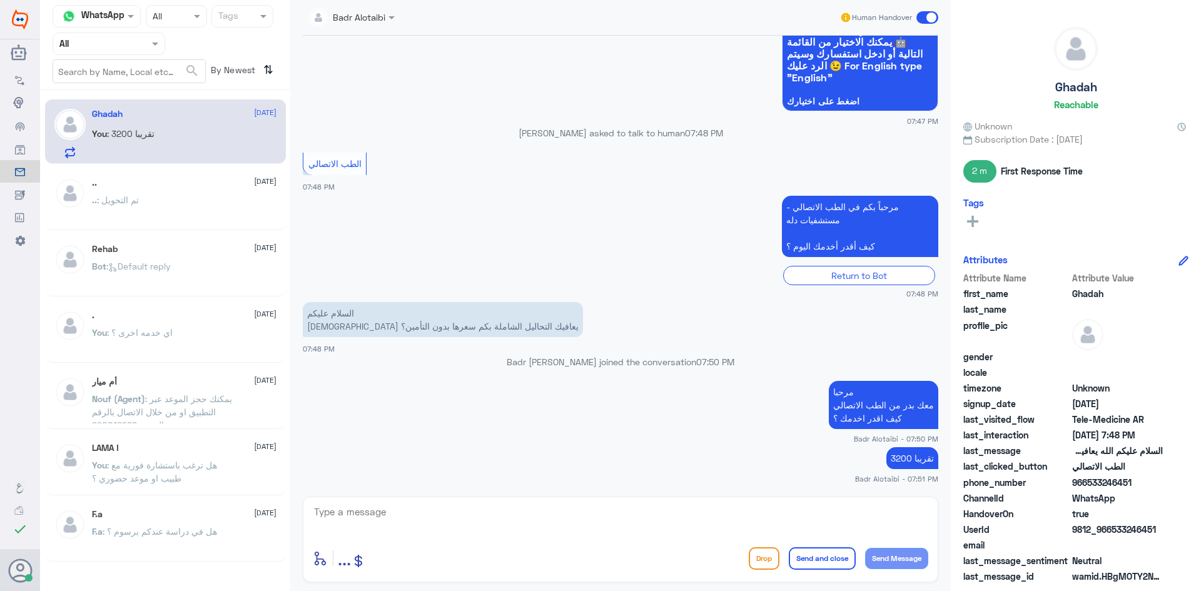
click at [923, 18] on span at bounding box center [927, 17] width 22 height 13
click at [0, 0] on input "checkbox" at bounding box center [0, 0] width 0 height 0
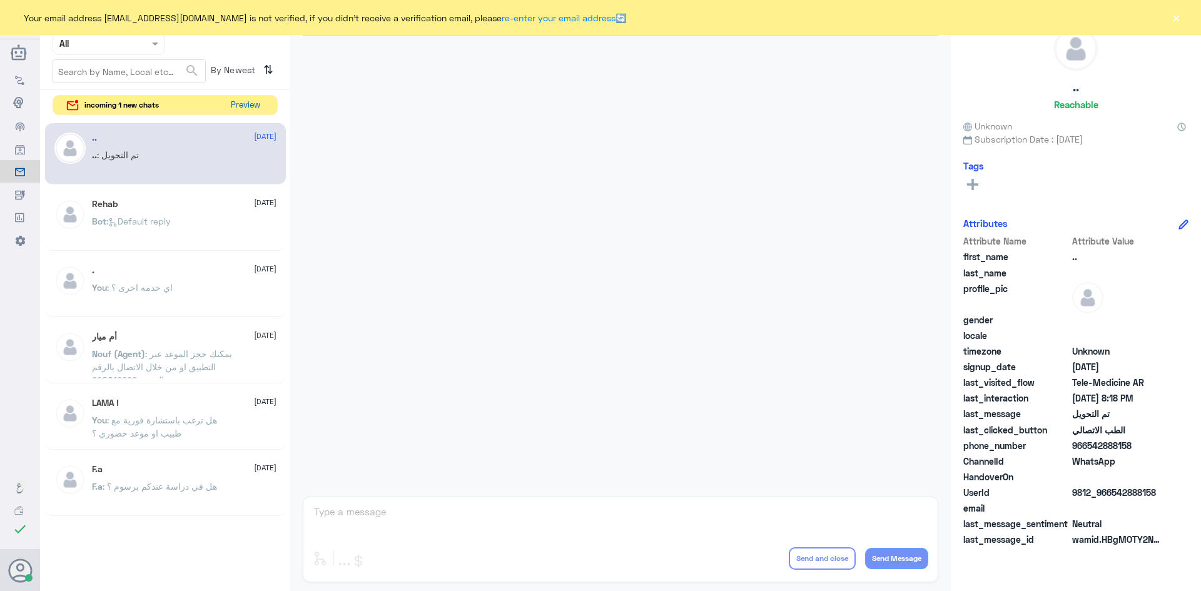
click at [238, 110] on button "Preview" at bounding box center [245, 105] width 39 height 19
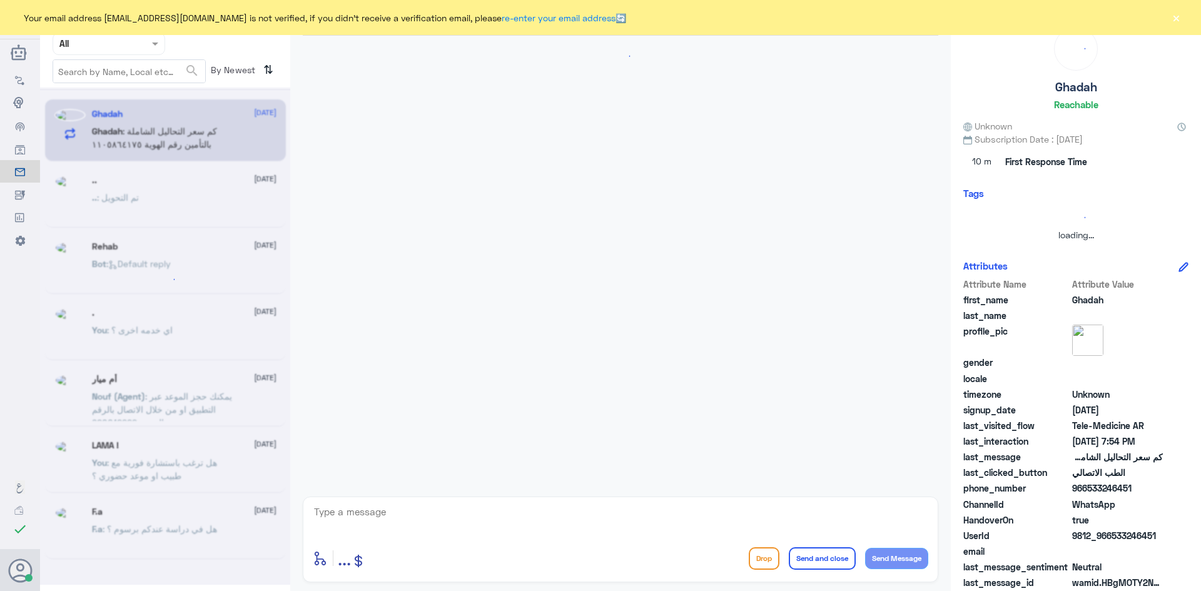
scroll to position [769, 0]
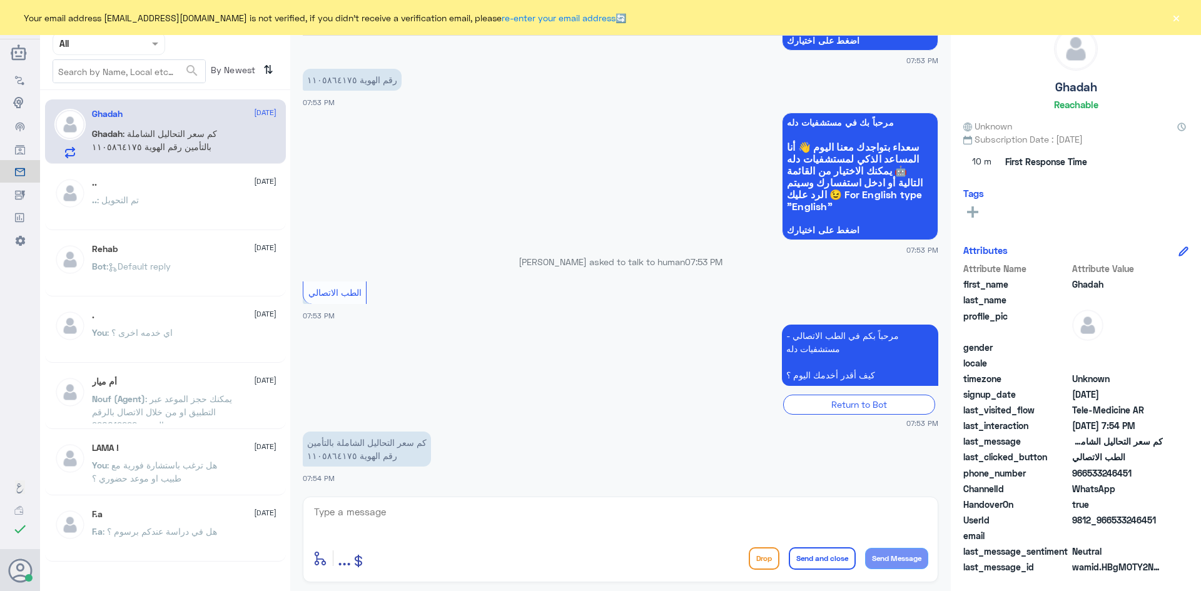
click at [1180, 18] on button "×" at bounding box center [1176, 17] width 13 height 13
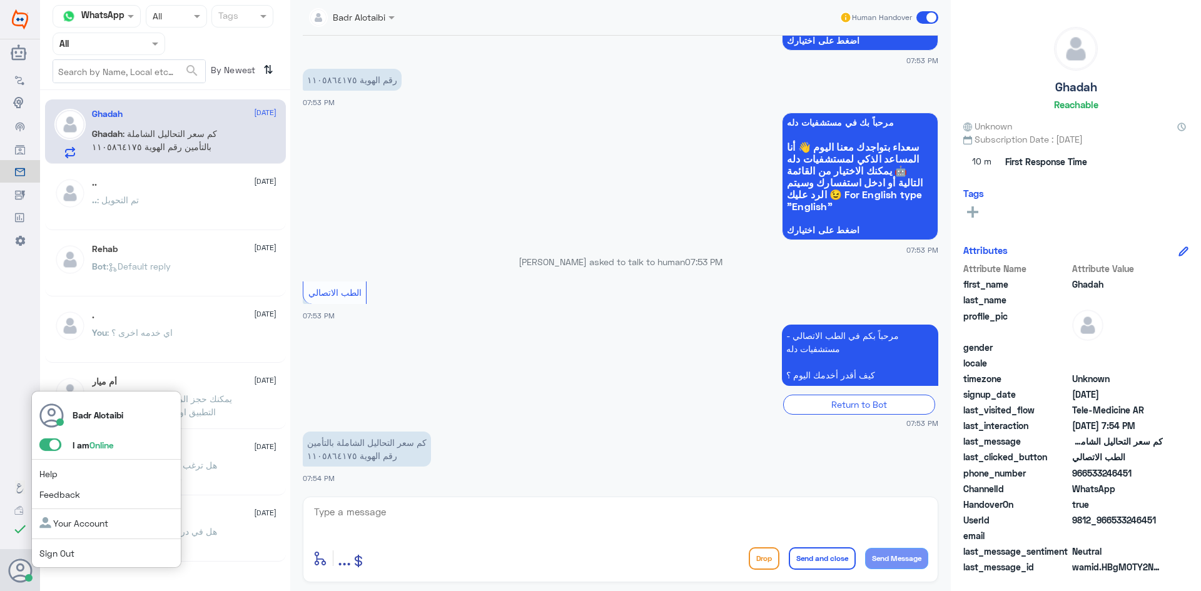
click at [51, 447] on span at bounding box center [50, 445] width 22 height 13
click at [0, 0] on input "checkbox" at bounding box center [0, 0] width 0 height 0
